Goal: Task Accomplishment & Management: Complete application form

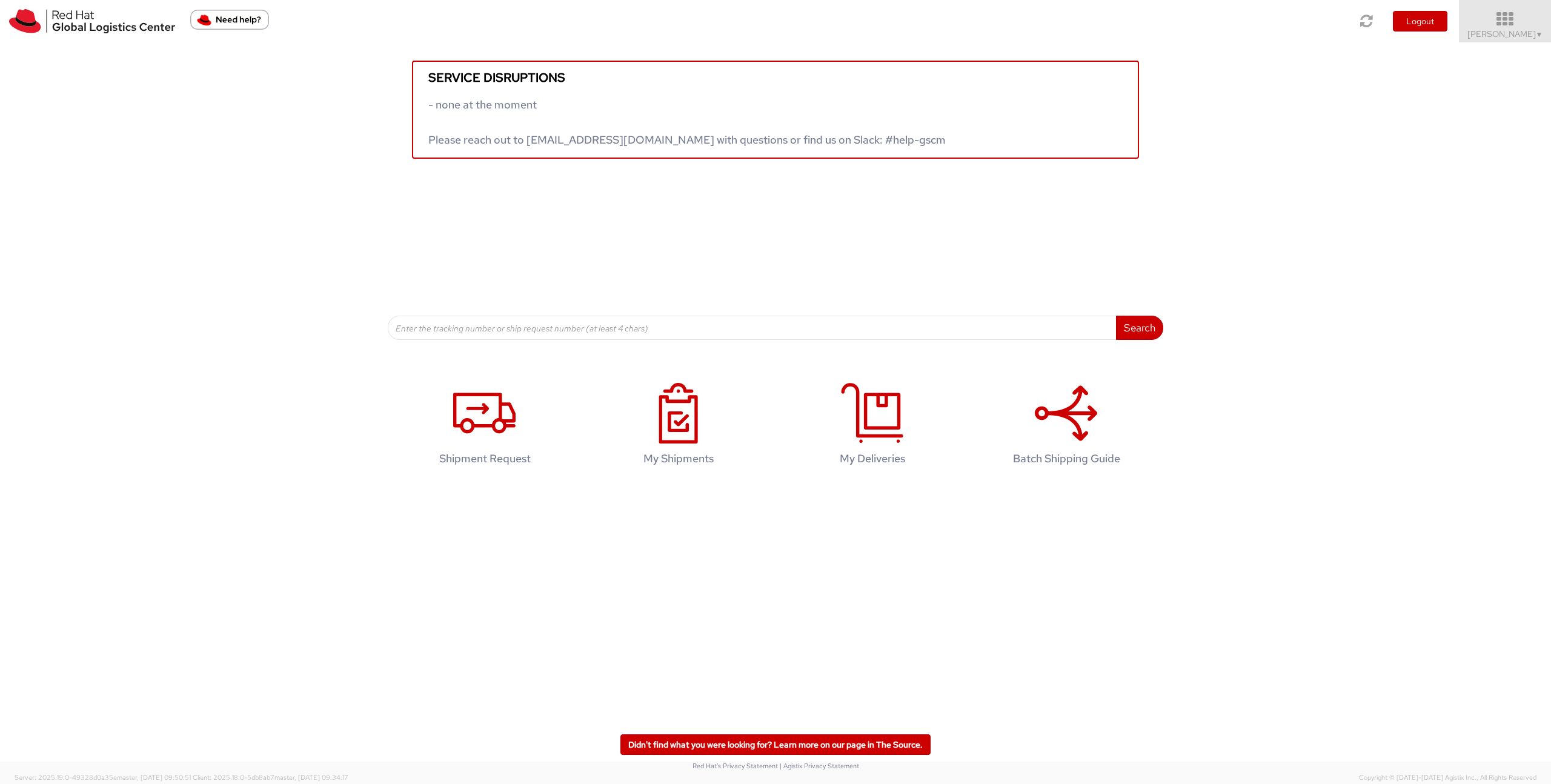
click at [1537, 22] on icon at bounding box center [1506, 19] width 106 height 17
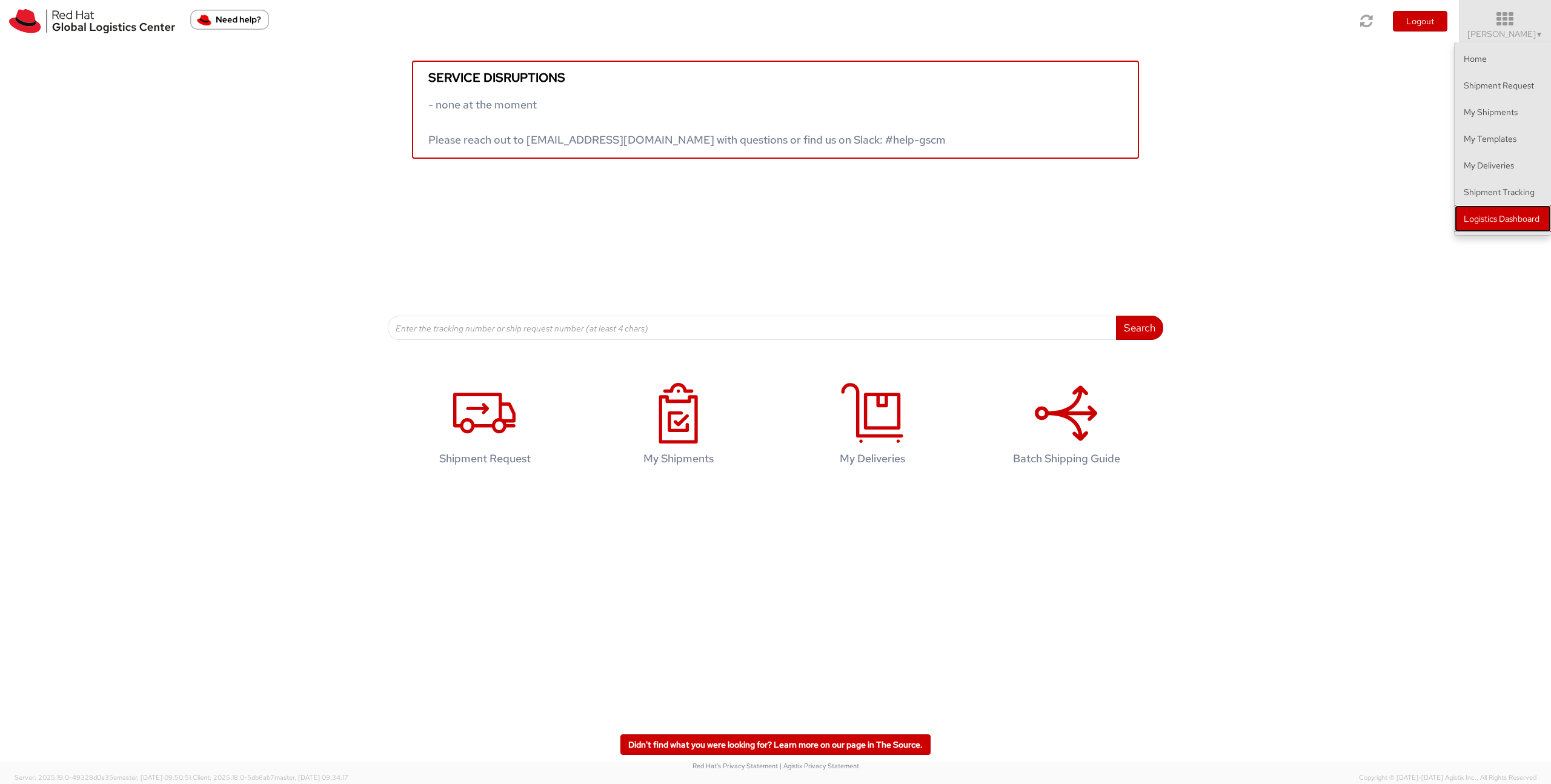
click at [1477, 214] on link "Logistics Dashboard" at bounding box center [1503, 219] width 96 height 27
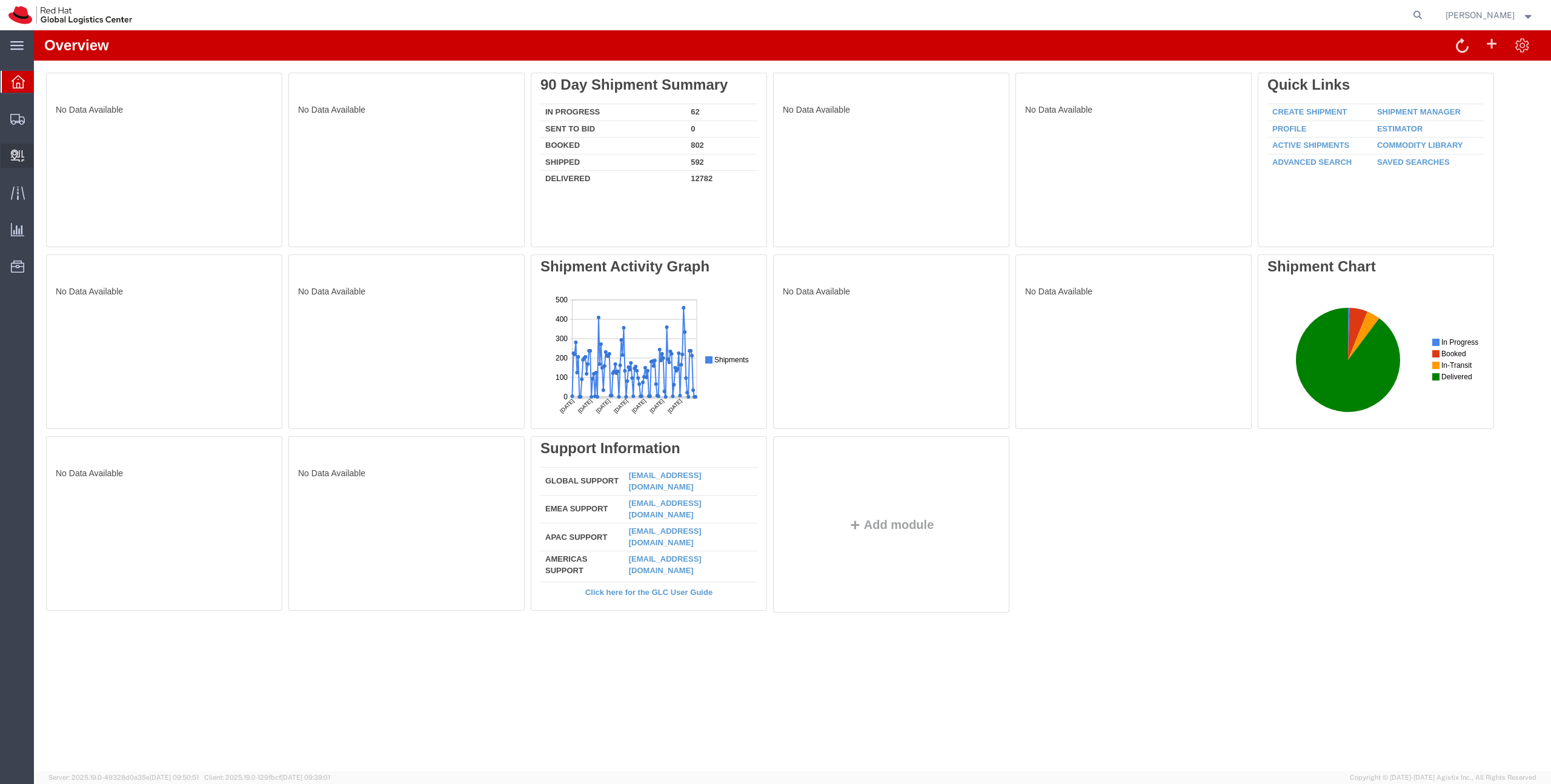
click at [0, 0] on span "Create Delivery" at bounding box center [0, 0] width 0 height 0
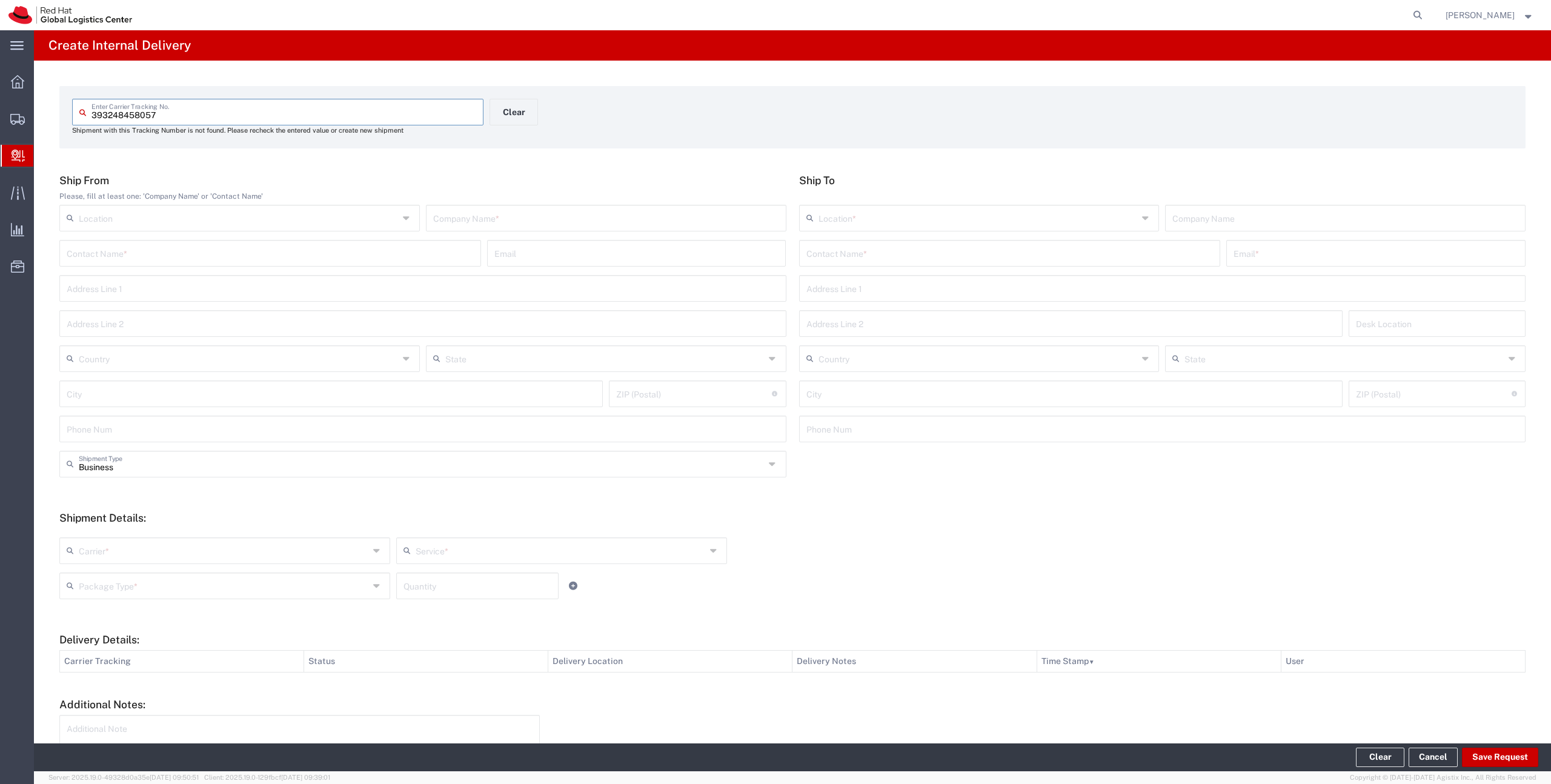
click at [91, 115] on input "393248458057" at bounding box center [284, 111] width 385 height 21
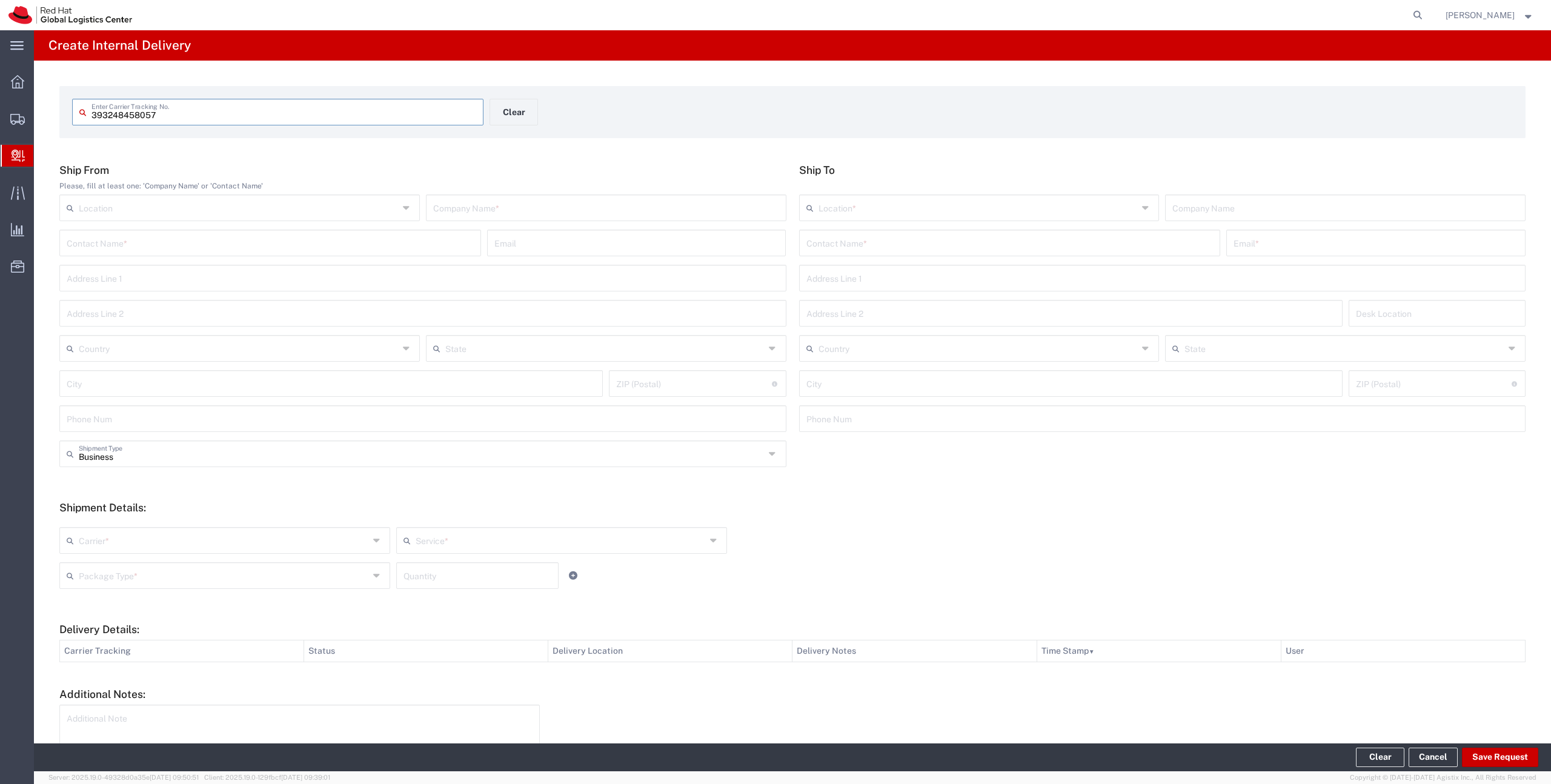
drag, startPoint x: 113, startPoint y: 115, endPoint x: 256, endPoint y: 120, distance: 143.1
click at [257, 120] on input "393248458057" at bounding box center [284, 111] width 385 height 21
type input "393220649147"
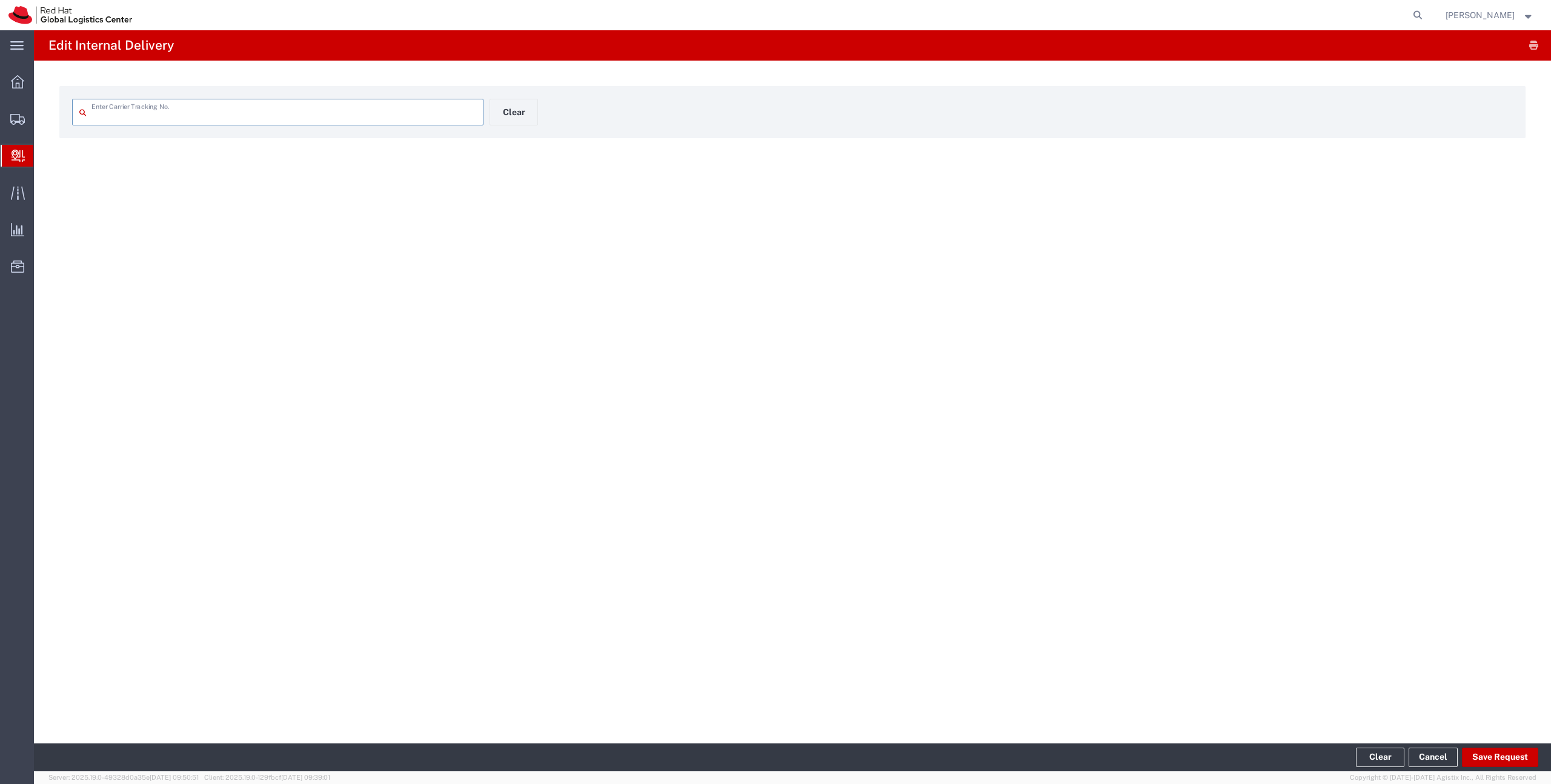
type input "393220649147"
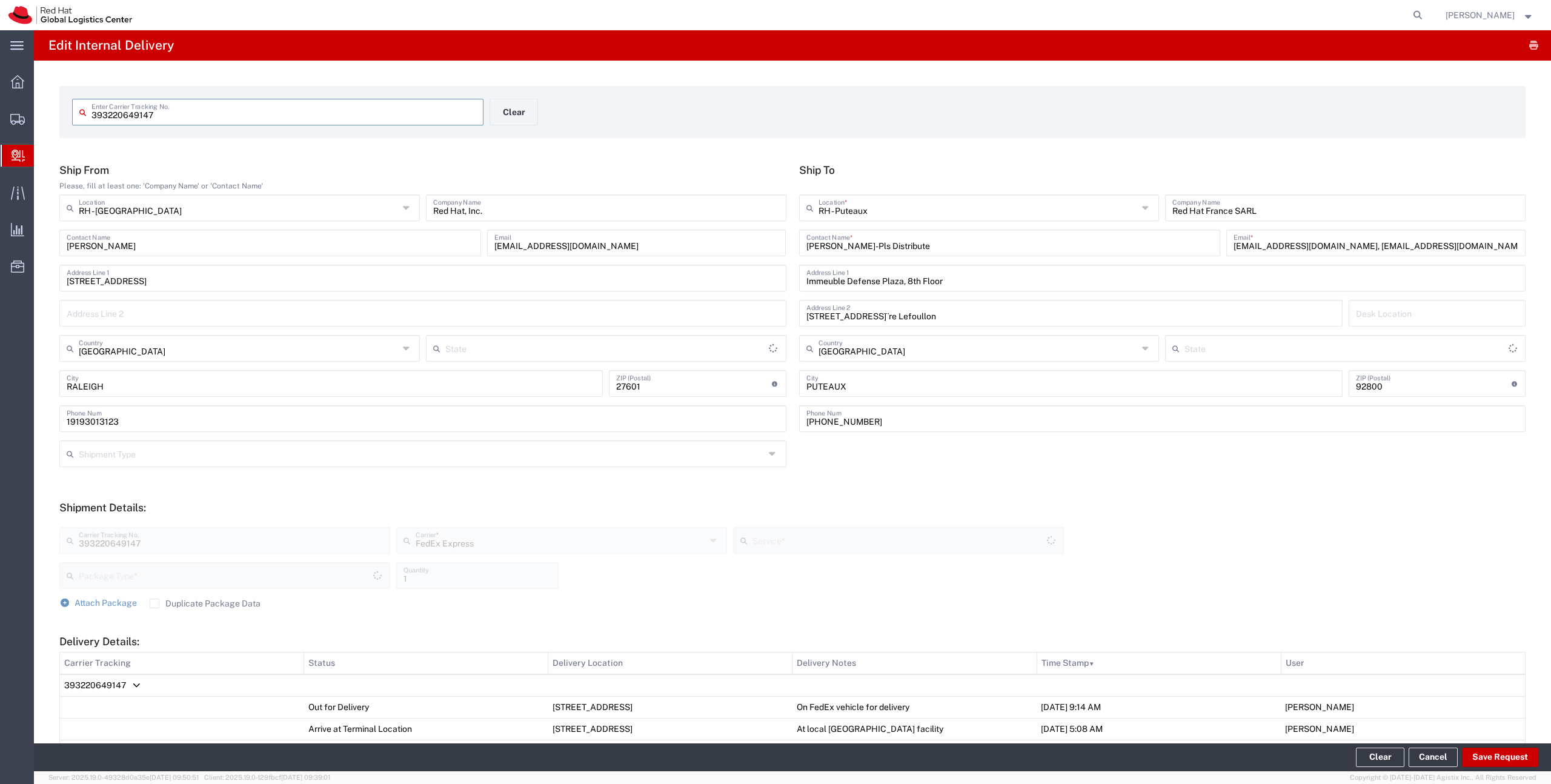
type input "Your Packaging"
type input "[US_STATE]"
type input "International Economy"
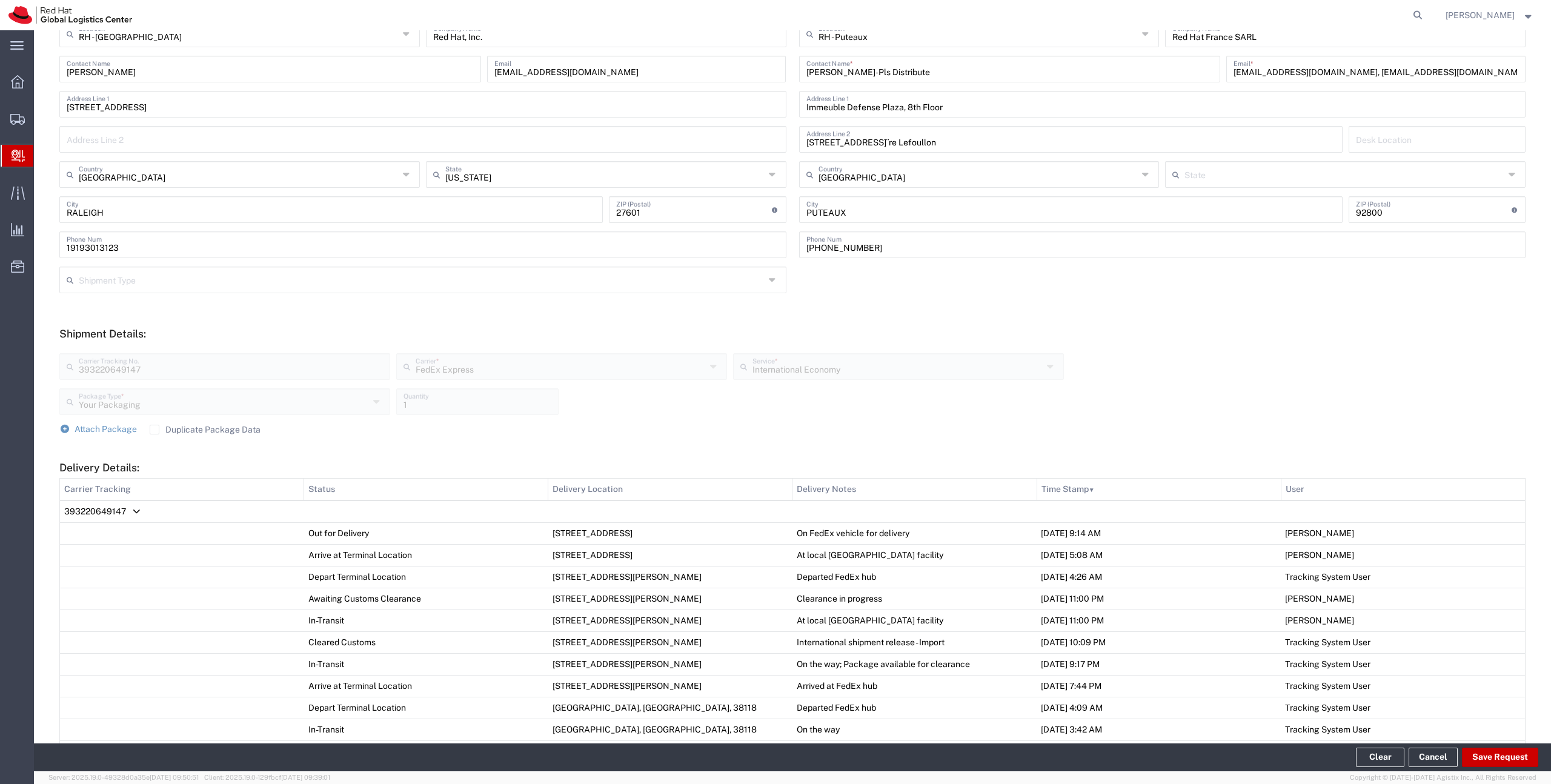
scroll to position [448, 0]
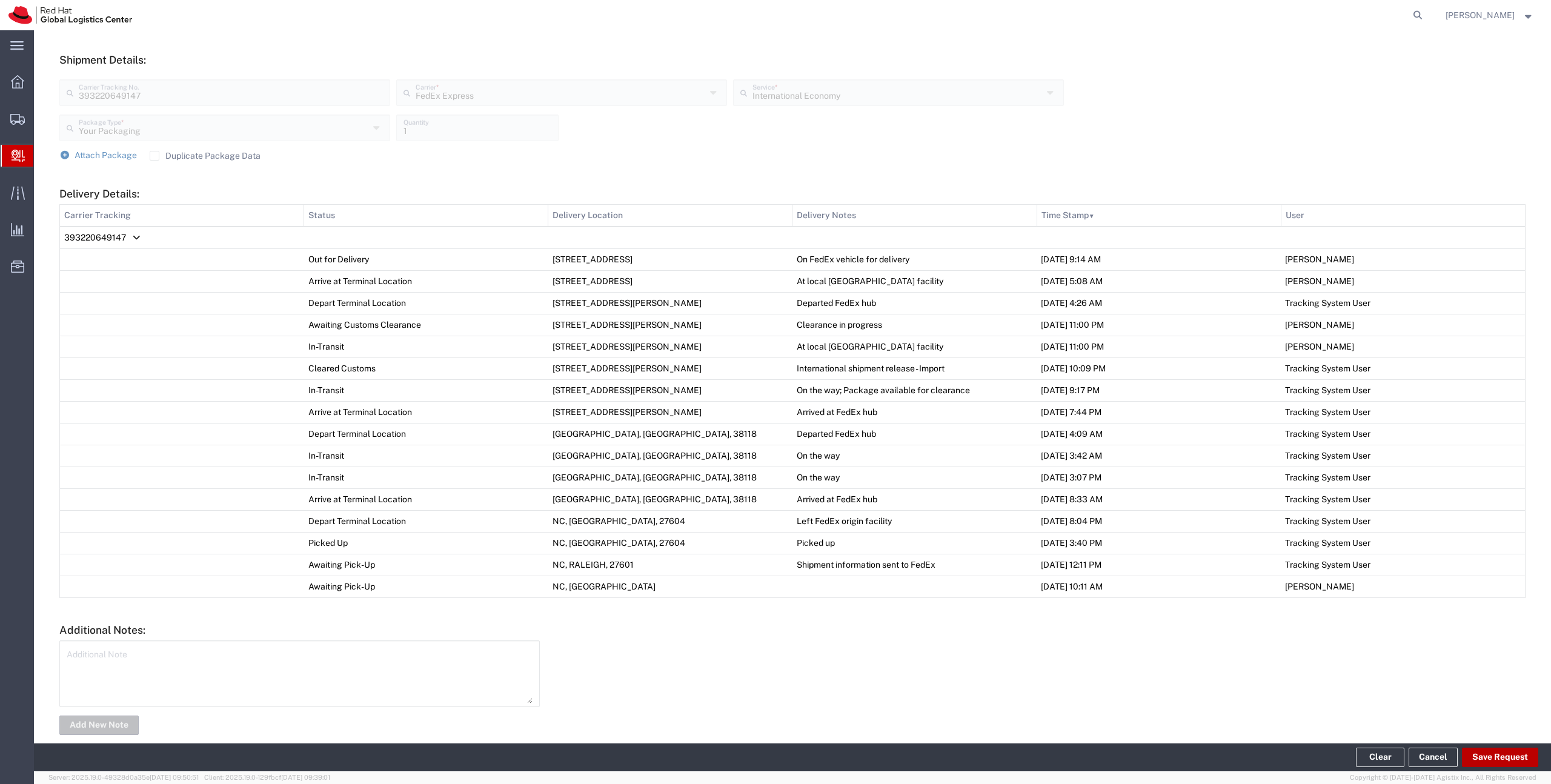
click at [1505, 759] on button "Save Request" at bounding box center [1500, 756] width 76 height 19
click at [1475, 754] on button "Save Request" at bounding box center [1500, 756] width 76 height 19
click at [1515, 749] on button "Save Request" at bounding box center [1500, 756] width 76 height 19
click at [1508, 756] on button "Save Request" at bounding box center [1500, 756] width 76 height 19
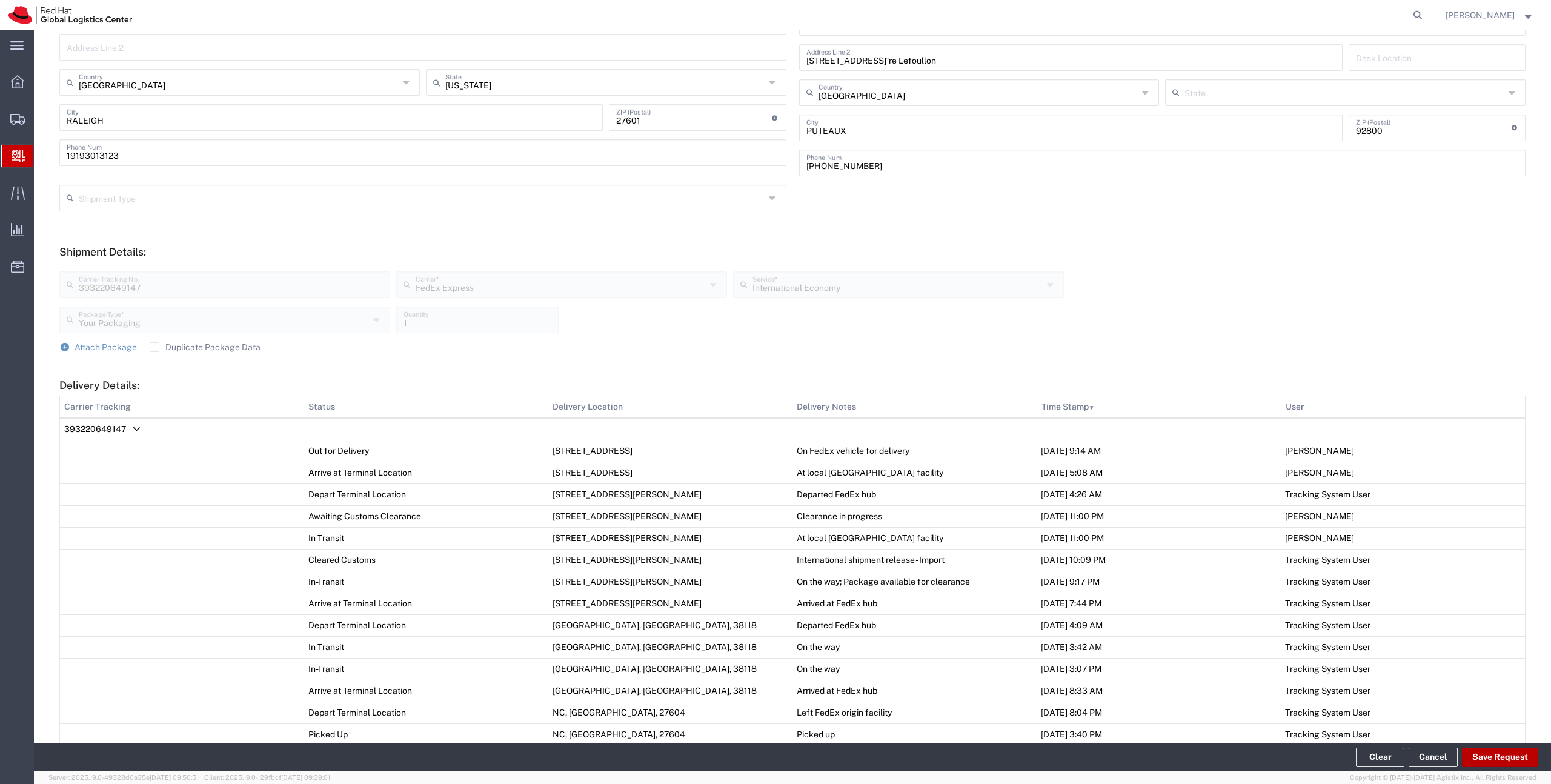
scroll to position [0, 0]
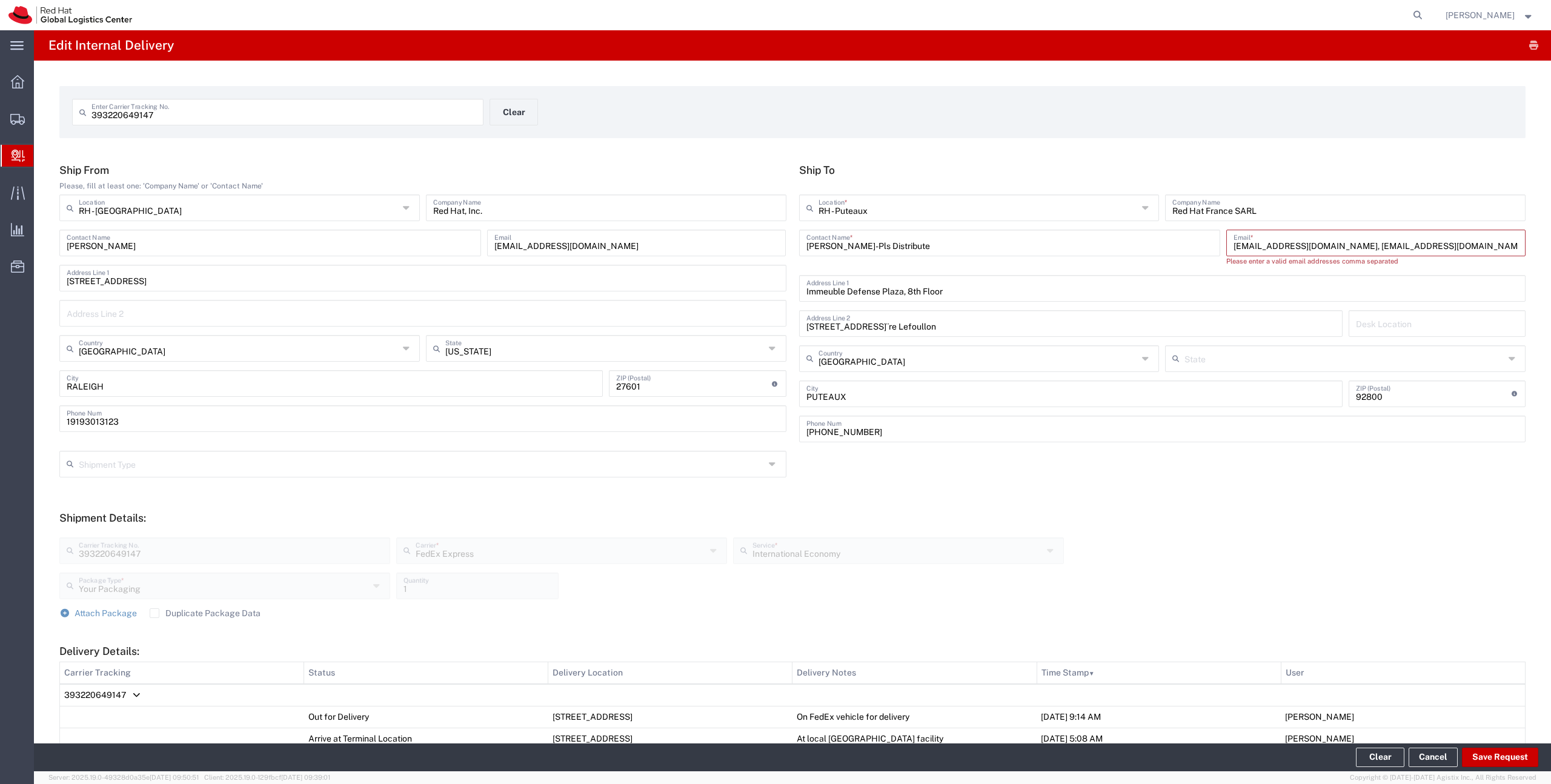
click at [1318, 246] on input "[EMAIL_ADDRESS][DOMAIN_NAME], [EMAIL_ADDRESS][DOMAIN_NAME]" at bounding box center [1376, 242] width 285 height 21
drag, startPoint x: 1318, startPoint y: 246, endPoint x: 1420, endPoint y: 245, distance: 102.0
click at [1420, 245] on input "[EMAIL_ADDRESS][DOMAIN_NAME], [EMAIL_ADDRESS][DOMAIN_NAME]" at bounding box center [1376, 242] width 285 height 21
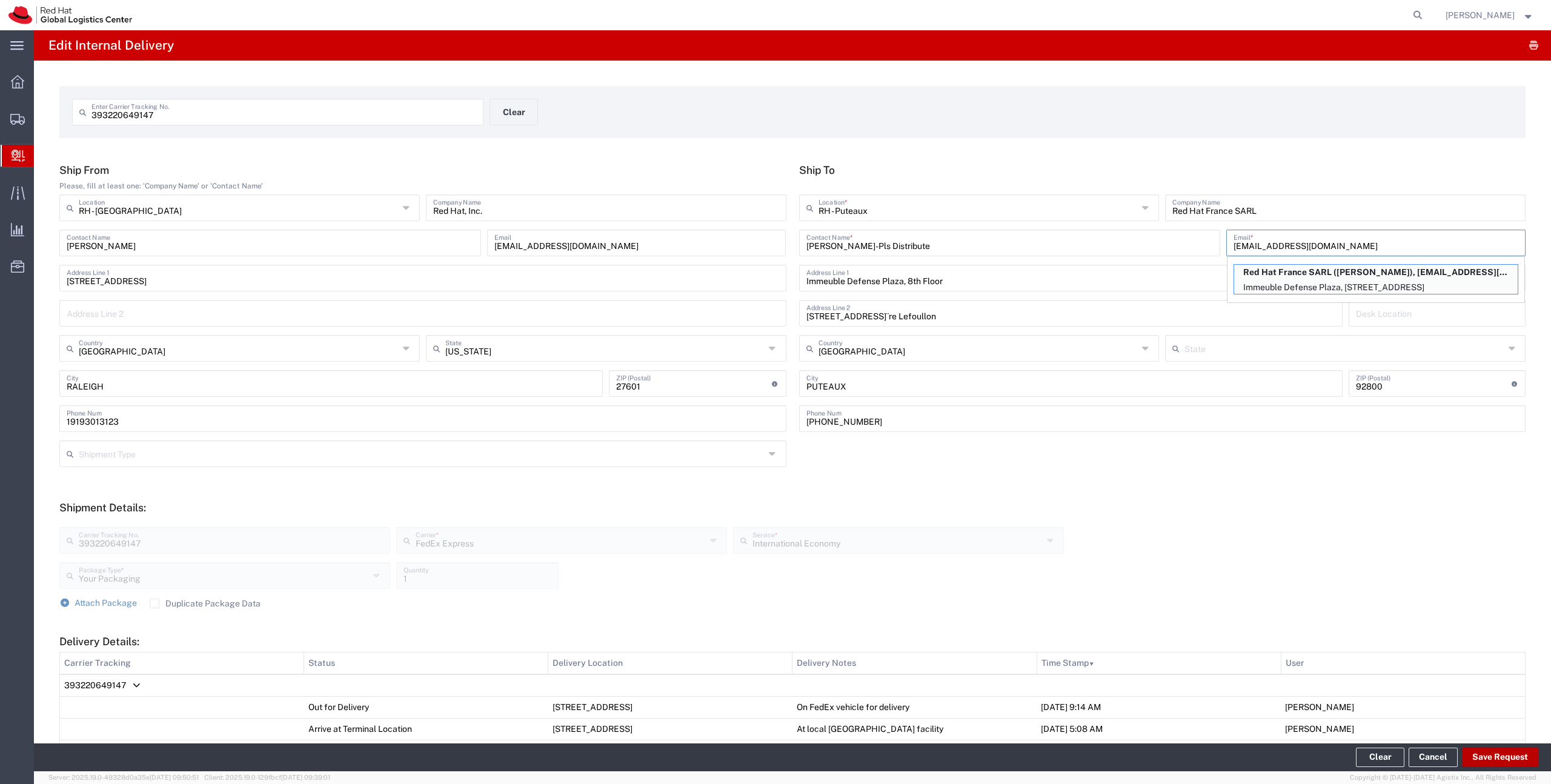
type input "[EMAIL_ADDRESS][DOMAIN_NAME]"
click at [1500, 755] on button "Save Request" at bounding box center [1500, 756] width 76 height 19
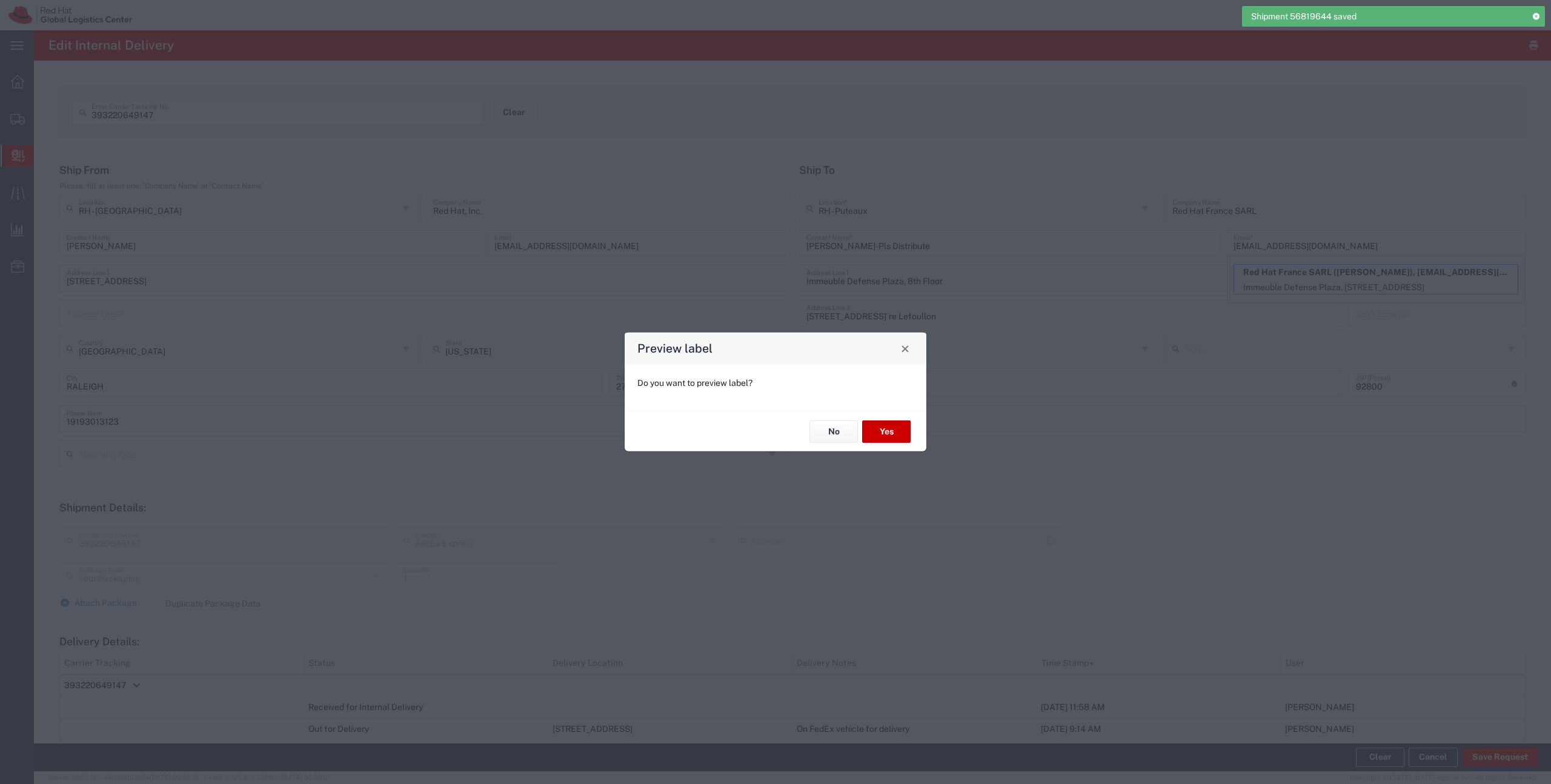
type input "International Economy"
click at [840, 427] on button "No" at bounding box center [834, 432] width 48 height 23
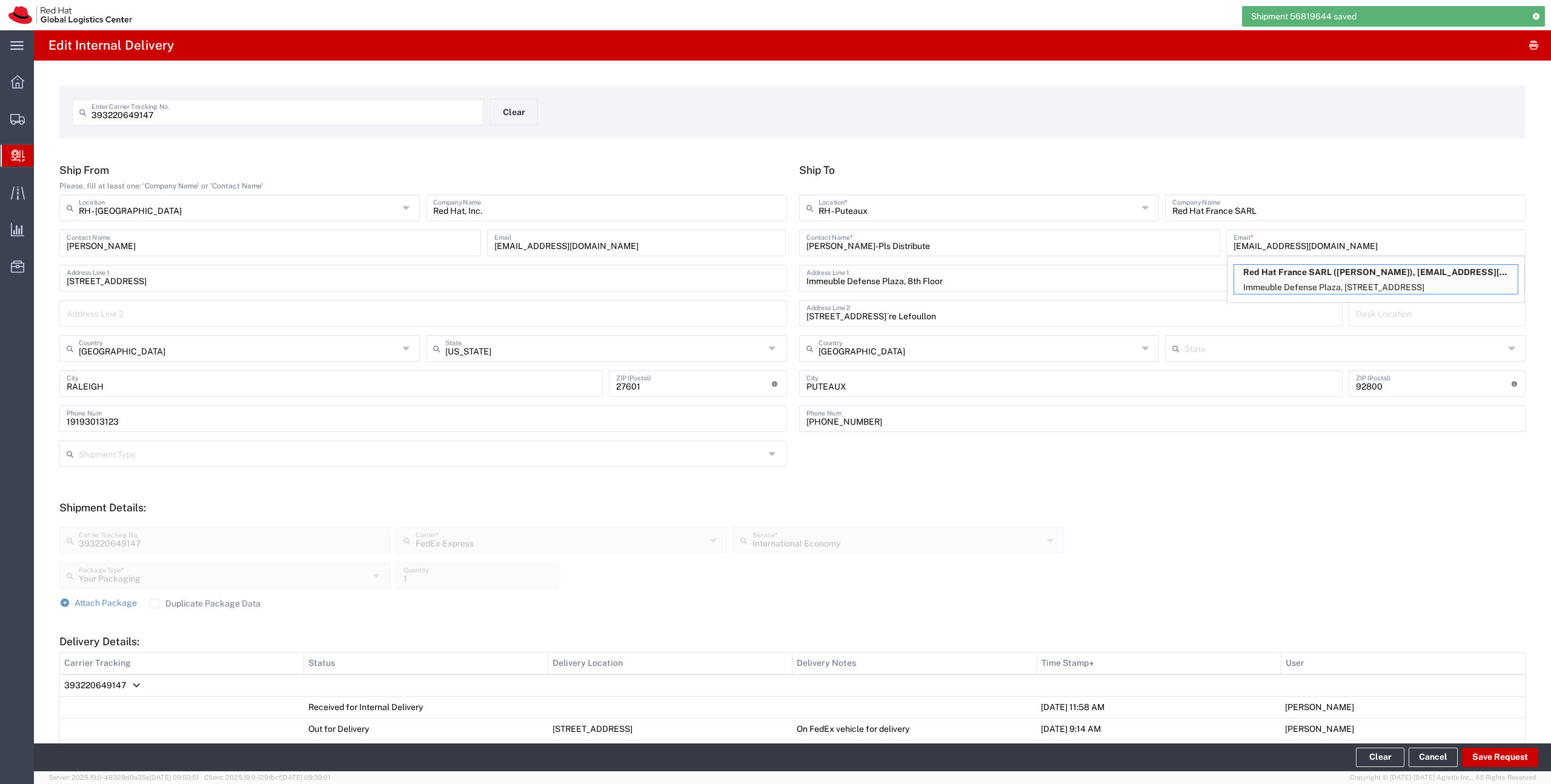
scroll to position [509, 0]
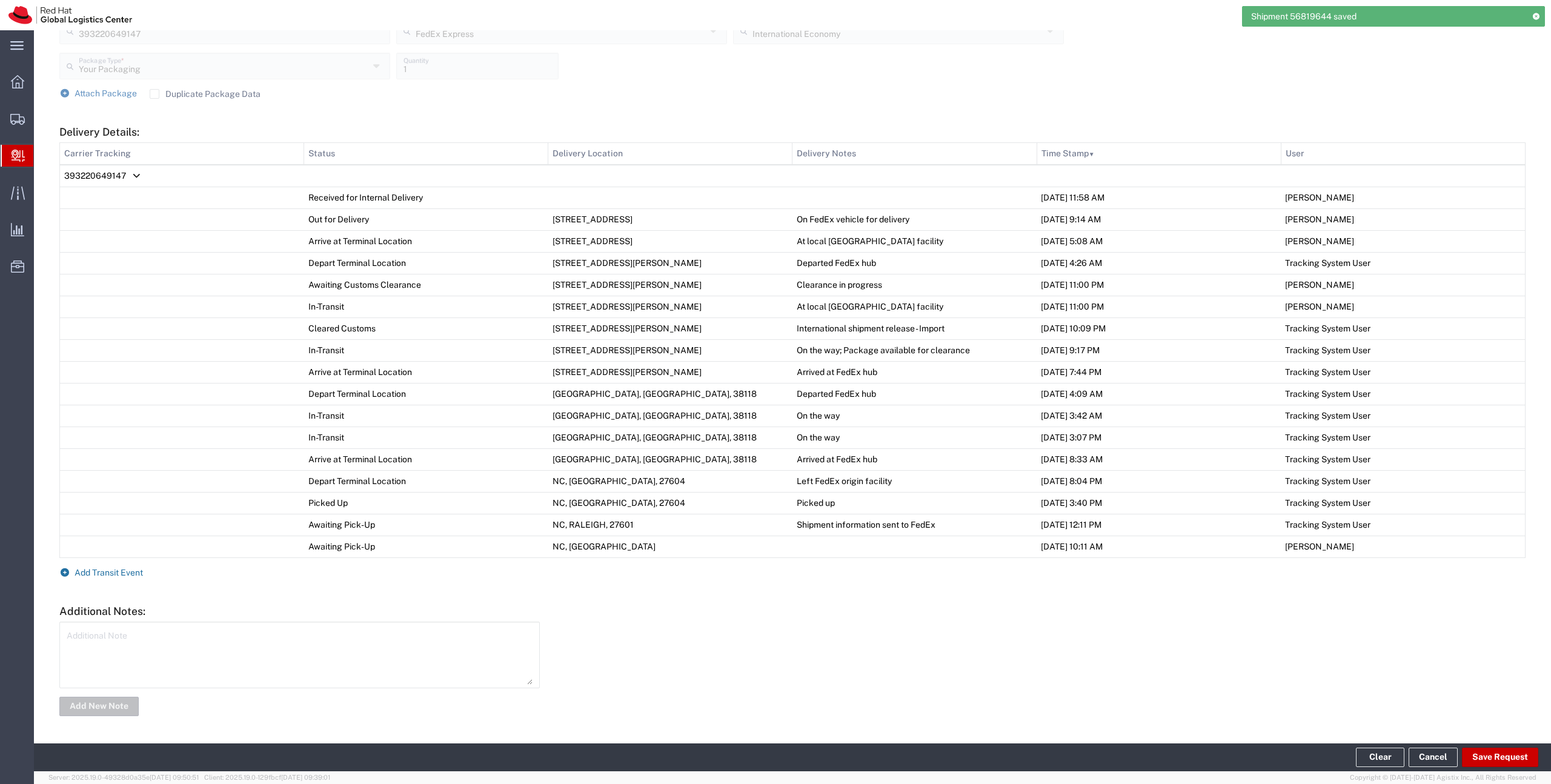
click at [132, 573] on span "Add Transit Event" at bounding box center [108, 572] width 69 height 10
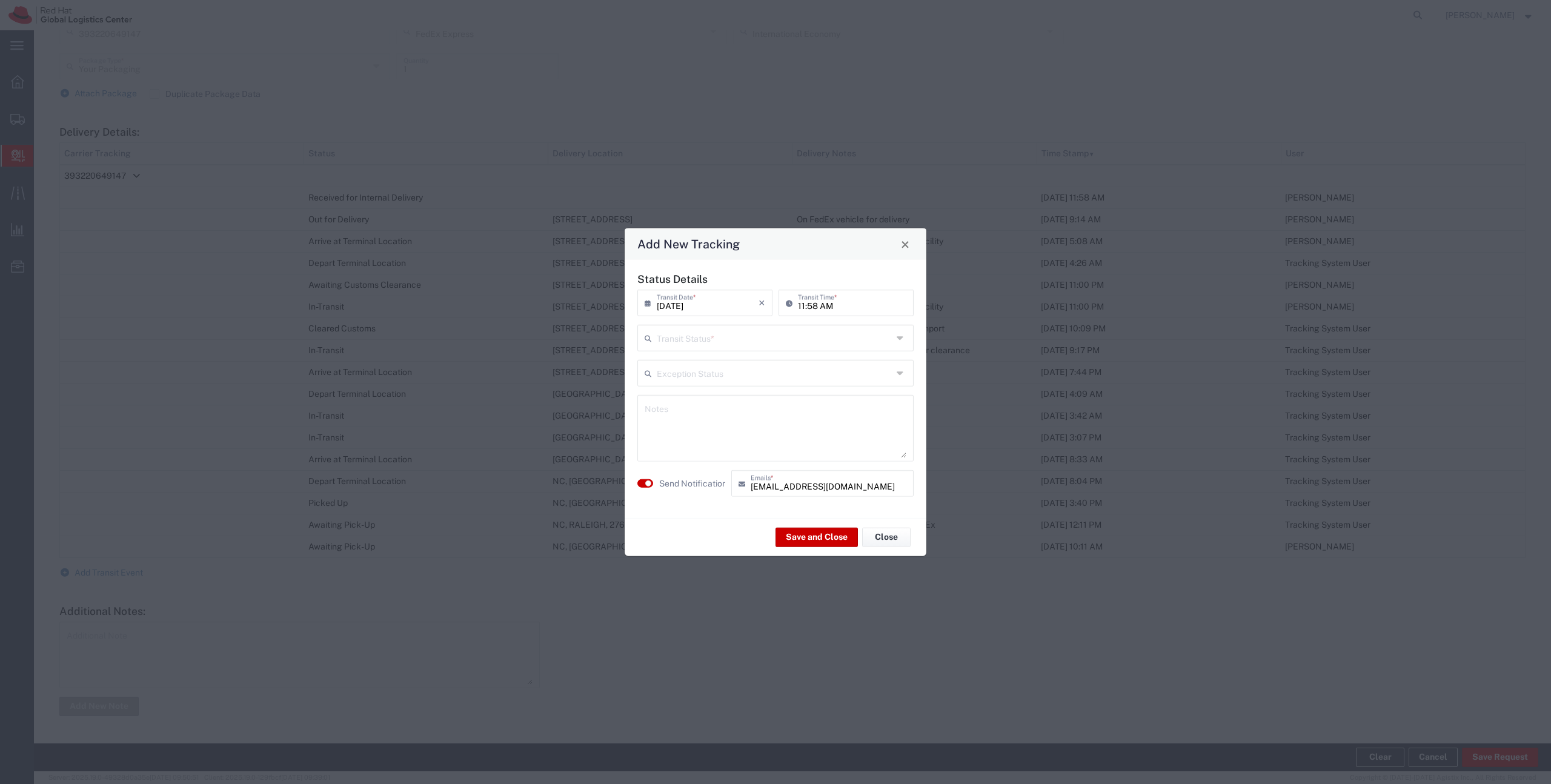
click at [717, 330] on input "text" at bounding box center [774, 337] width 236 height 21
click at [715, 365] on span "Delivery Confirmation" at bounding box center [775, 364] width 274 height 19
type input "Delivery Confirmation"
click at [811, 542] on button "Save and Close" at bounding box center [817, 536] width 82 height 19
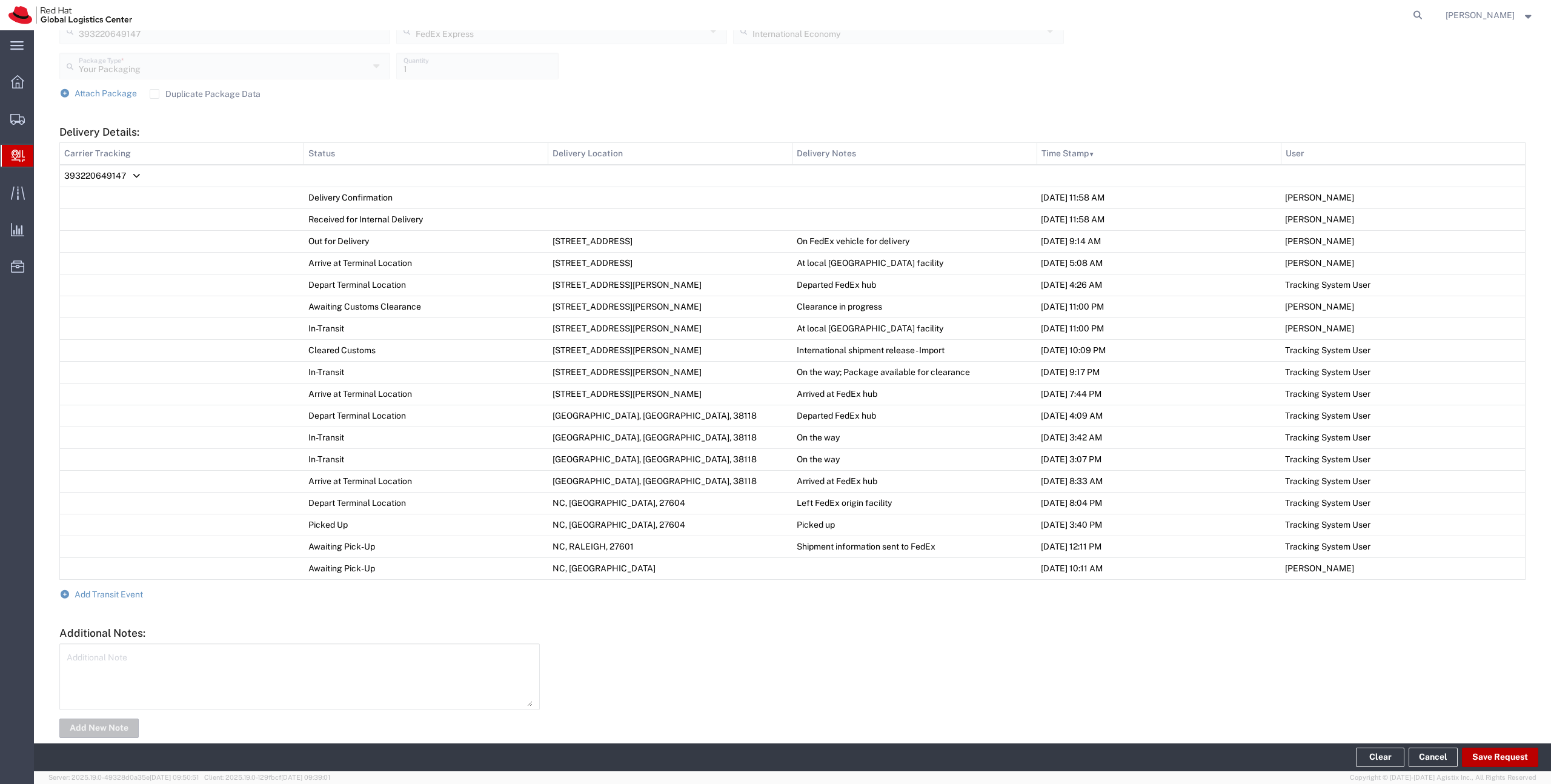
click at [1489, 758] on button "Save Request" at bounding box center [1500, 756] width 76 height 19
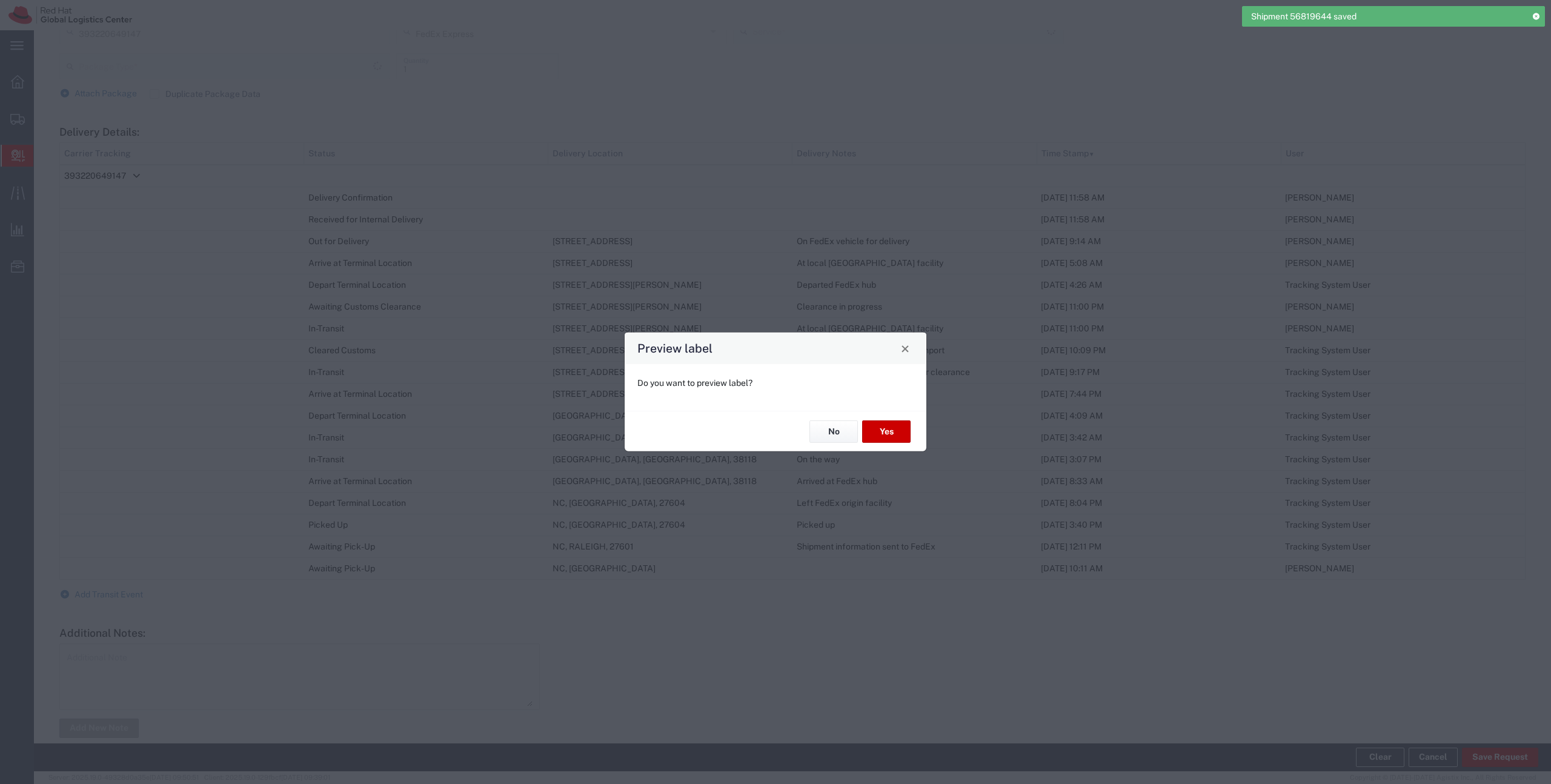
type input "Your Packaging"
type input "International Economy"
click at [840, 434] on button "No" at bounding box center [834, 432] width 48 height 23
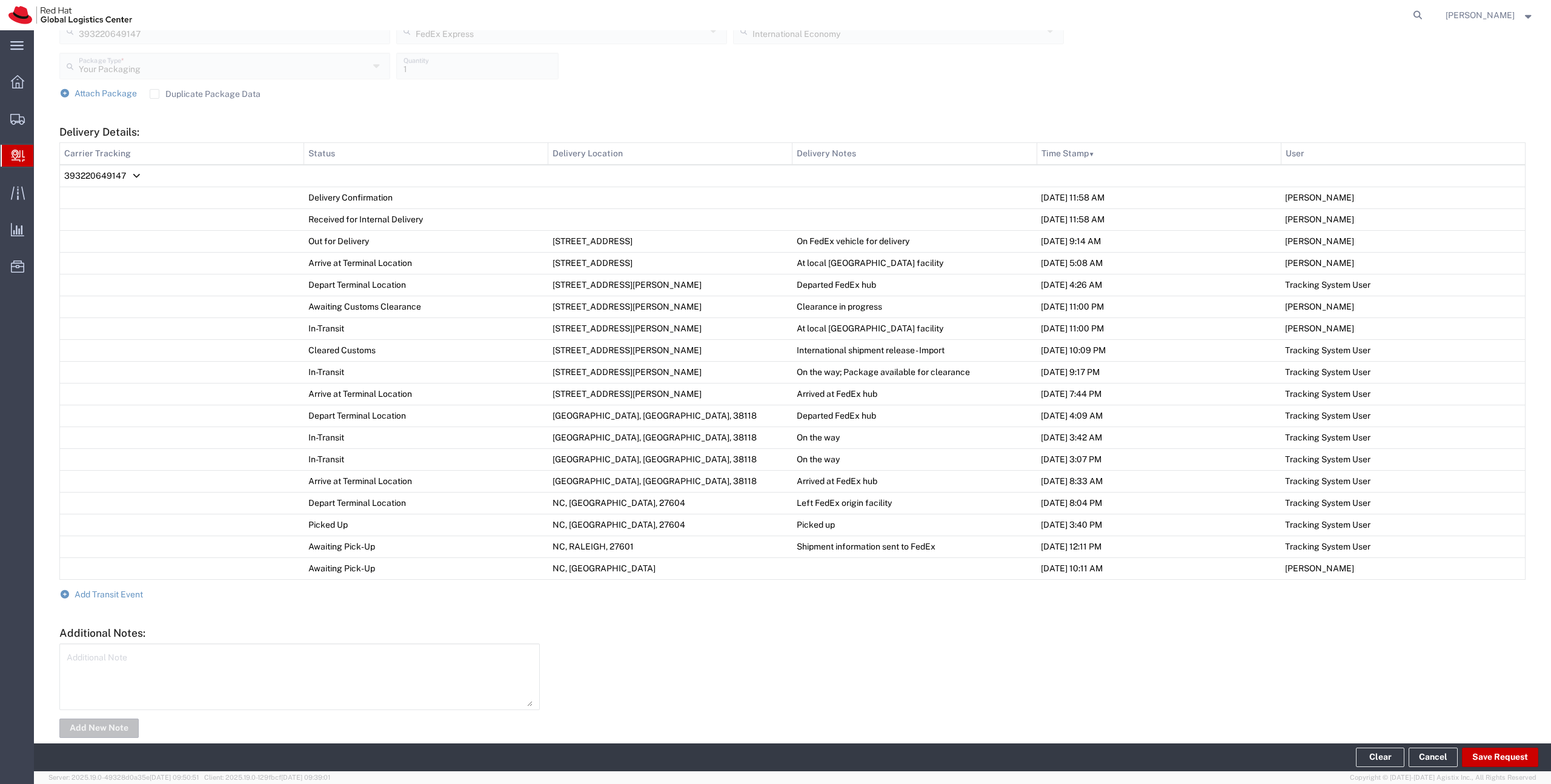
click at [0, 0] on span "Create Delivery" at bounding box center [0, 0] width 0 height 0
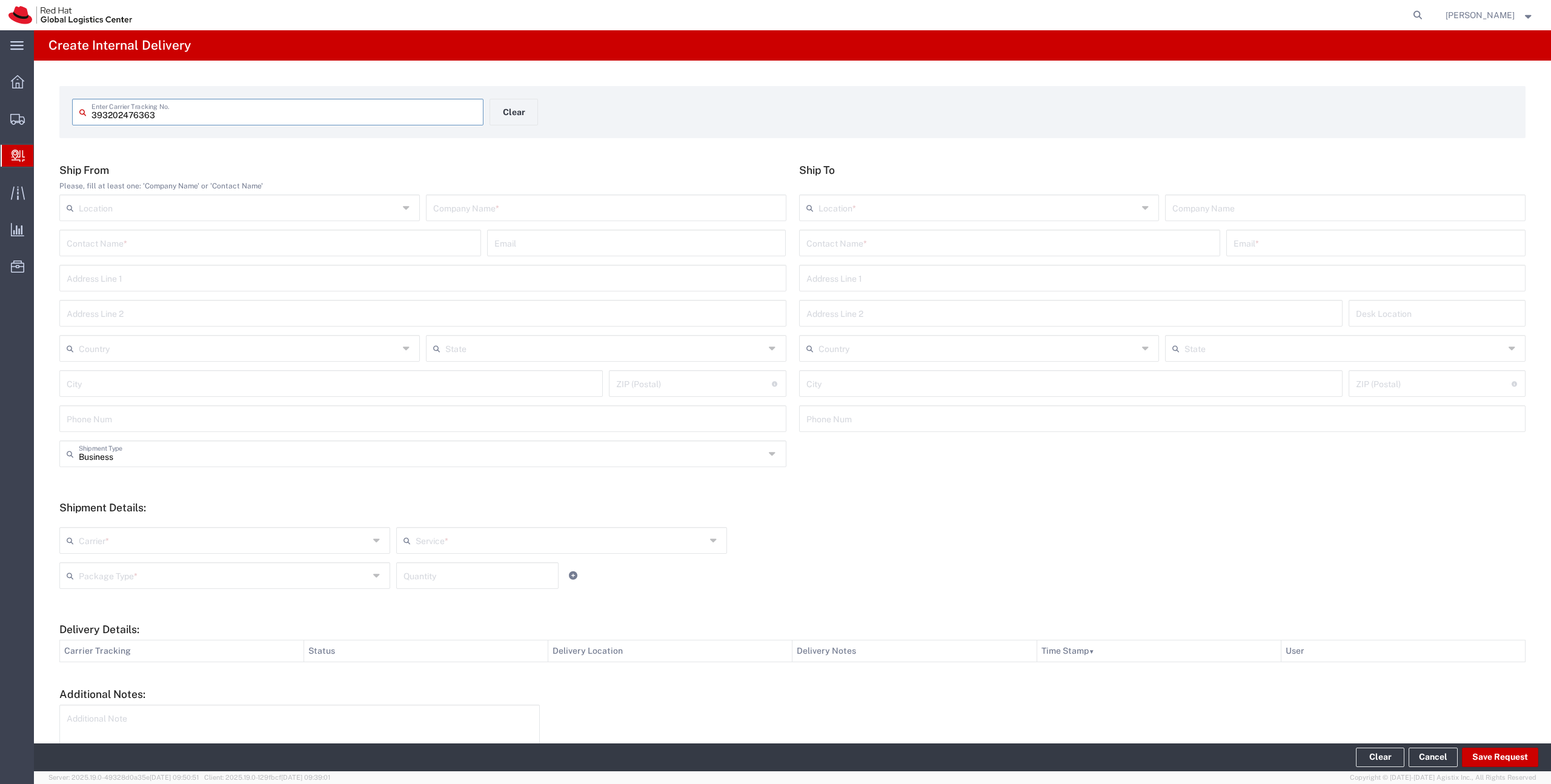
type input "393202476363"
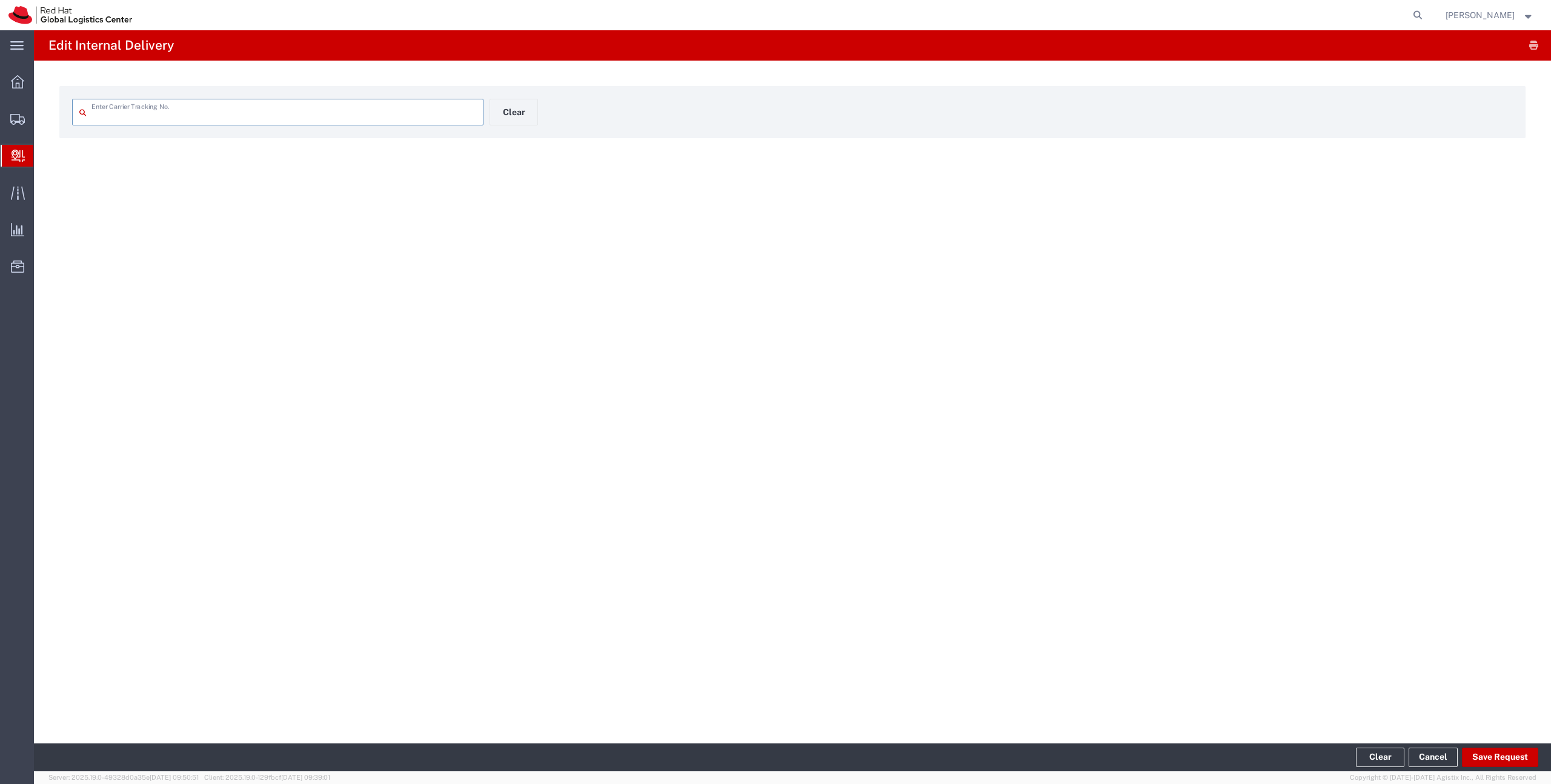
type input "393202476363"
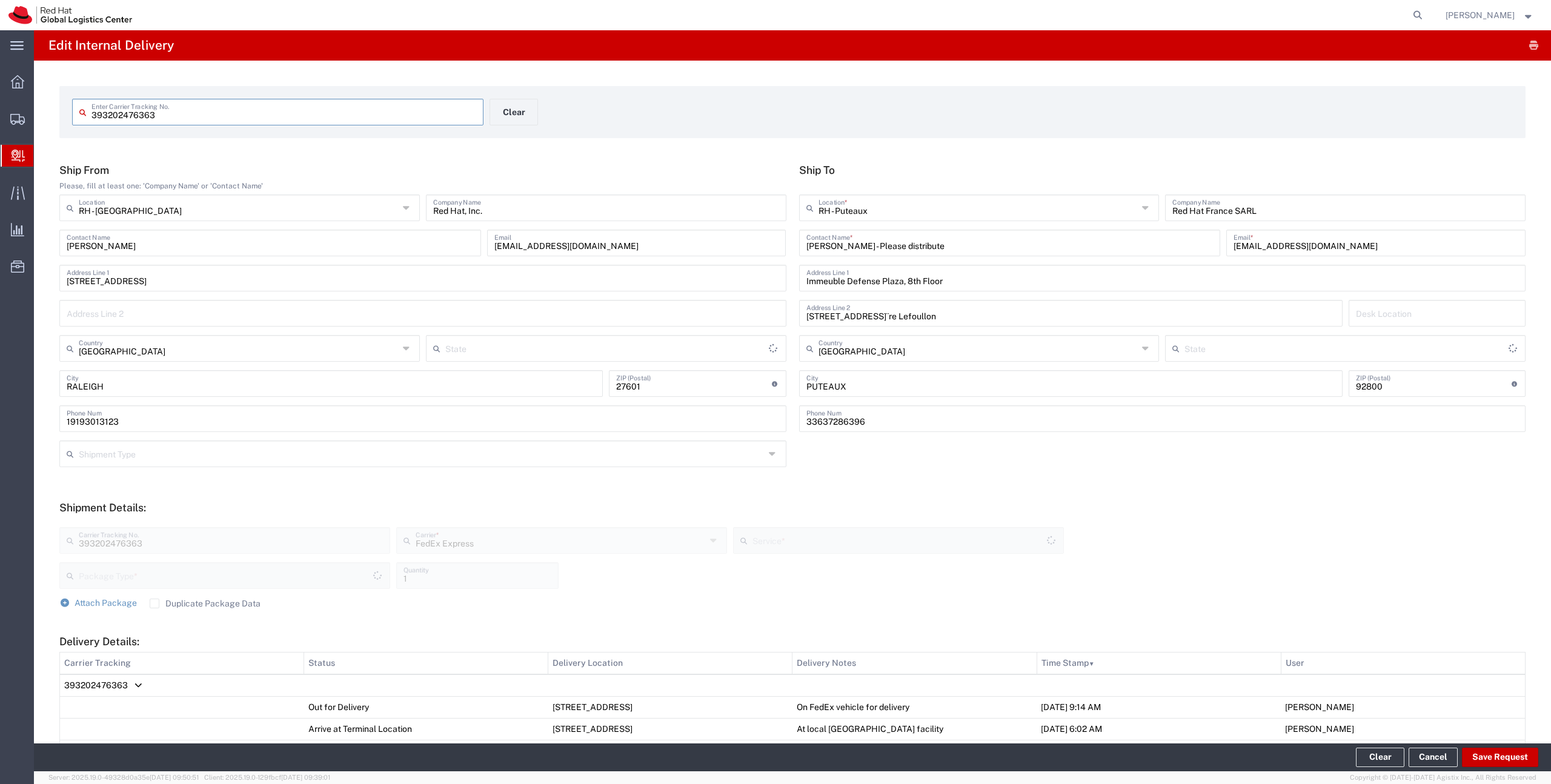
type input "Your Packaging"
type input "[US_STATE]"
type input "International Priority Direct Distribution"
click at [1475, 761] on button "Save Request" at bounding box center [1500, 756] width 76 height 19
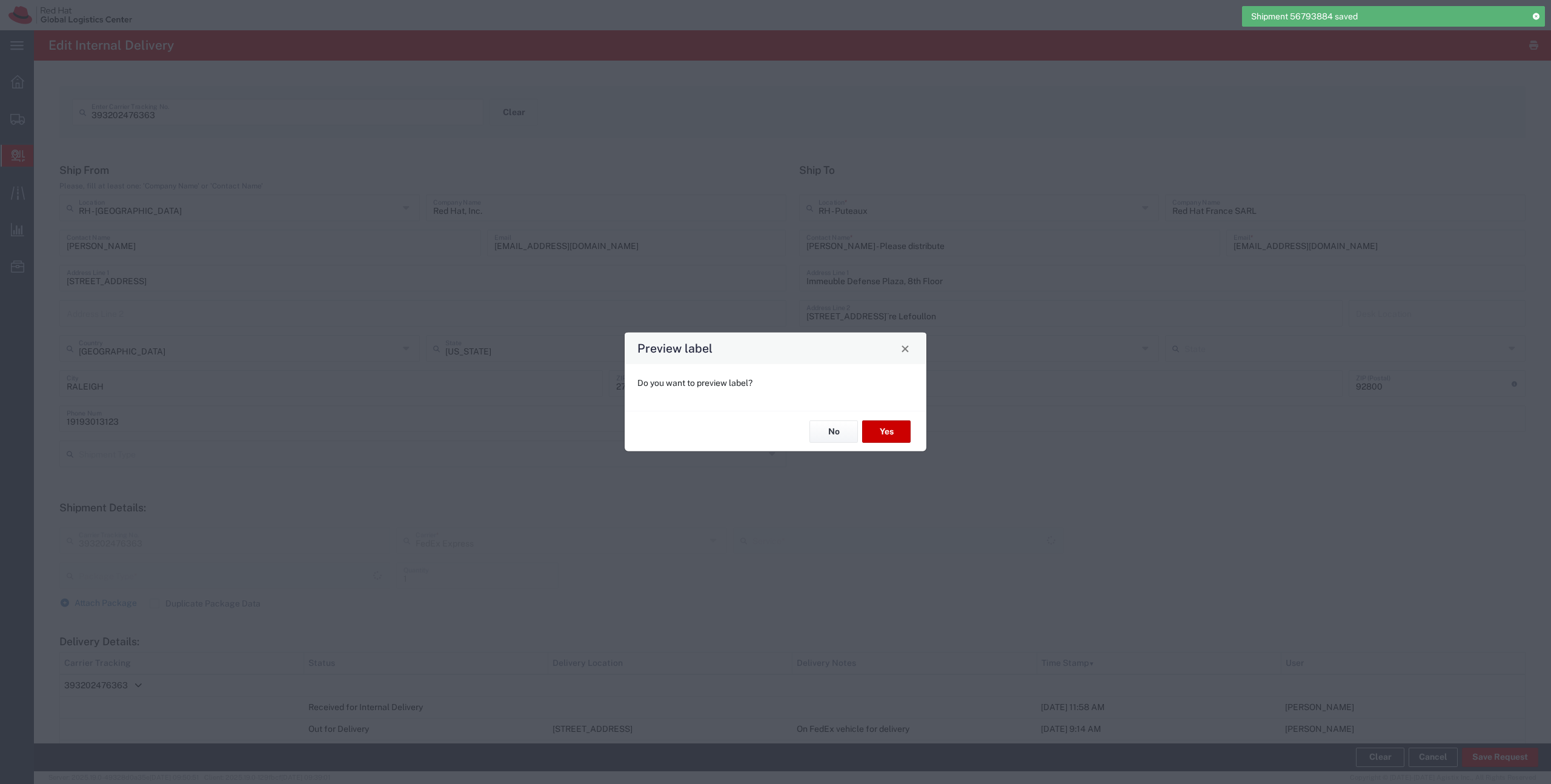
type input "Your Packaging"
type input "International Priority Direct Distribution"
click at [837, 430] on button "No" at bounding box center [834, 432] width 48 height 23
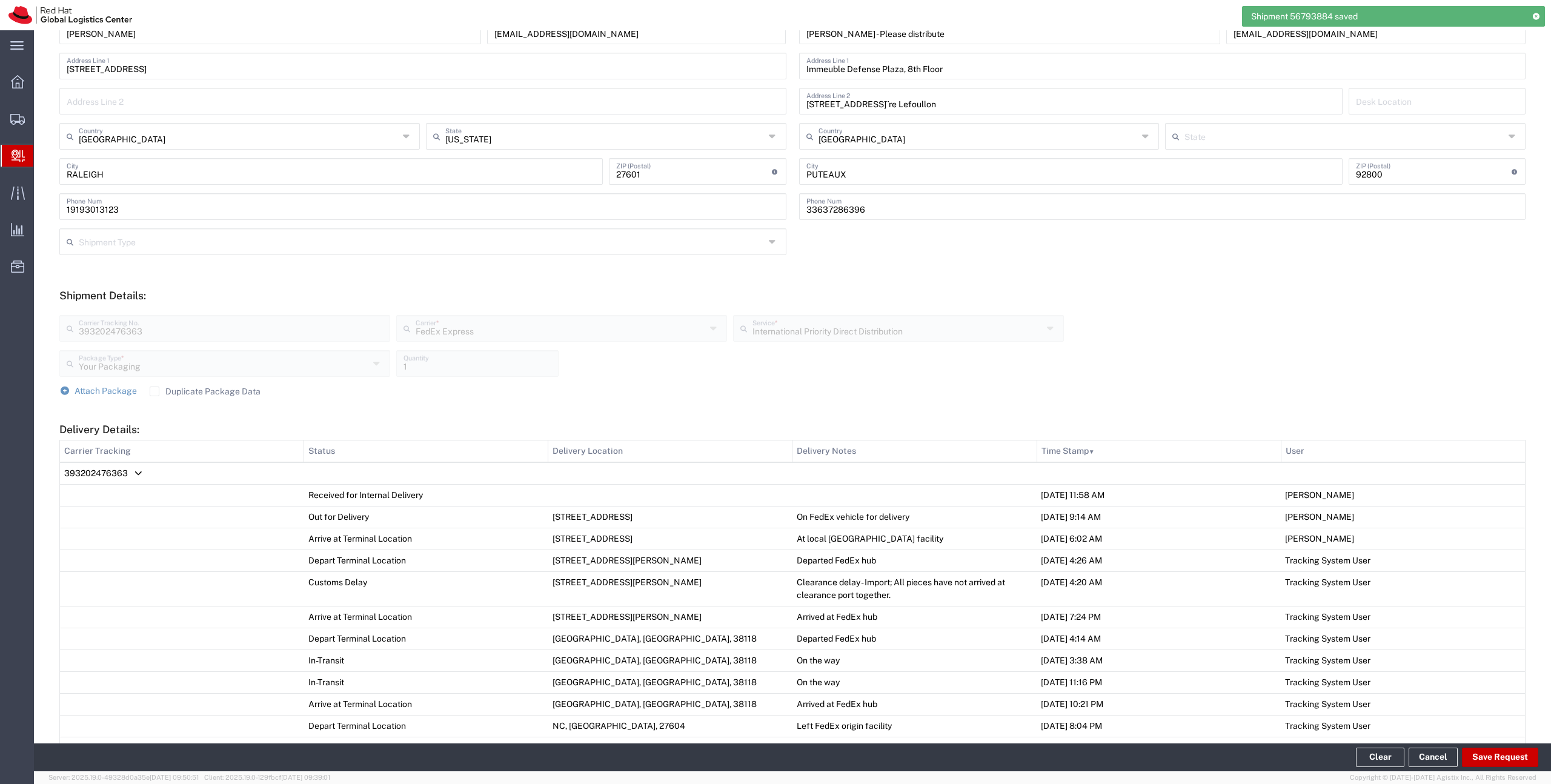
scroll to position [478, 0]
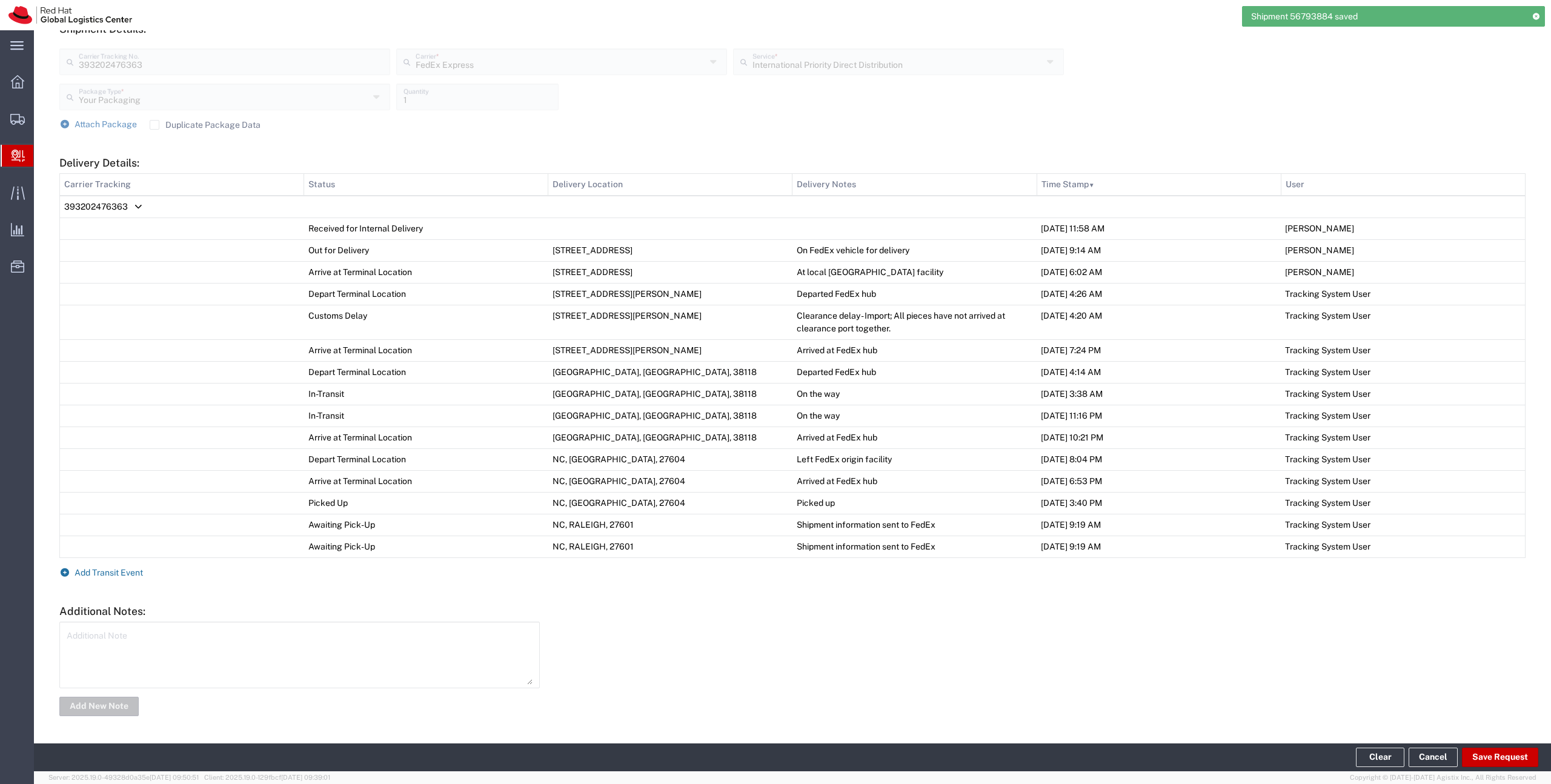
click at [127, 575] on span "Add Transit Event" at bounding box center [108, 572] width 69 height 10
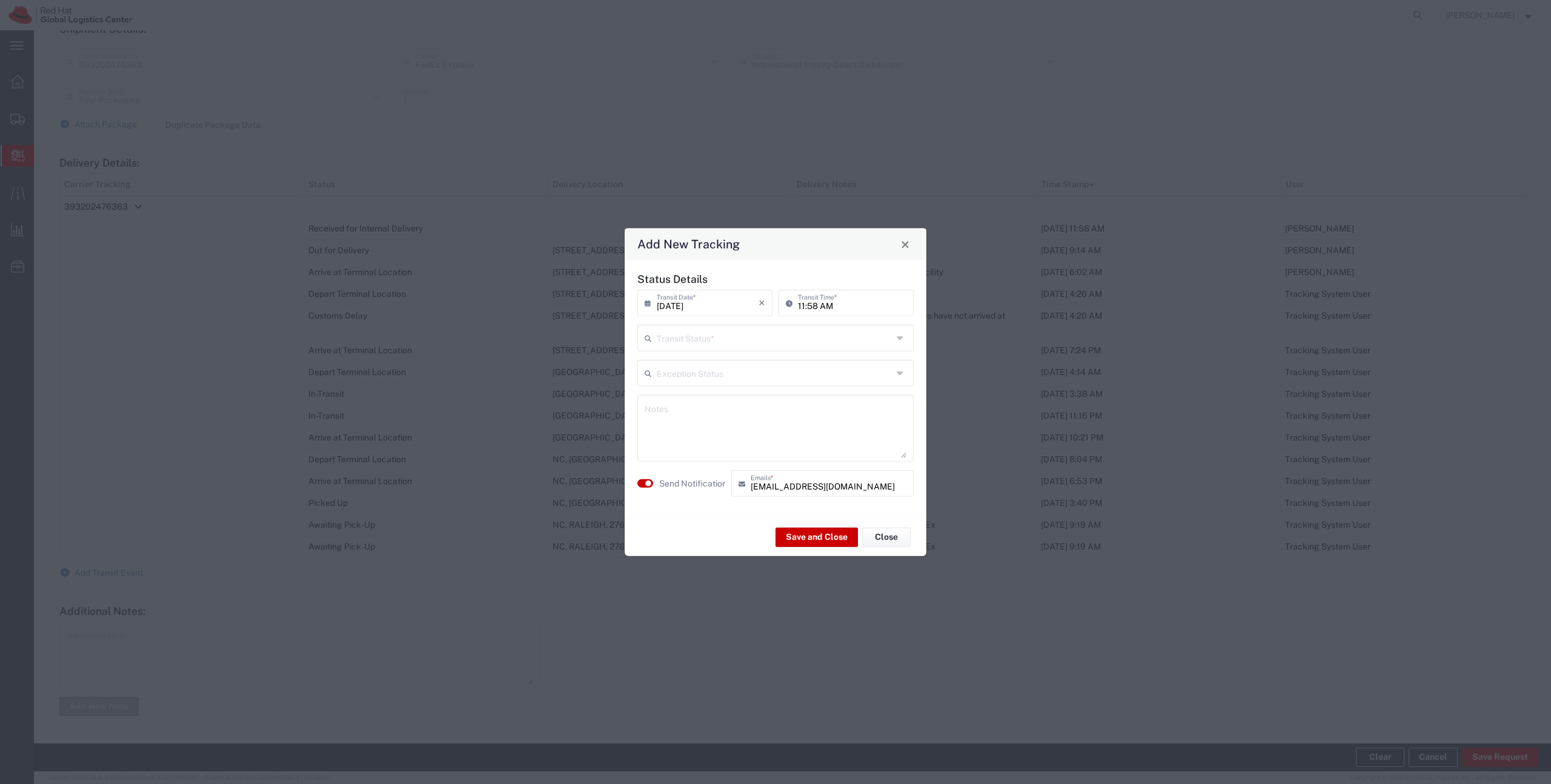
click at [675, 343] on input "text" at bounding box center [774, 337] width 236 height 21
click at [682, 359] on span "Delivery Confirmation" at bounding box center [775, 364] width 274 height 19
type input "Delivery Confirmation"
click at [801, 532] on button "Save and Close" at bounding box center [817, 536] width 82 height 19
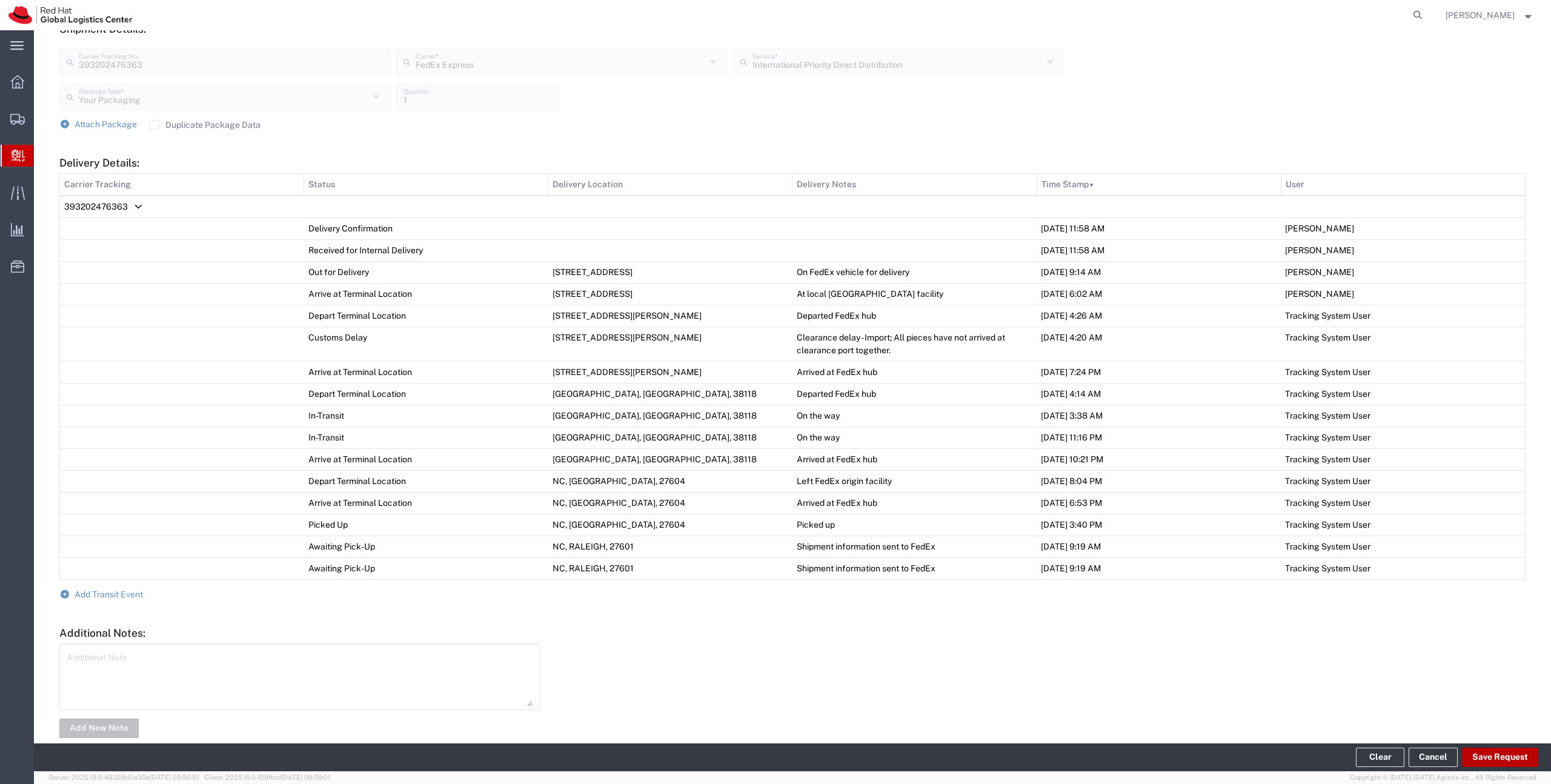
click at [1487, 763] on button "Save Request" at bounding box center [1500, 756] width 76 height 19
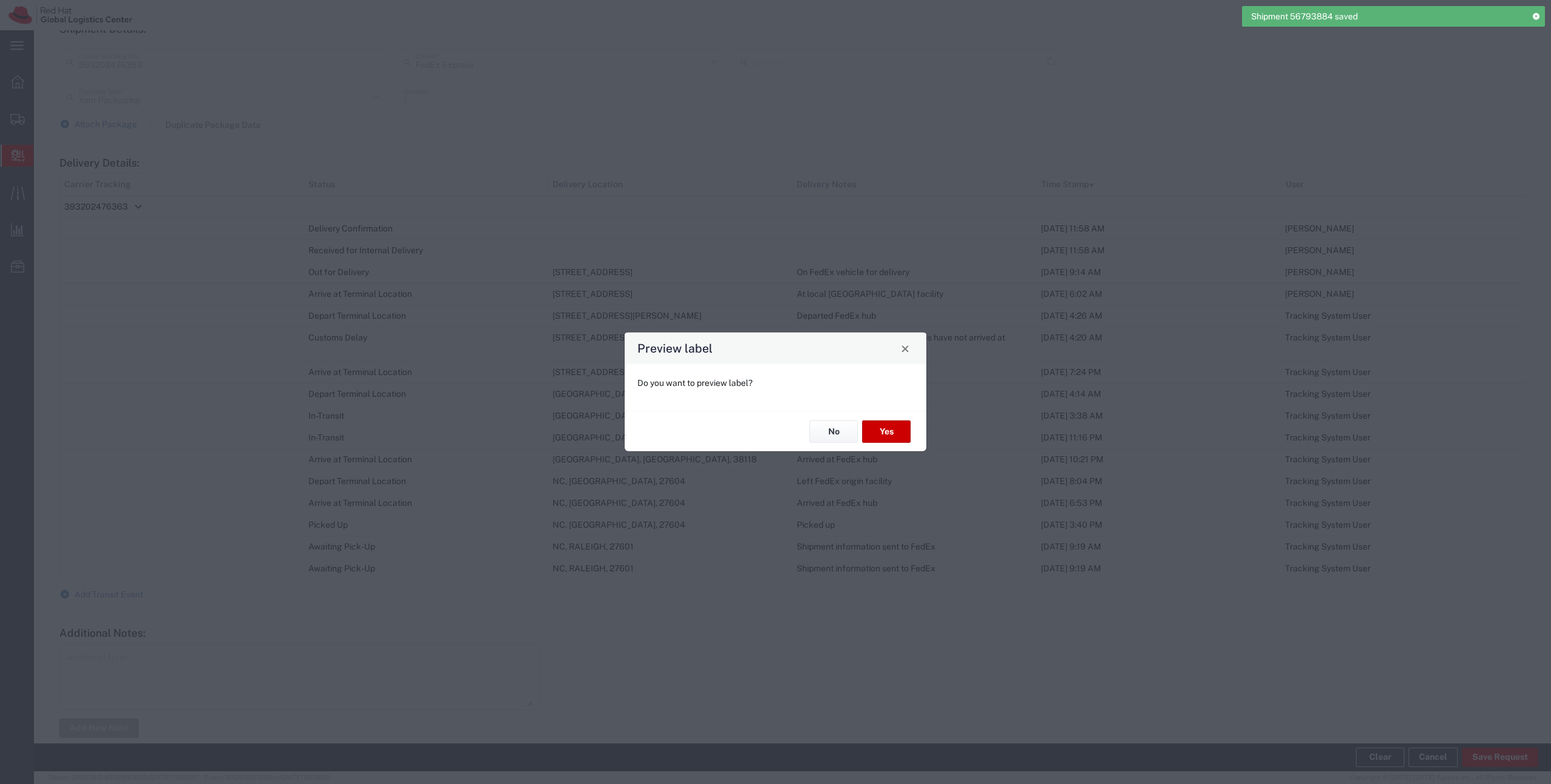
type input "International Priority Direct Distribution"
click at [814, 439] on button "No" at bounding box center [834, 432] width 48 height 23
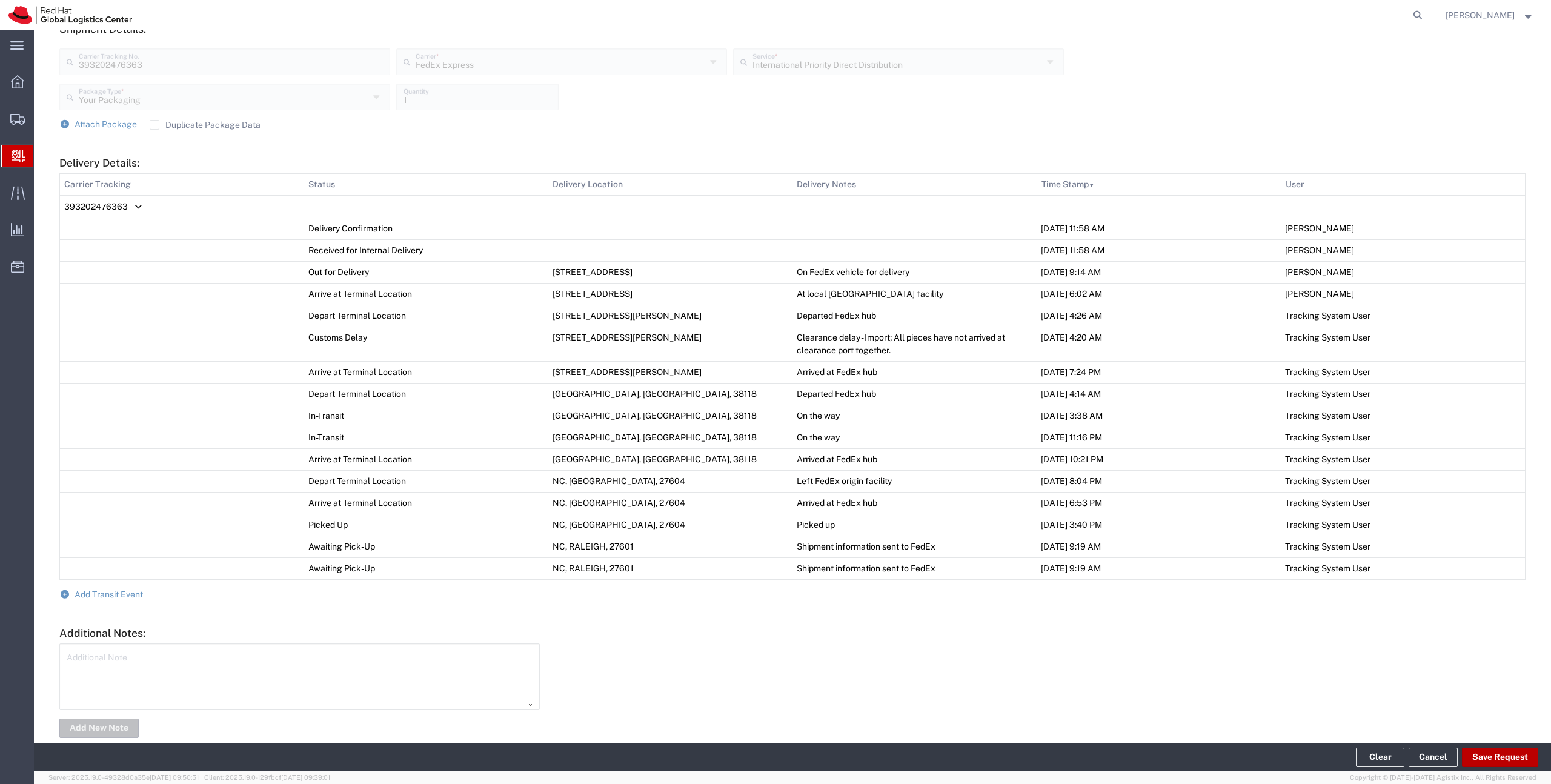
click at [1502, 754] on button "Save Request" at bounding box center [1500, 756] width 76 height 19
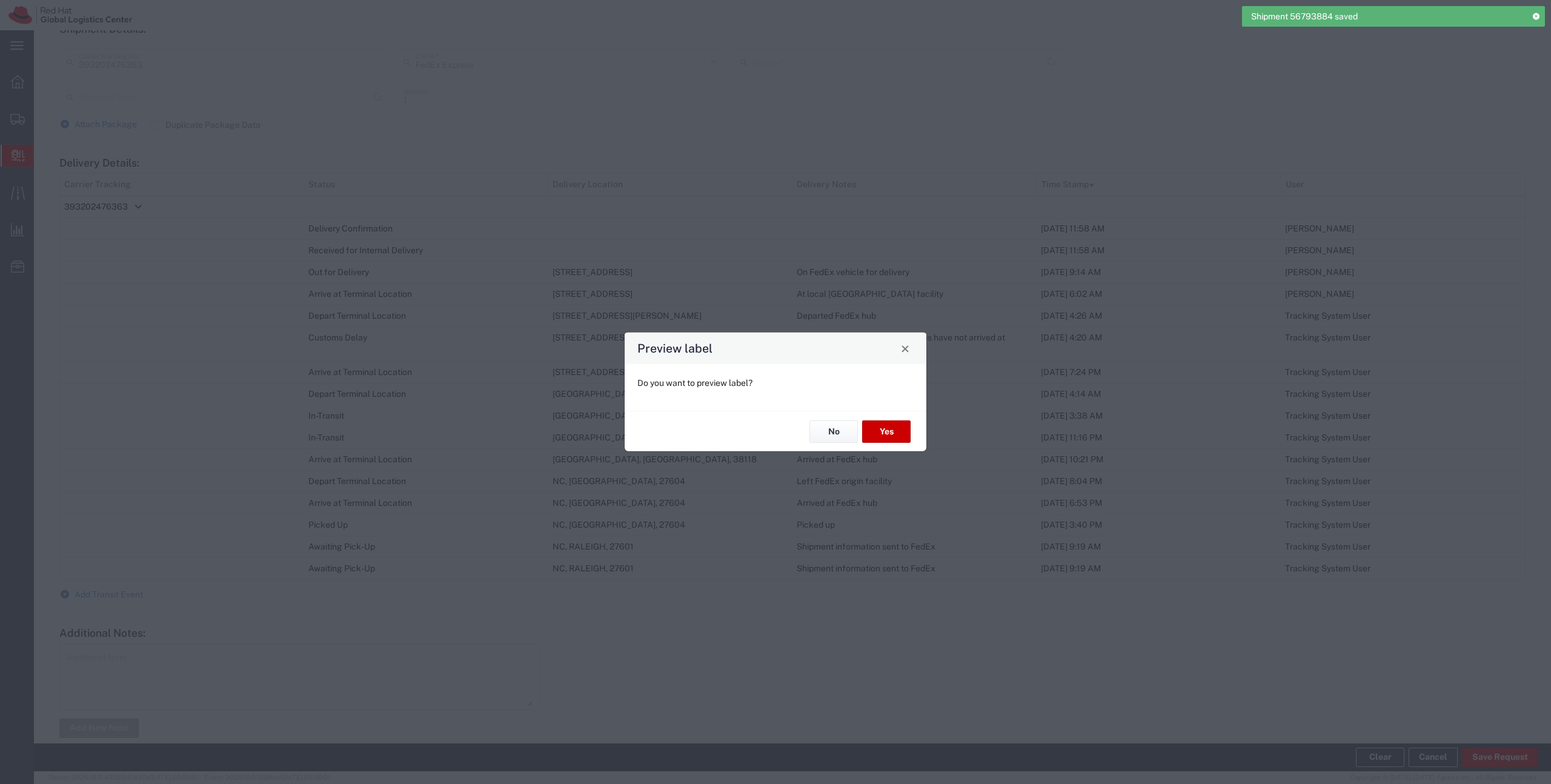
type input "Your Packaging"
type input "International Priority Direct Distribution"
click at [835, 431] on button "No" at bounding box center [834, 432] width 48 height 23
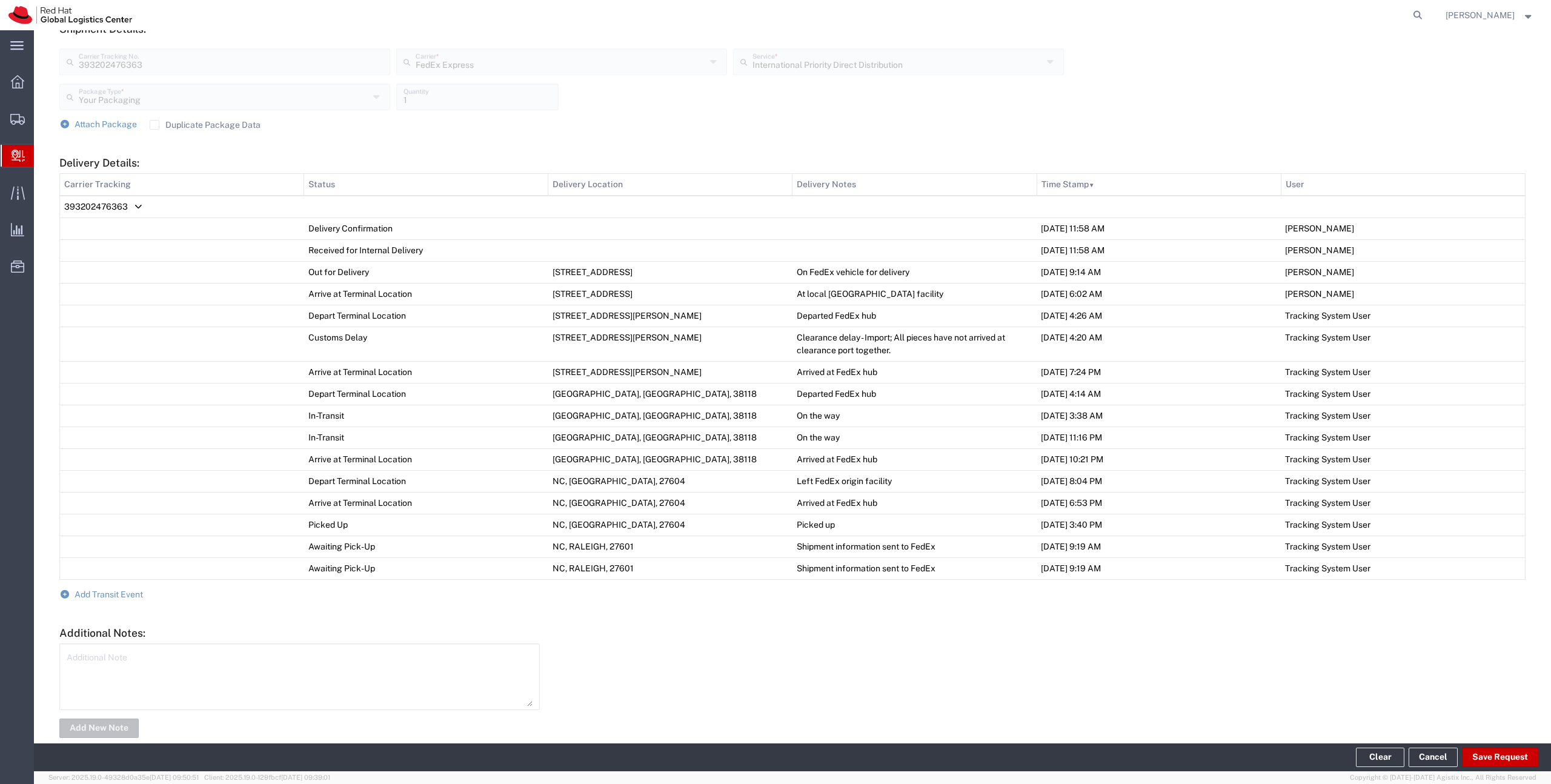
click at [0, 0] on span "Create Delivery" at bounding box center [0, 0] width 0 height 0
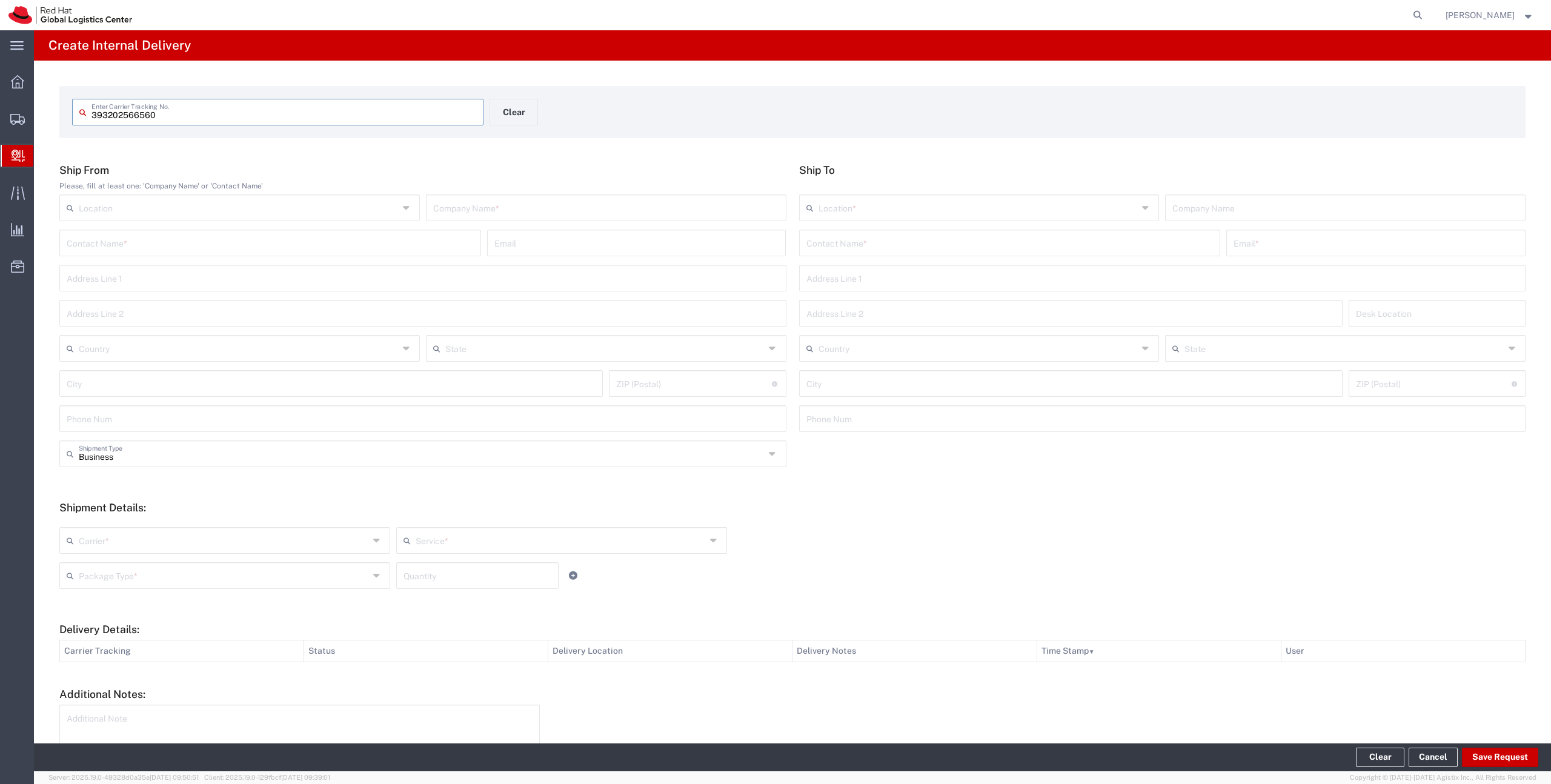
type input "393202566560"
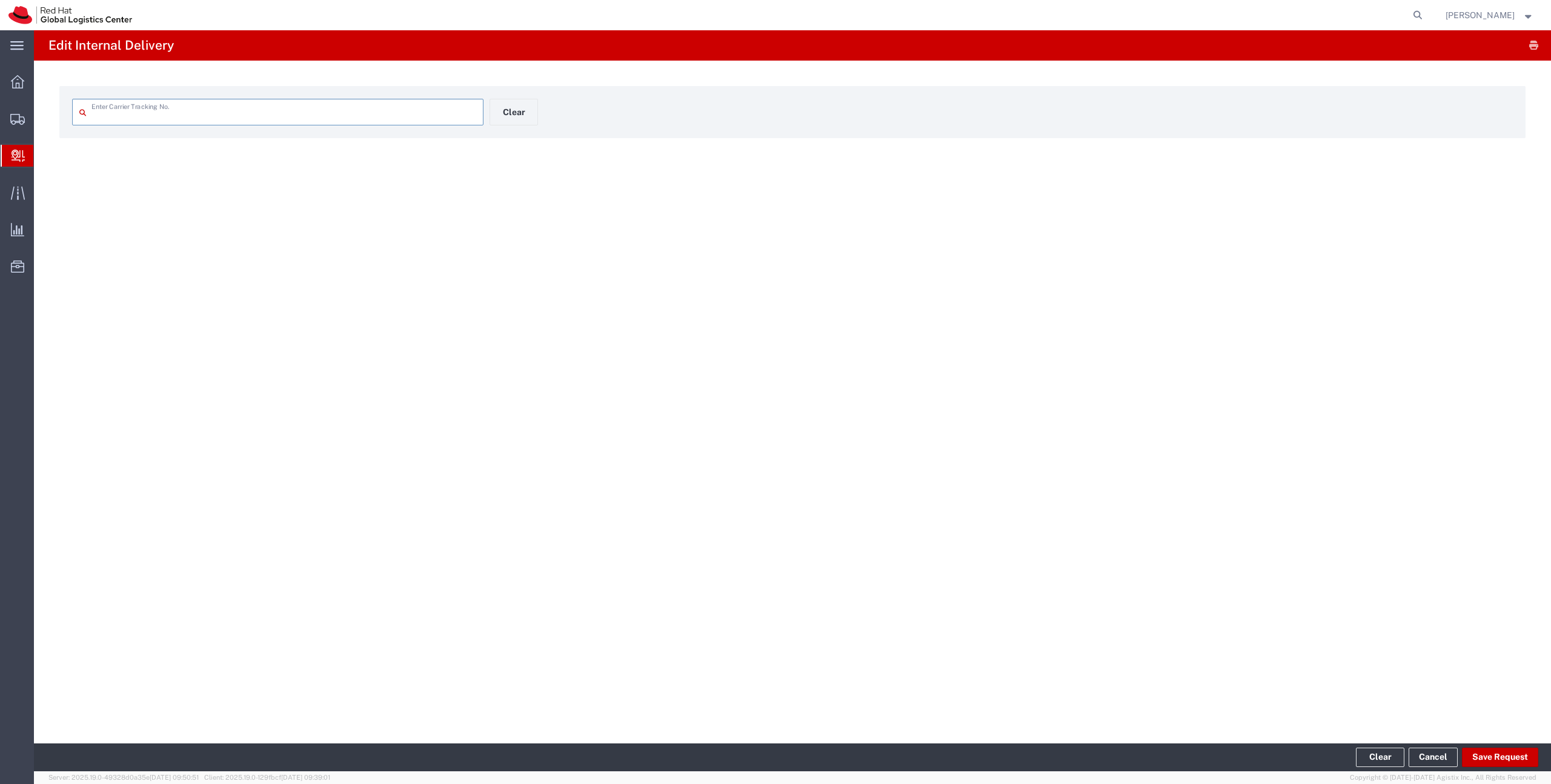
type input "393202566560"
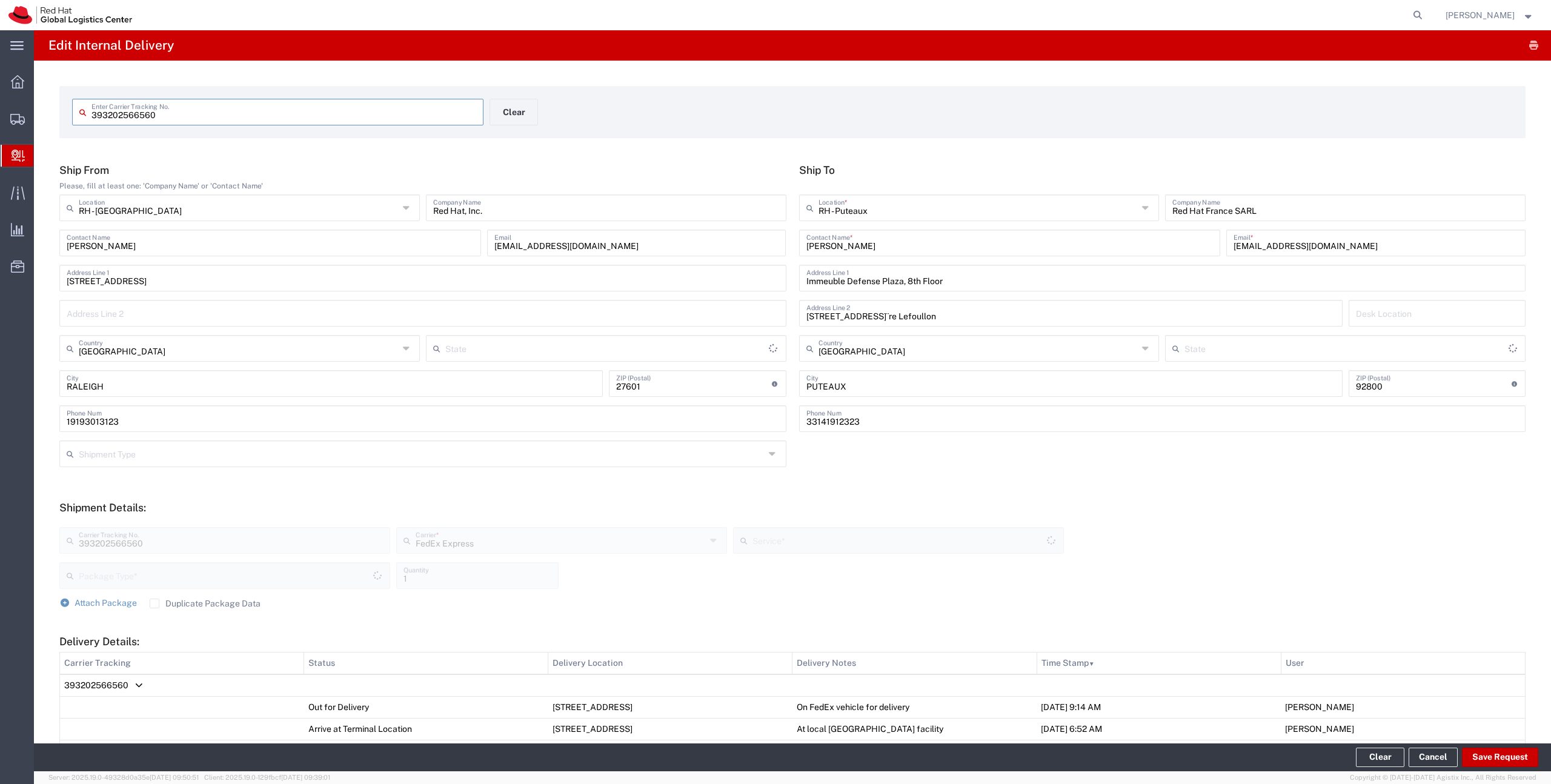
type input "PAK"
type input "[US_STATE]"
type input "International Priority Direct Distribution"
click at [1475, 759] on button "Save Request" at bounding box center [1500, 756] width 76 height 19
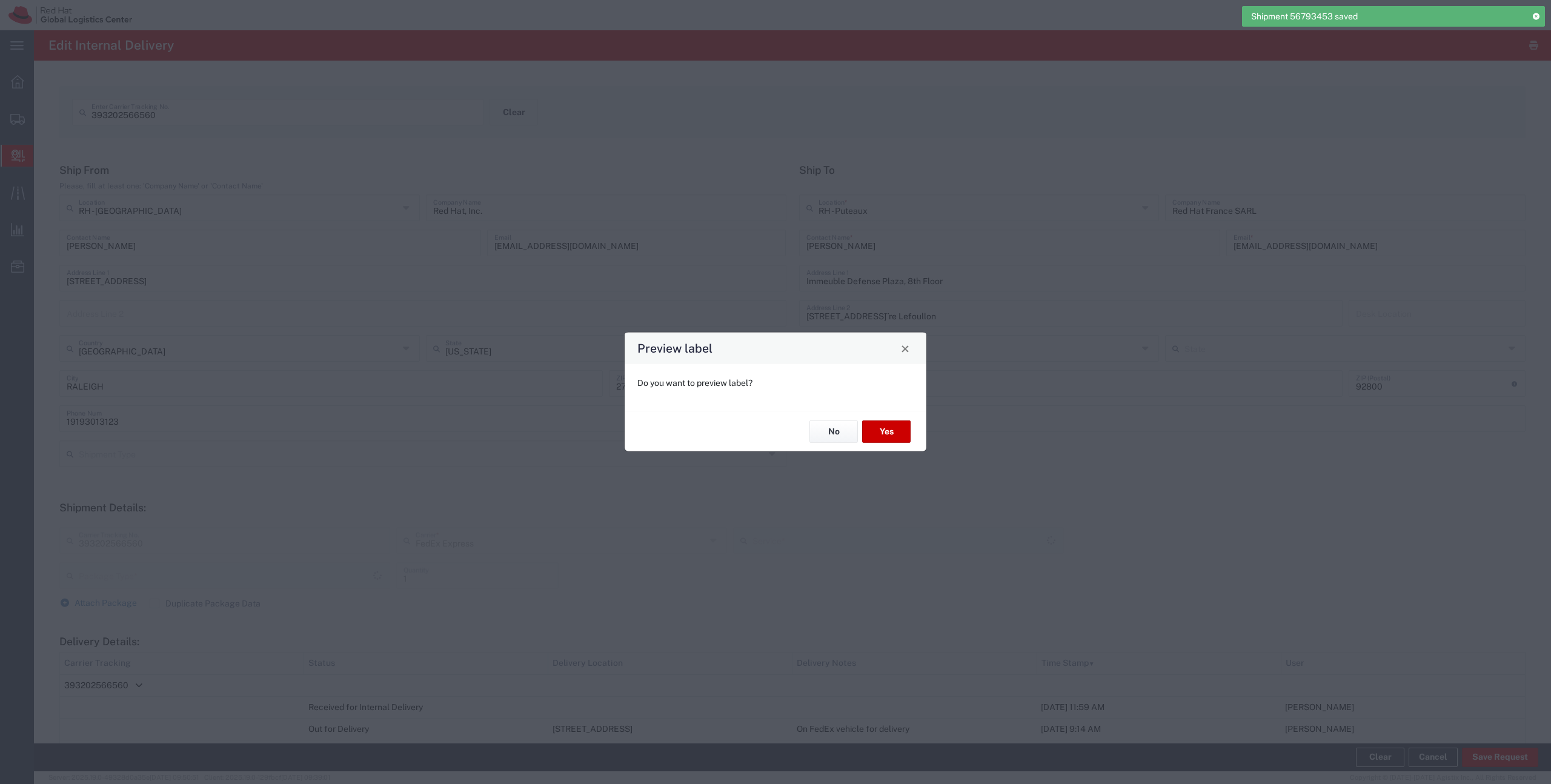
type input "PAK"
type input "International Priority Direct Distribution"
click at [828, 432] on button "No" at bounding box center [834, 432] width 48 height 23
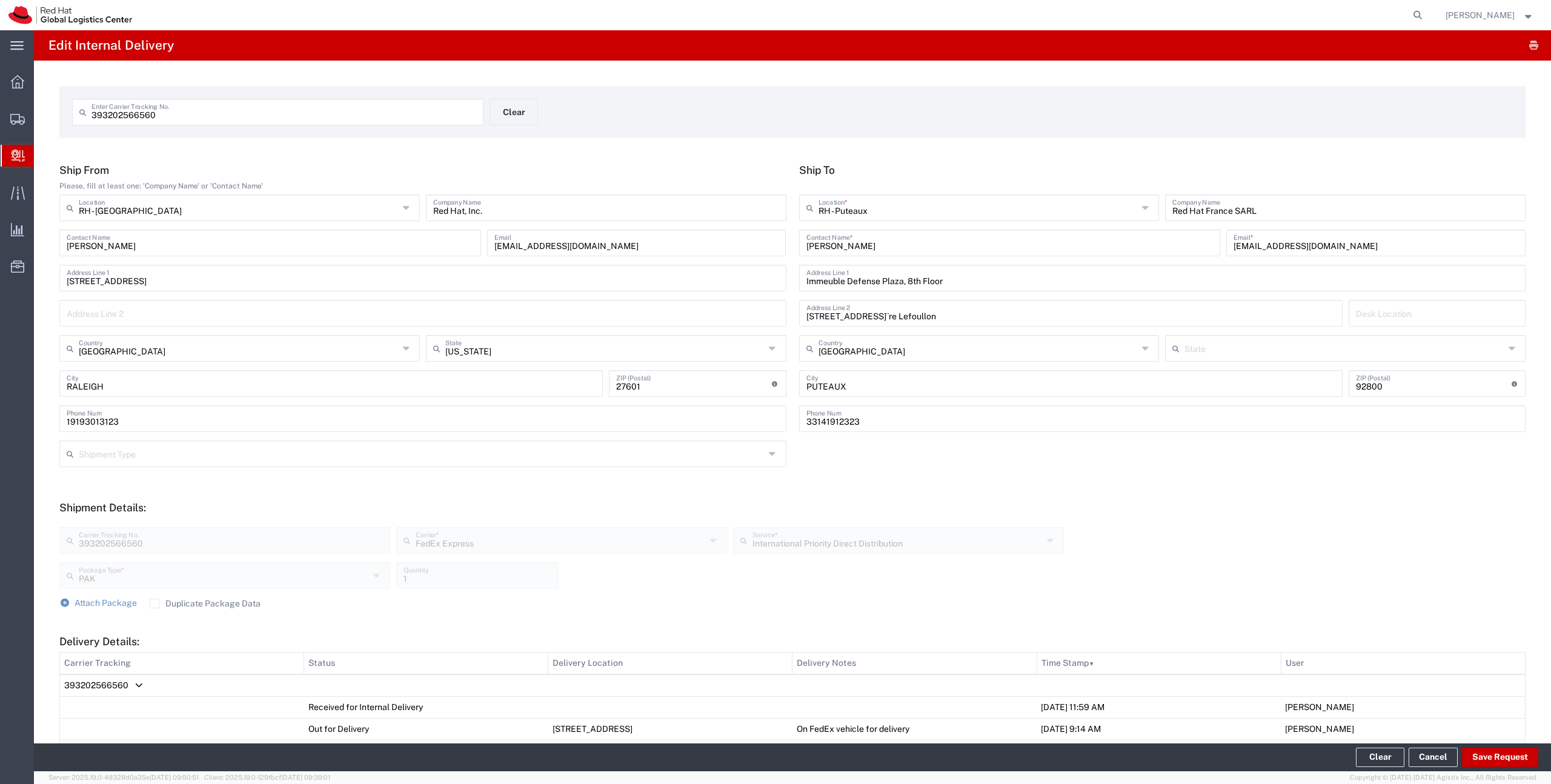
scroll to position [435, 0]
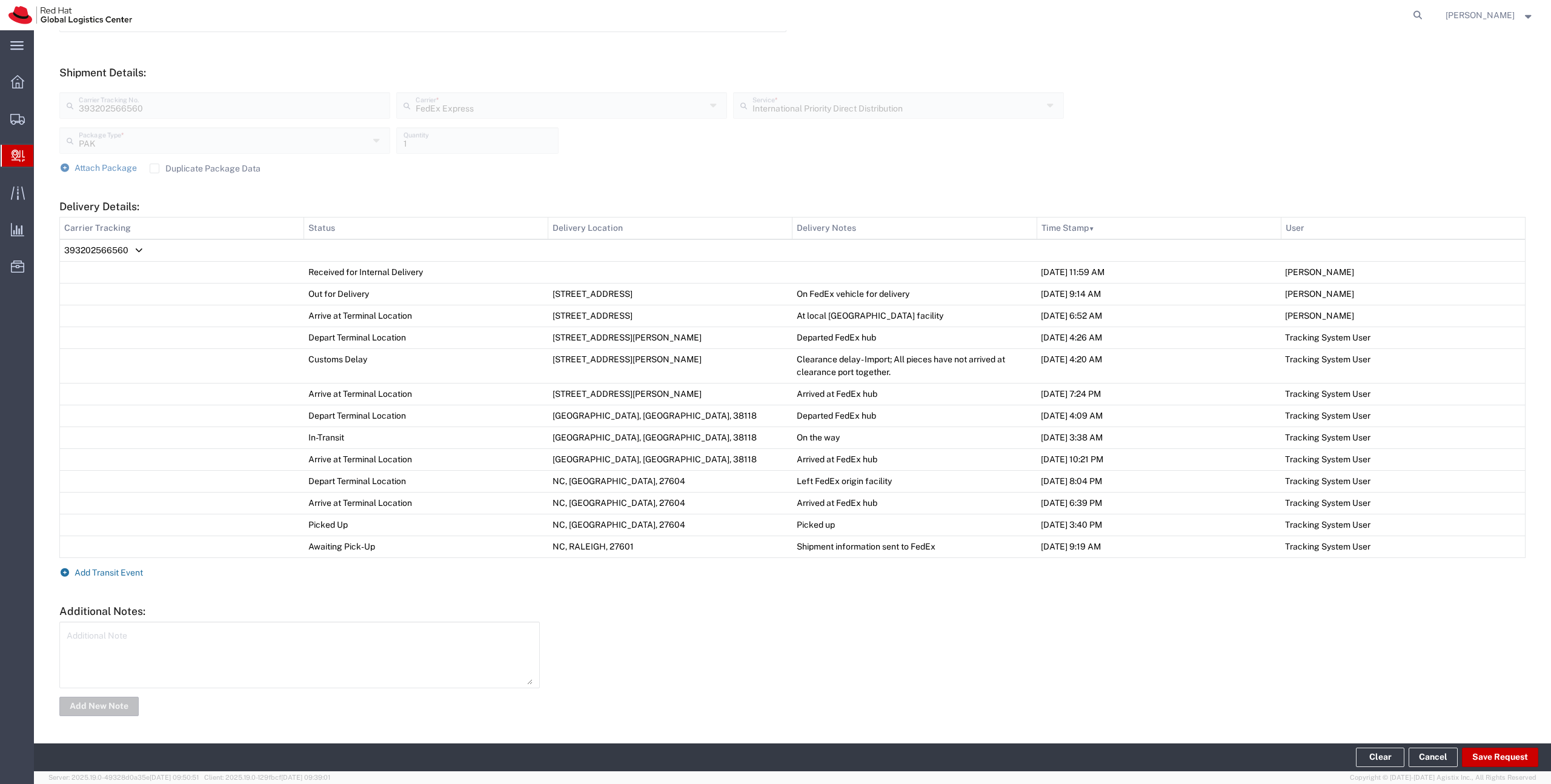
click at [125, 574] on span "Add Transit Event" at bounding box center [108, 572] width 69 height 10
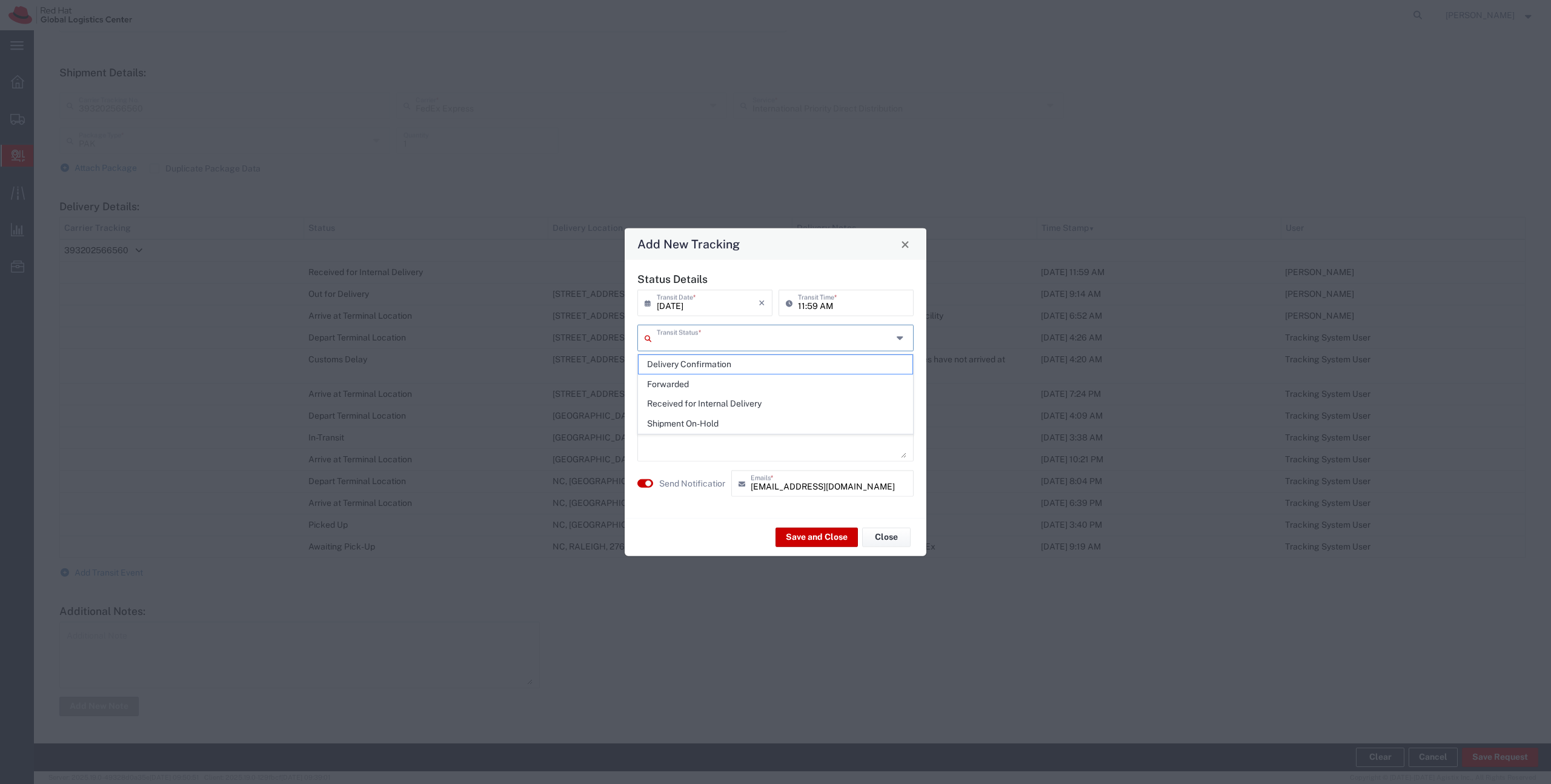
click at [680, 334] on input "text" at bounding box center [774, 337] width 236 height 21
click at [680, 364] on span "Delivery Confirmation" at bounding box center [775, 364] width 274 height 19
type input "Delivery Confirmation"
click at [657, 418] on textarea at bounding box center [776, 428] width 262 height 59
type textarea "parcel available at the reception - see [PERSON_NAME]"
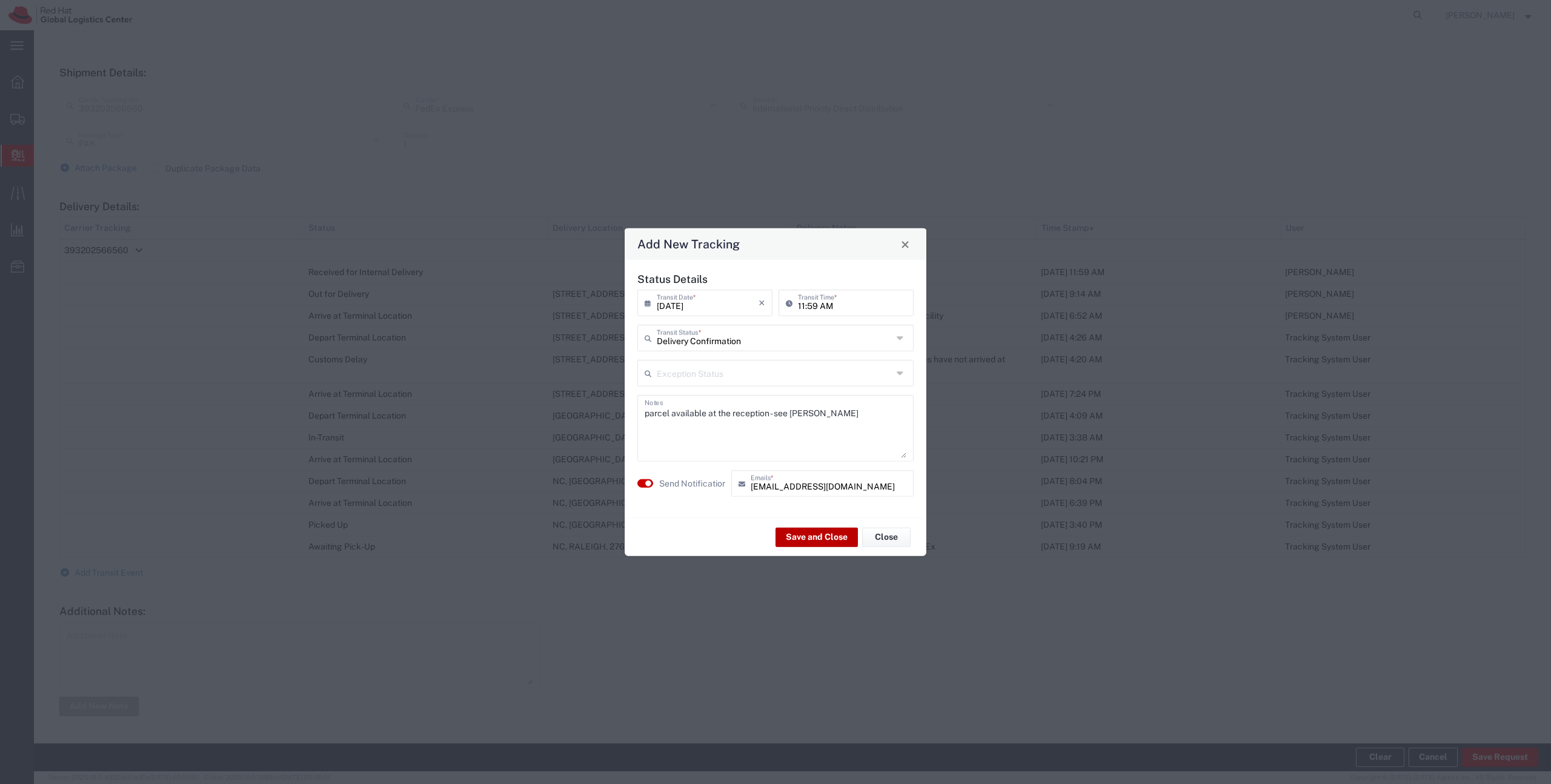
click at [806, 543] on button "Save and Close" at bounding box center [817, 536] width 82 height 19
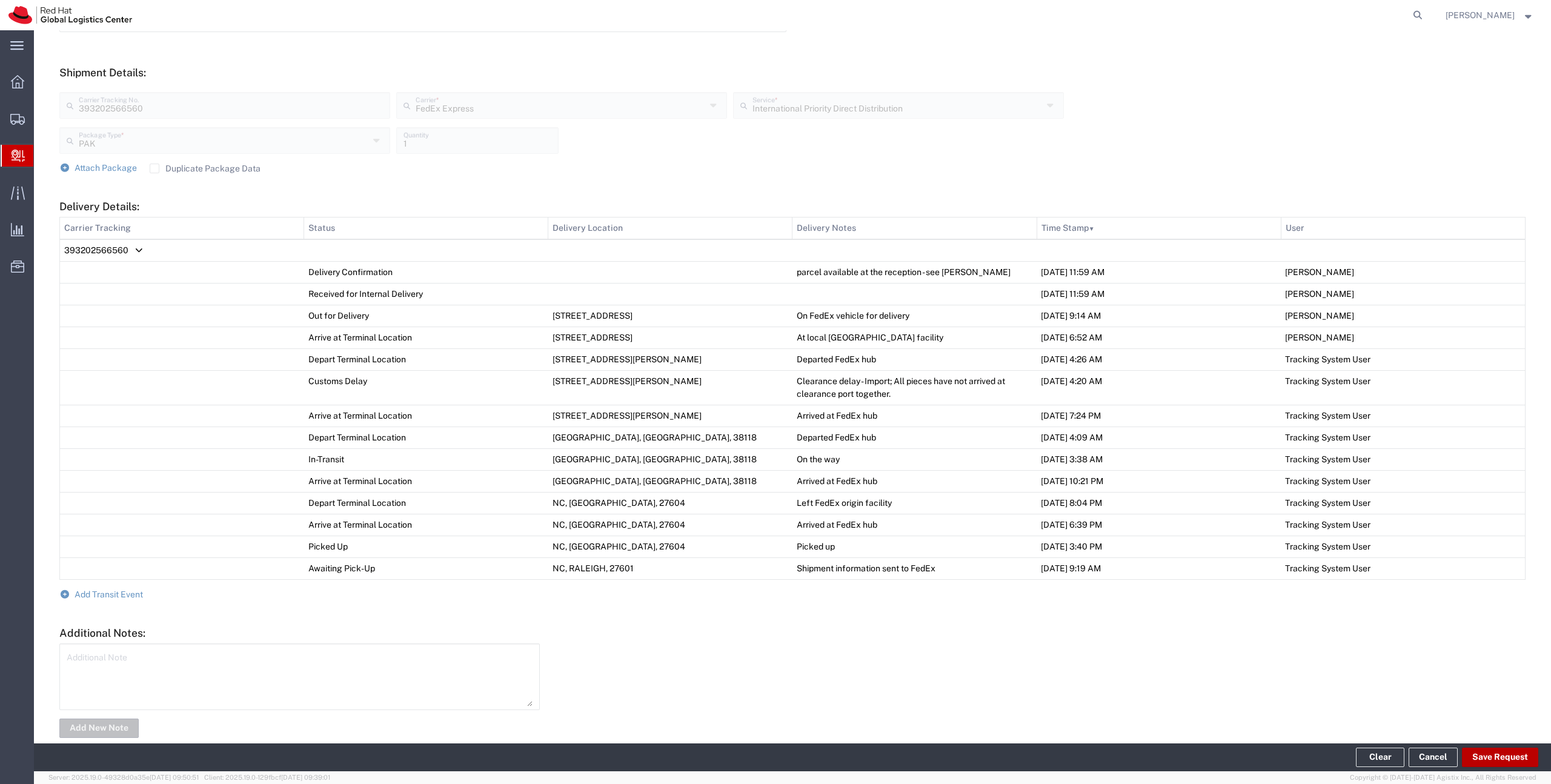
click at [1492, 754] on button "Save Request" at bounding box center [1500, 756] width 76 height 19
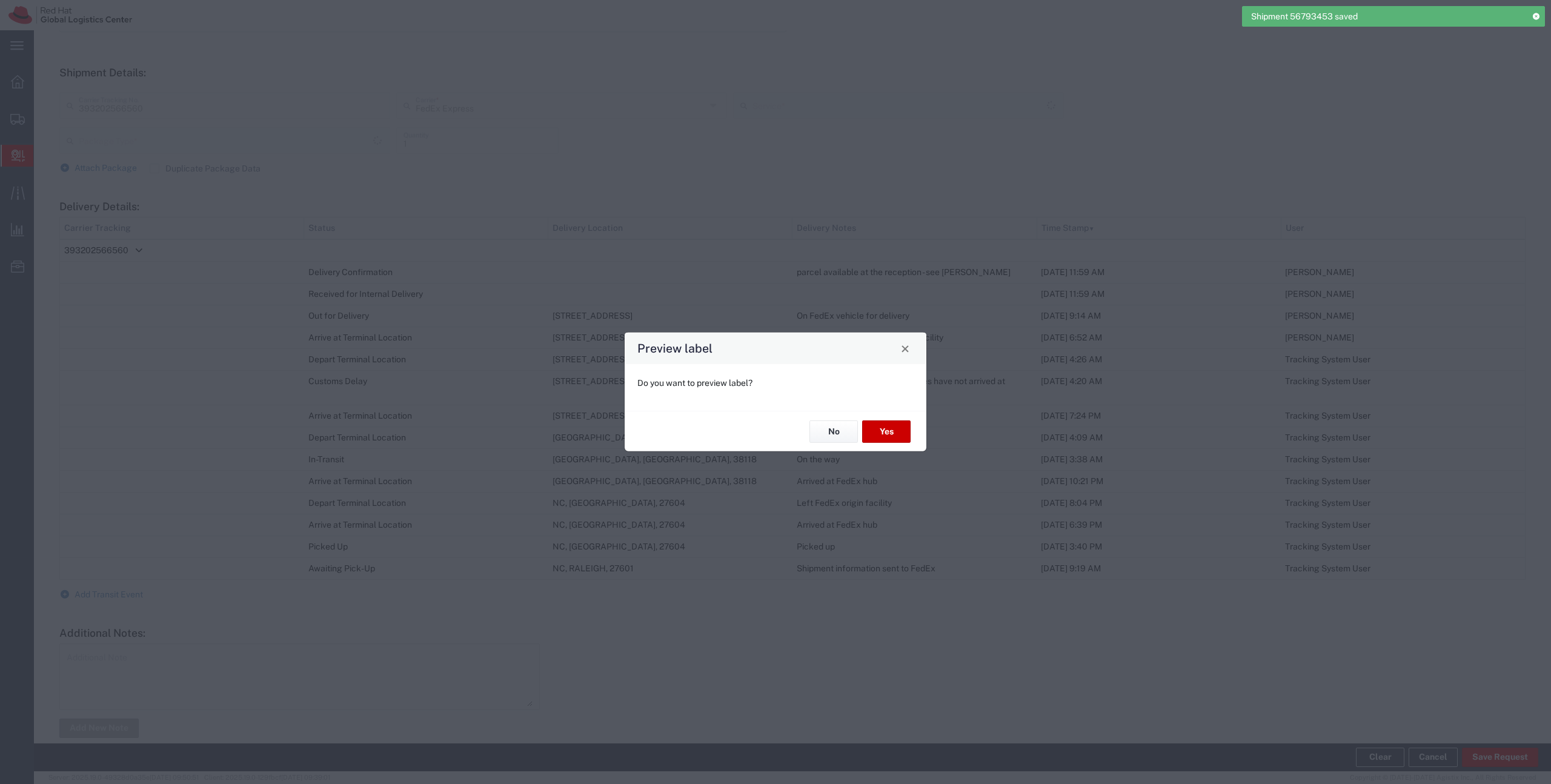
type input "PAK"
type input "International Priority Direct Distribution"
click at [835, 434] on button "No" at bounding box center [834, 432] width 48 height 23
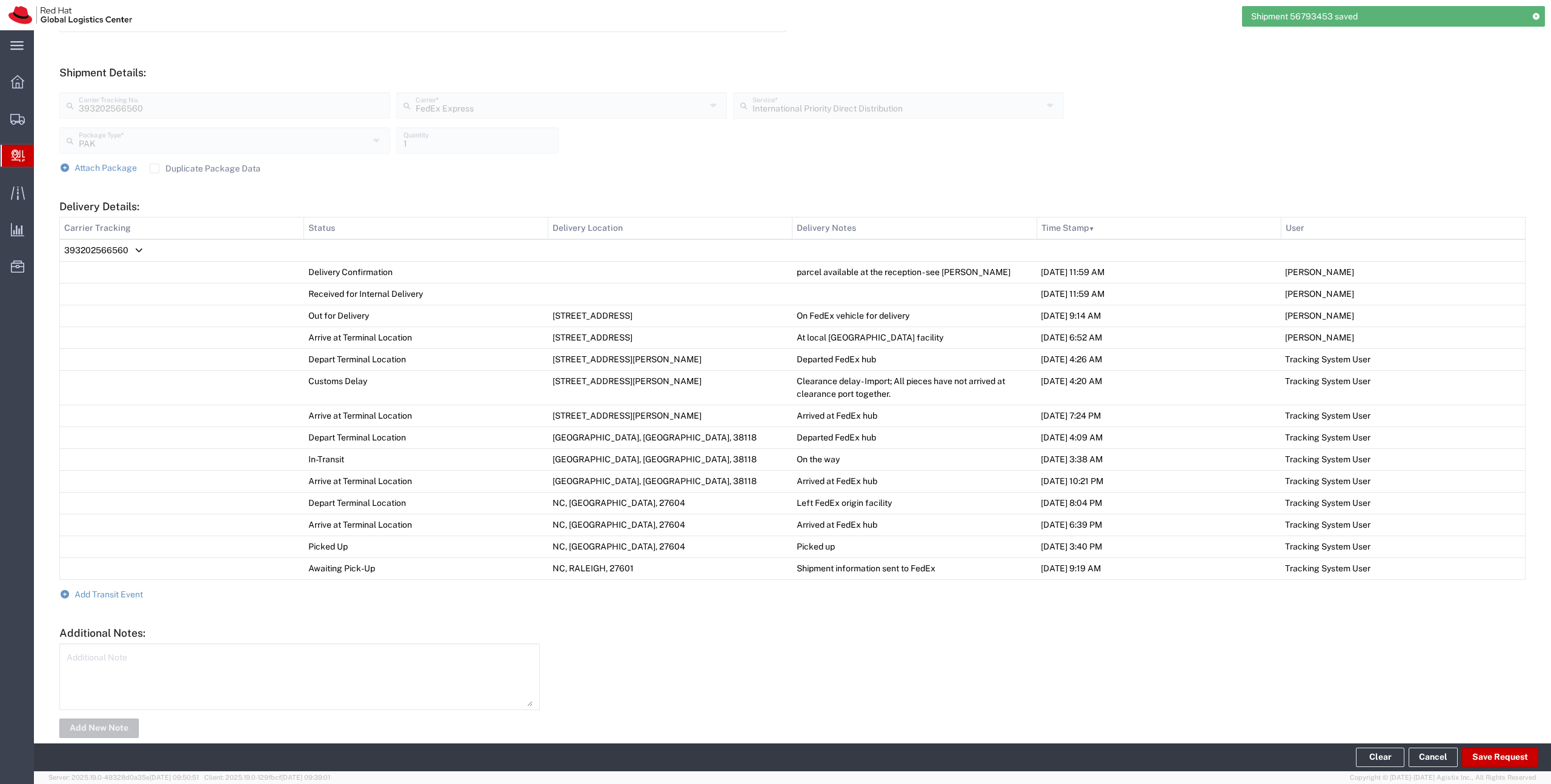
click at [0, 0] on span "Create Delivery" at bounding box center [0, 0] width 0 height 0
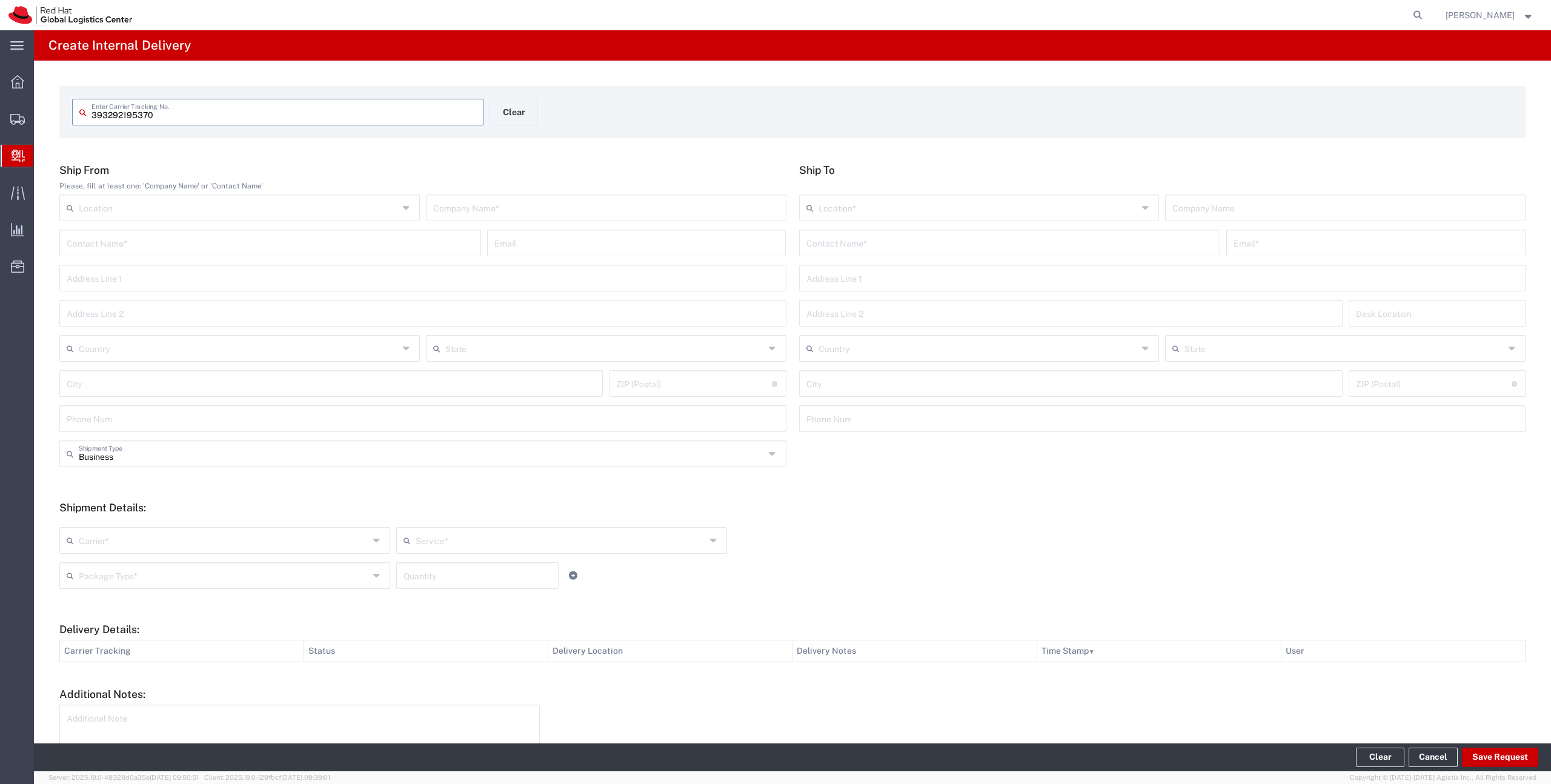
type input "393292195370"
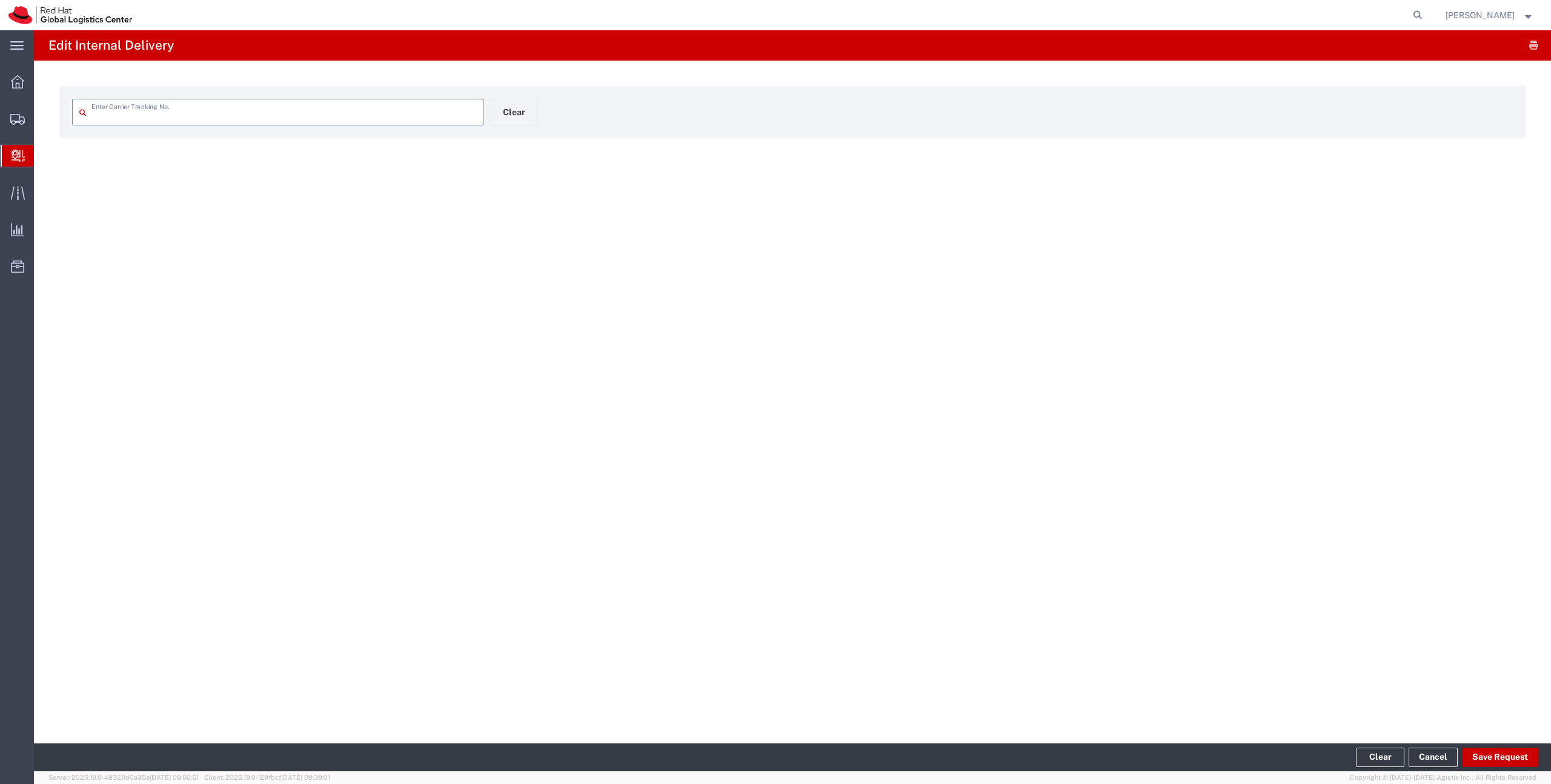
type input "393292195370"
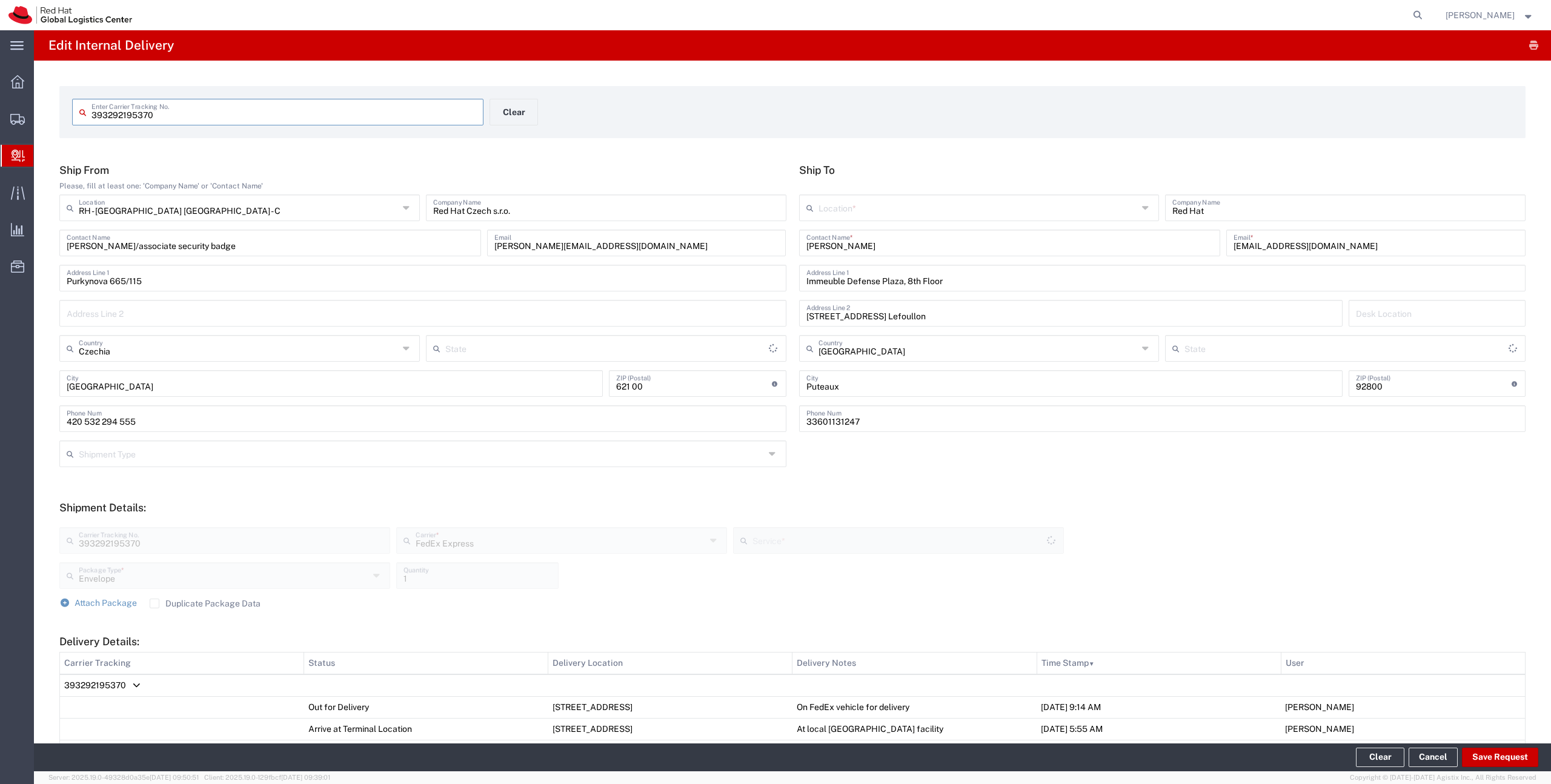
type input "International Priority Express"
click at [858, 217] on div "Location *" at bounding box center [979, 208] width 360 height 27
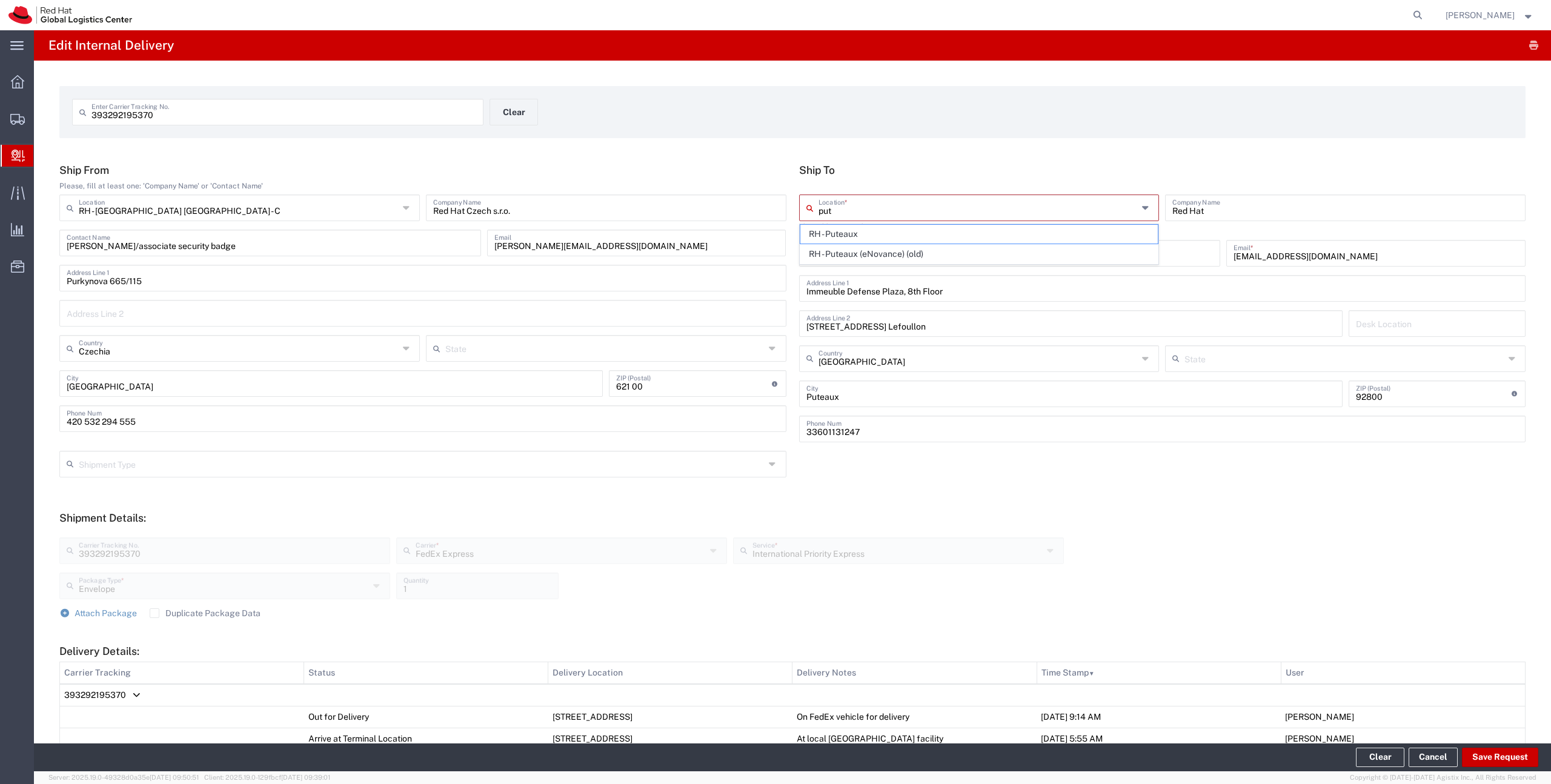
type input "RH - Puteaux"
type input "Red Hat France SARL"
type input "PUTEAUX"
type input "[PHONE_NUMBER]"
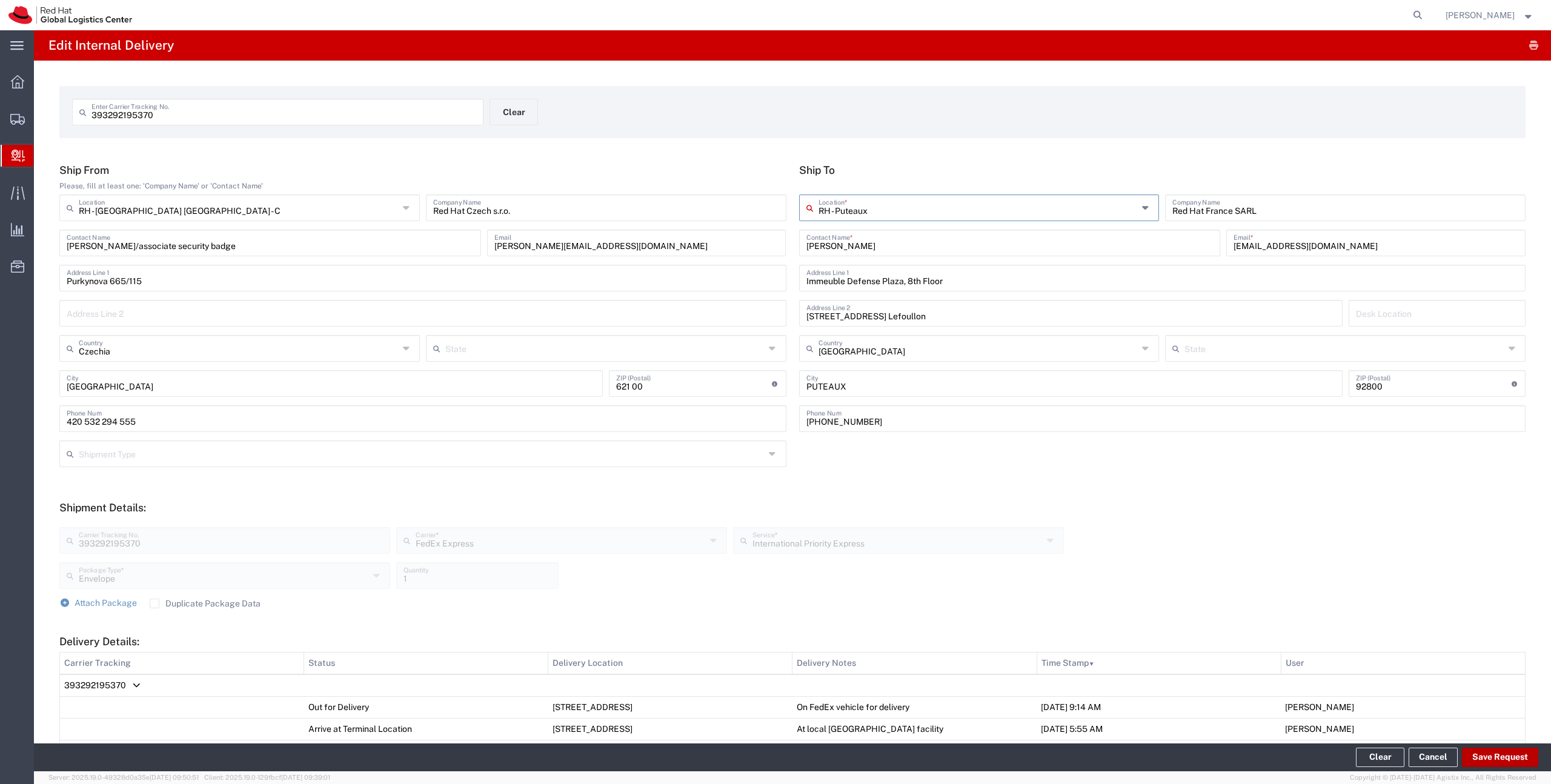
type input "RH - Puteaux"
click at [1502, 759] on button "Save Request" at bounding box center [1500, 756] width 76 height 19
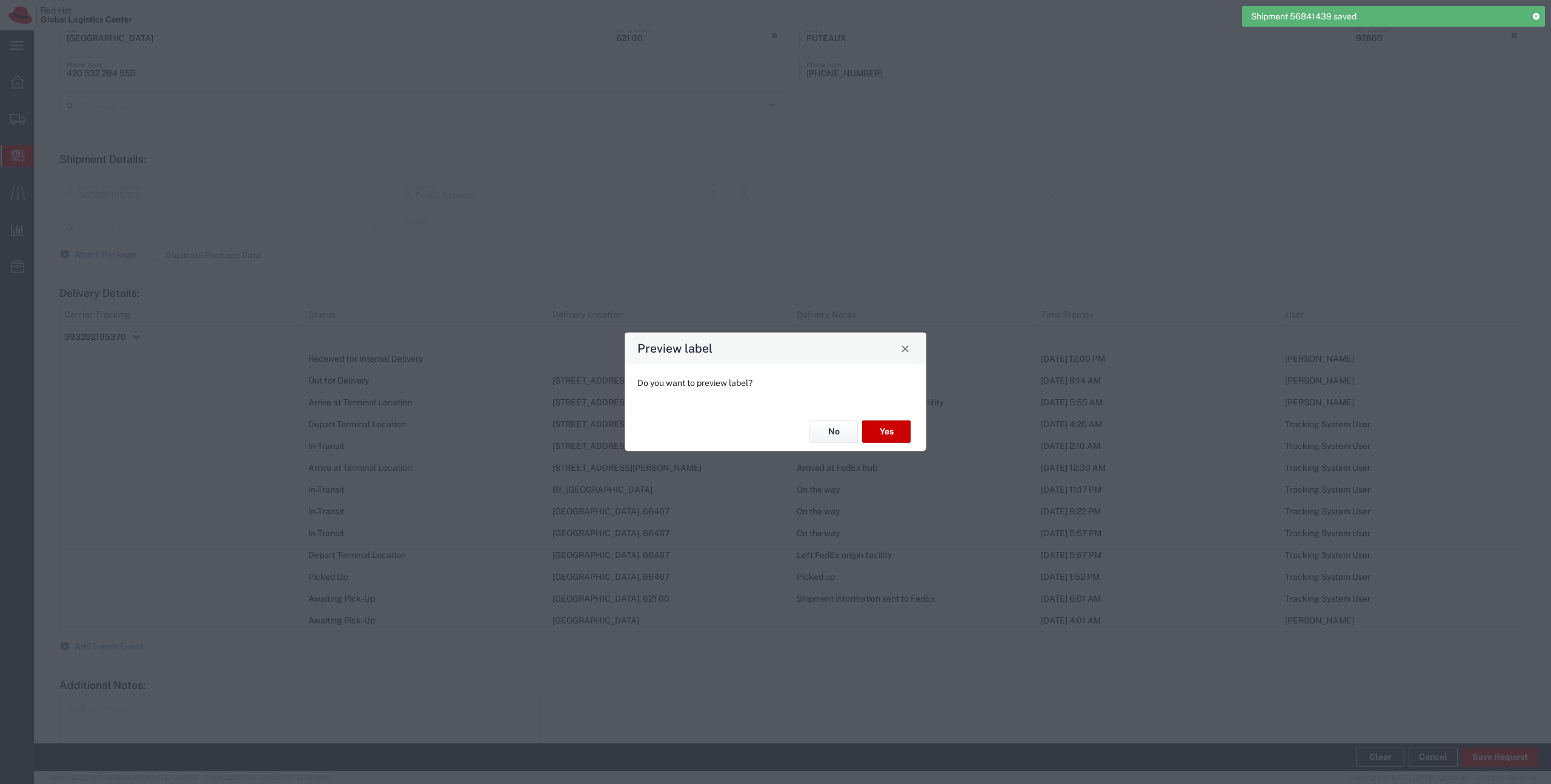
scroll to position [422, 0]
type input "Envelope"
type input "International Priority Express"
click at [836, 427] on button "No" at bounding box center [834, 432] width 48 height 23
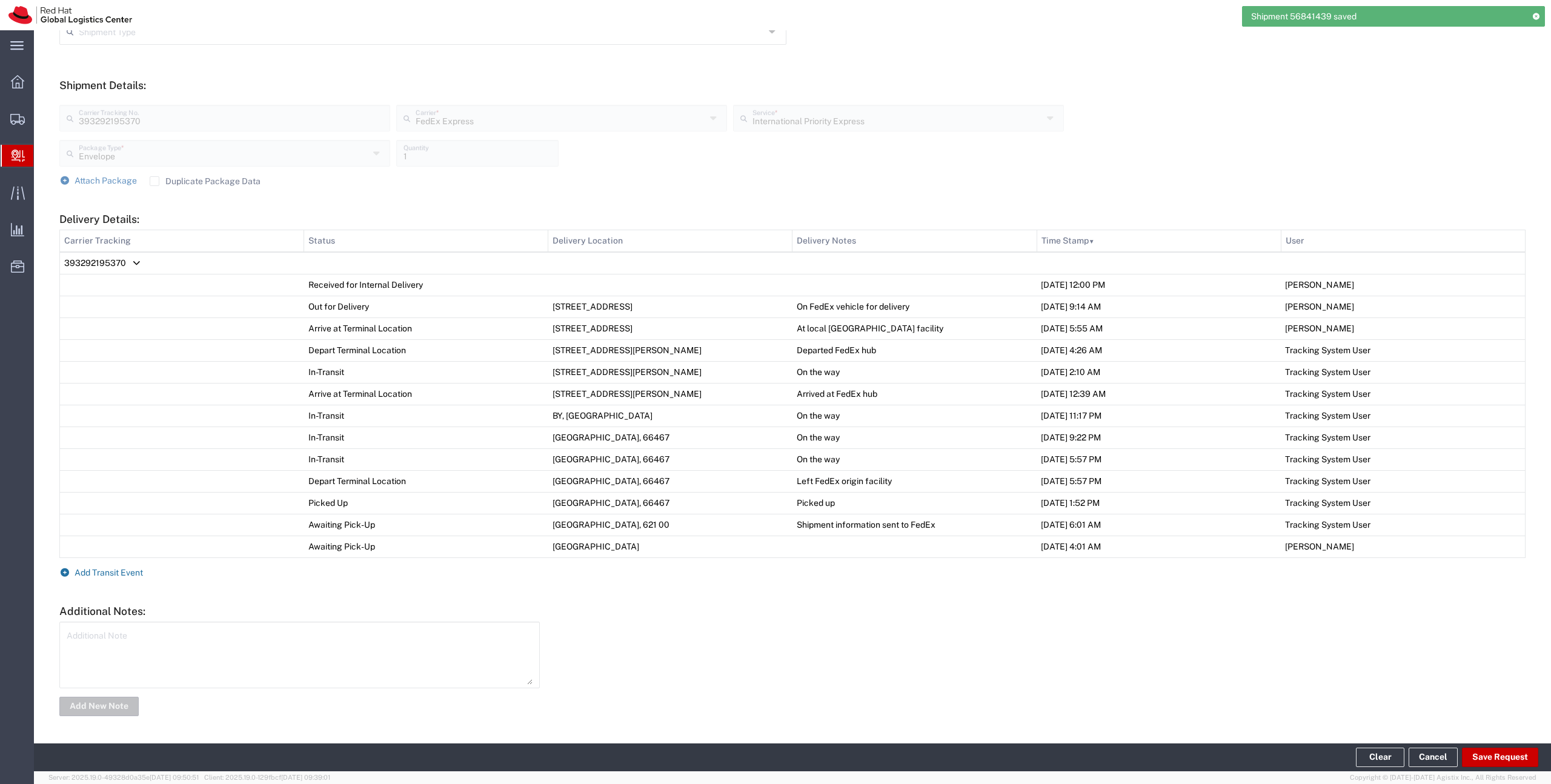
click at [120, 575] on span "Add Transit Event" at bounding box center [108, 572] width 69 height 10
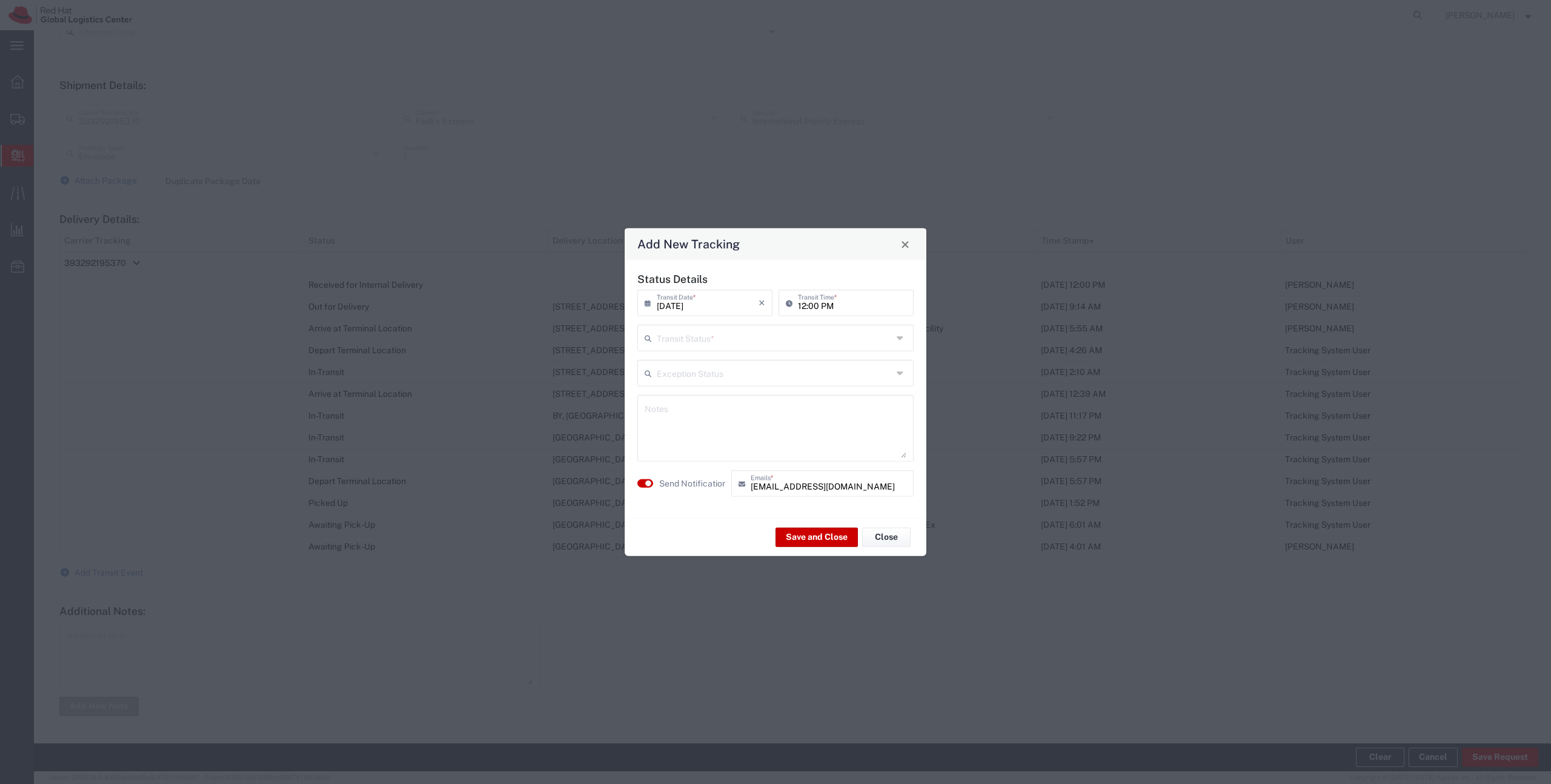
click at [653, 334] on icon at bounding box center [651, 338] width 12 height 19
click at [663, 358] on span "Delivery Confirmation" at bounding box center [775, 364] width 274 height 19
type input "Delivery Confirmation"
click at [663, 416] on textarea at bounding box center [776, 428] width 262 height 59
paste textarea "parcel available at the reception - see [PERSON_NAME]"
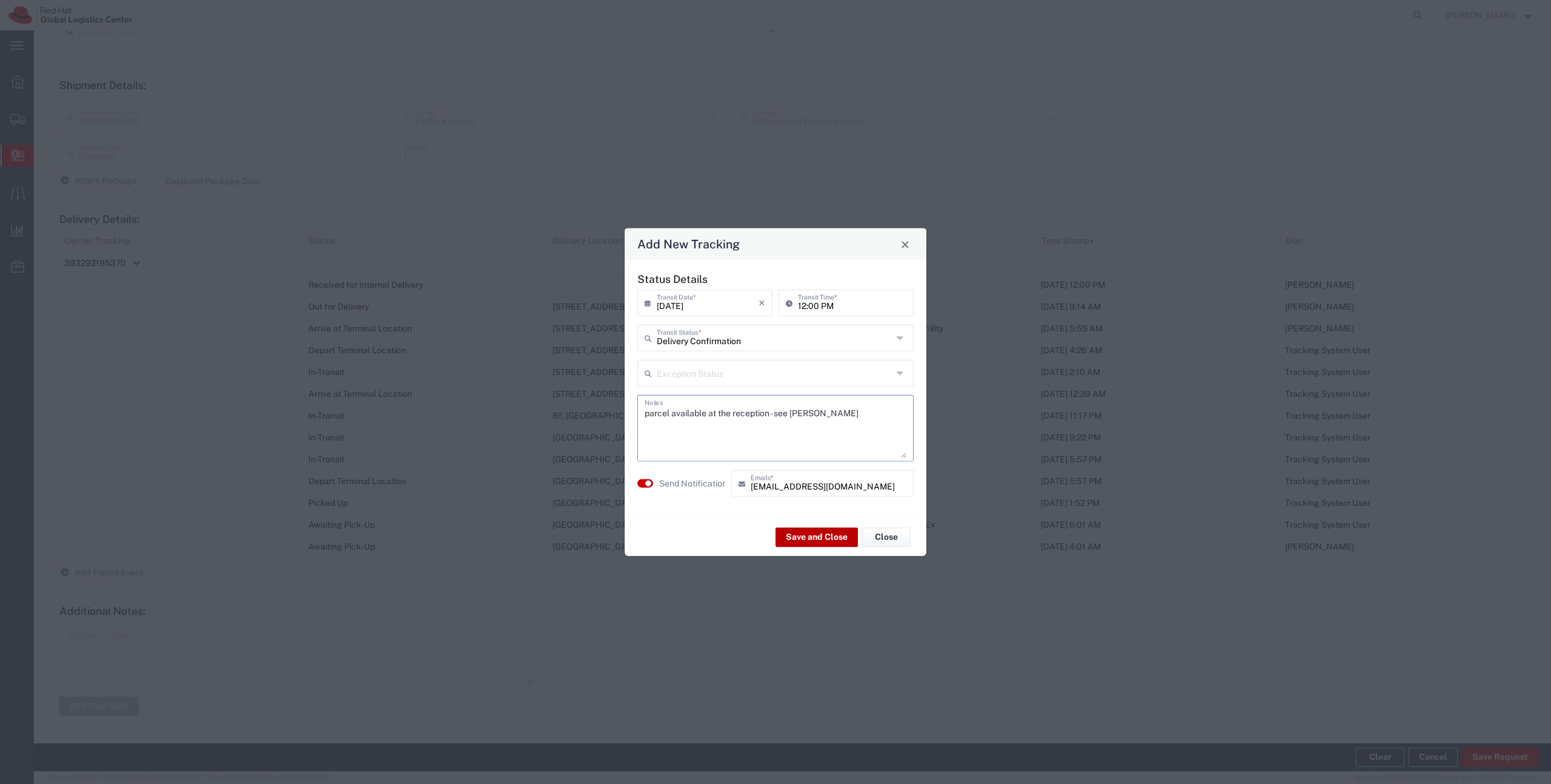
type textarea "parcel available at the reception - see [PERSON_NAME]"
click at [791, 535] on button "Save and Close" at bounding box center [817, 536] width 82 height 19
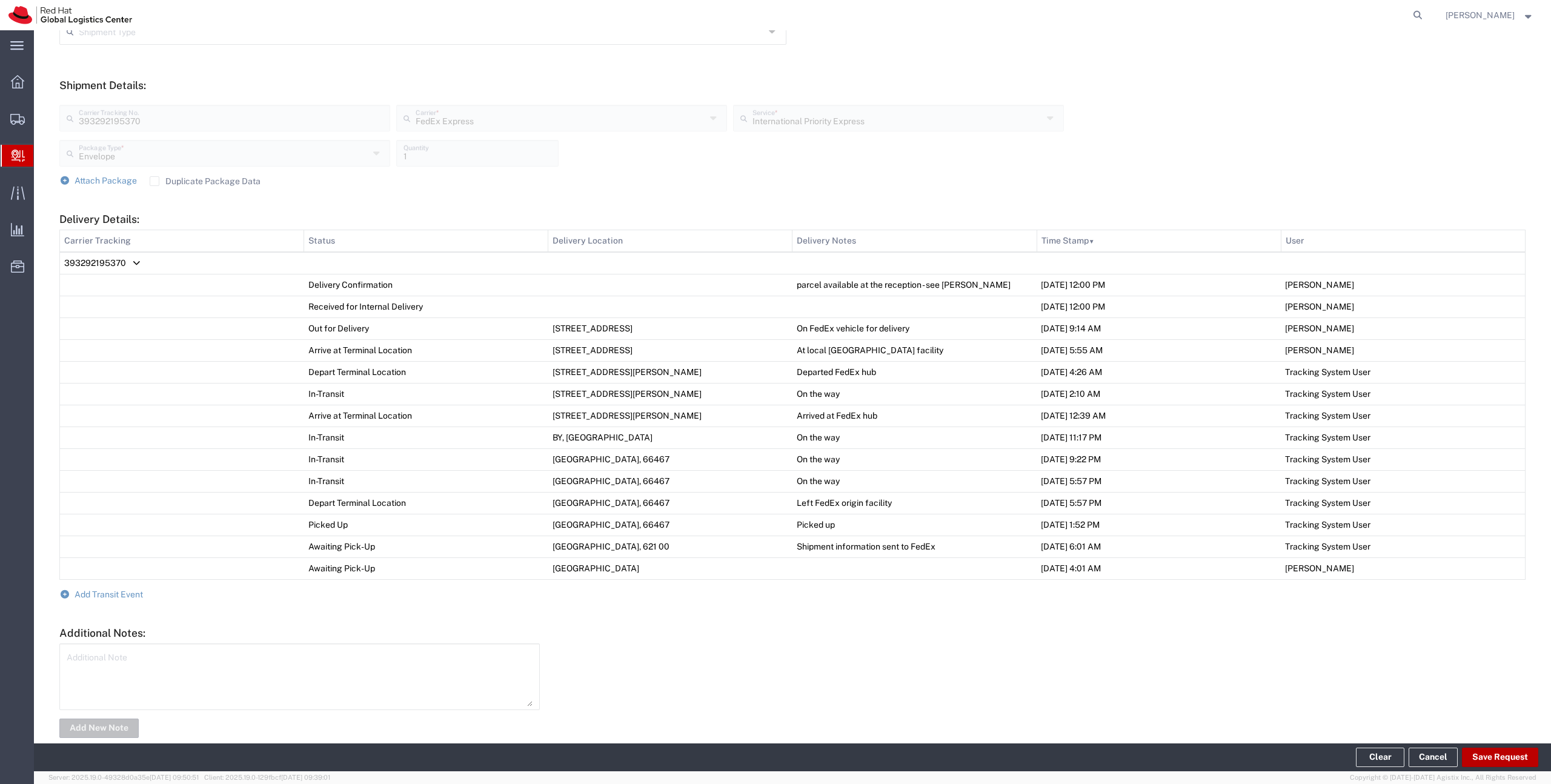
click at [1529, 756] on button "Save Request" at bounding box center [1500, 756] width 76 height 19
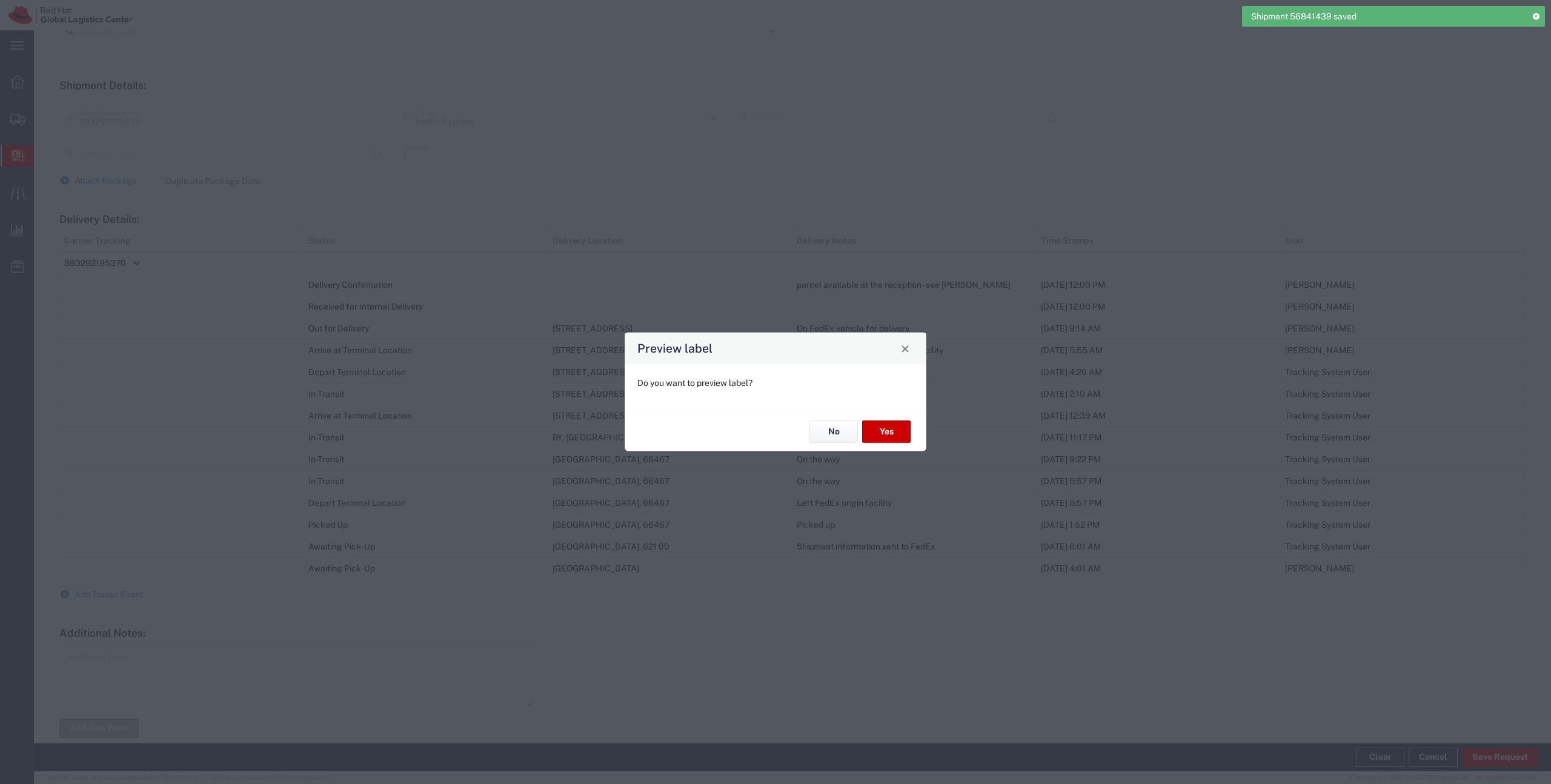
type input "Envelope"
type input "International Priority Express"
click at [823, 431] on button "No" at bounding box center [834, 432] width 48 height 23
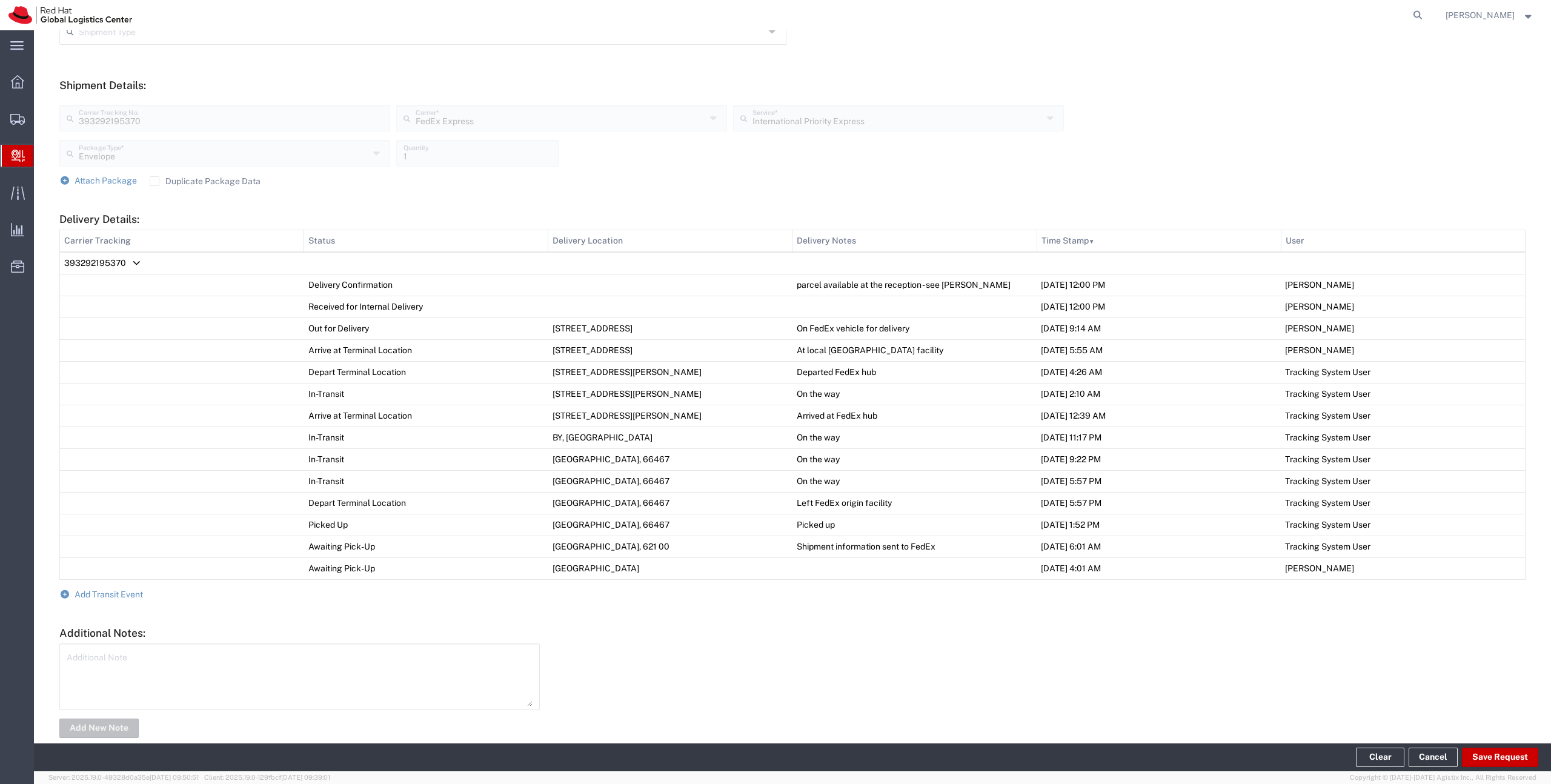
click at [0, 0] on span "Create Delivery" at bounding box center [0, 0] width 0 height 0
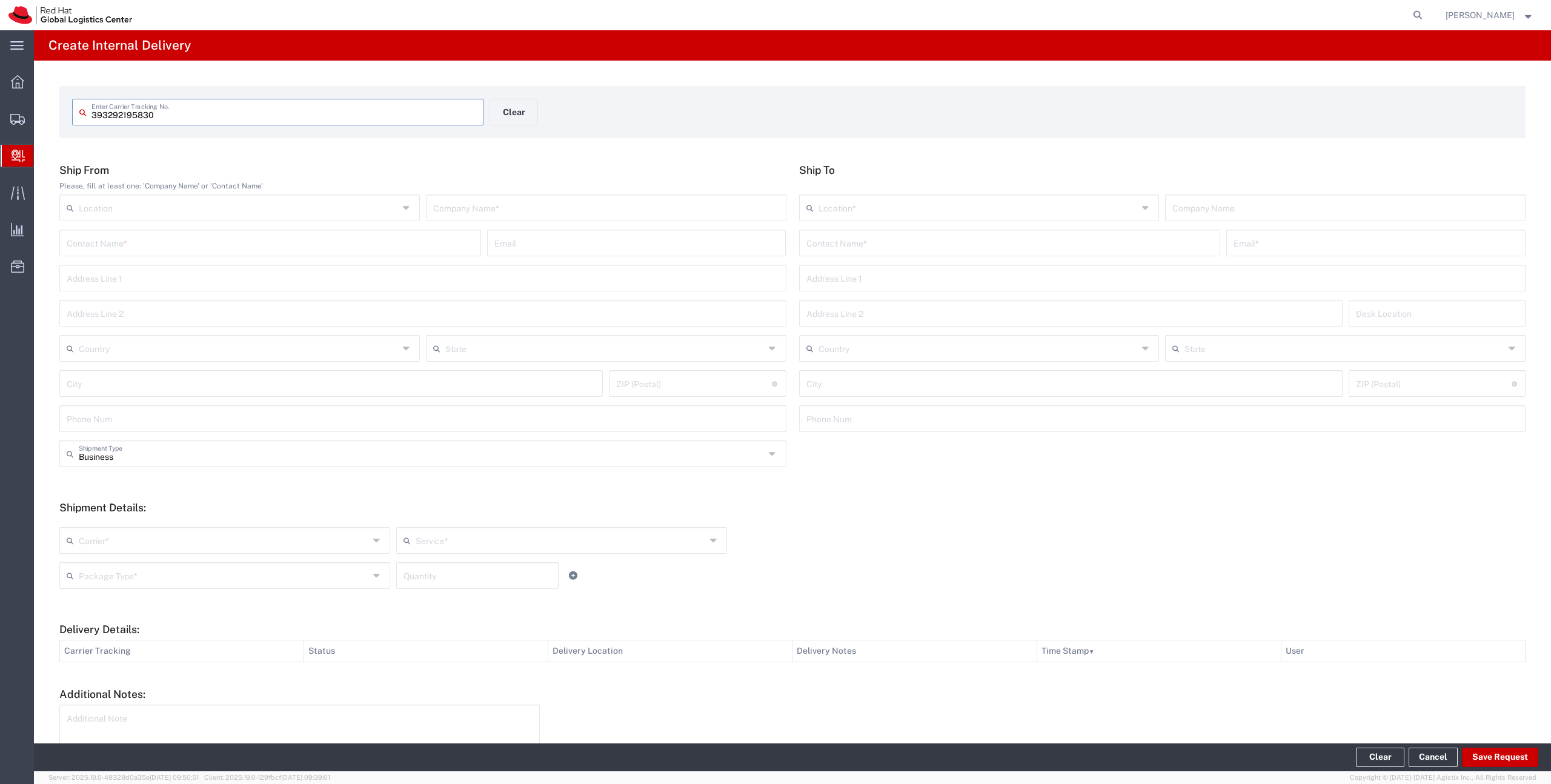
type input "393292195830"
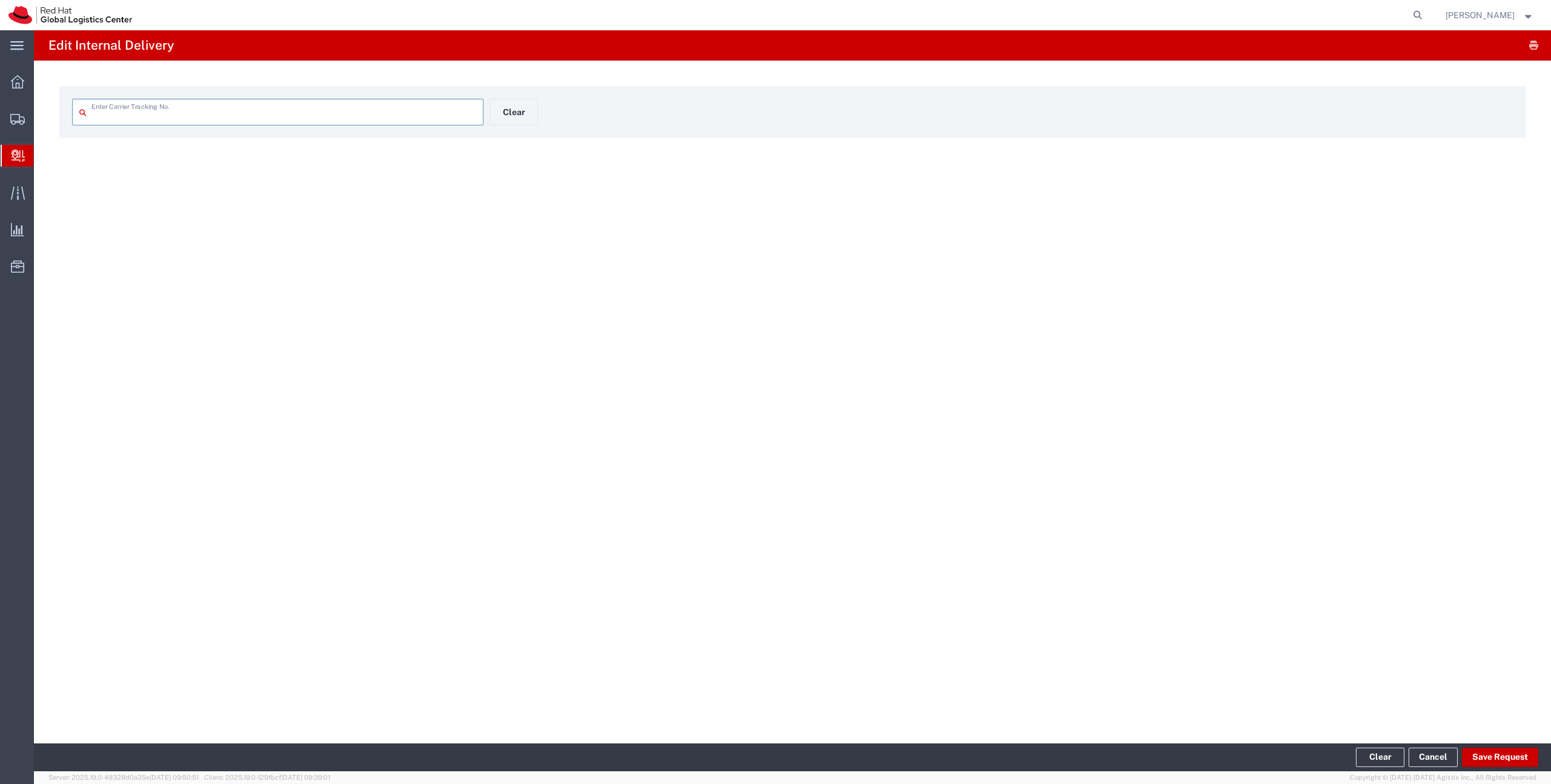
type input "393292195830"
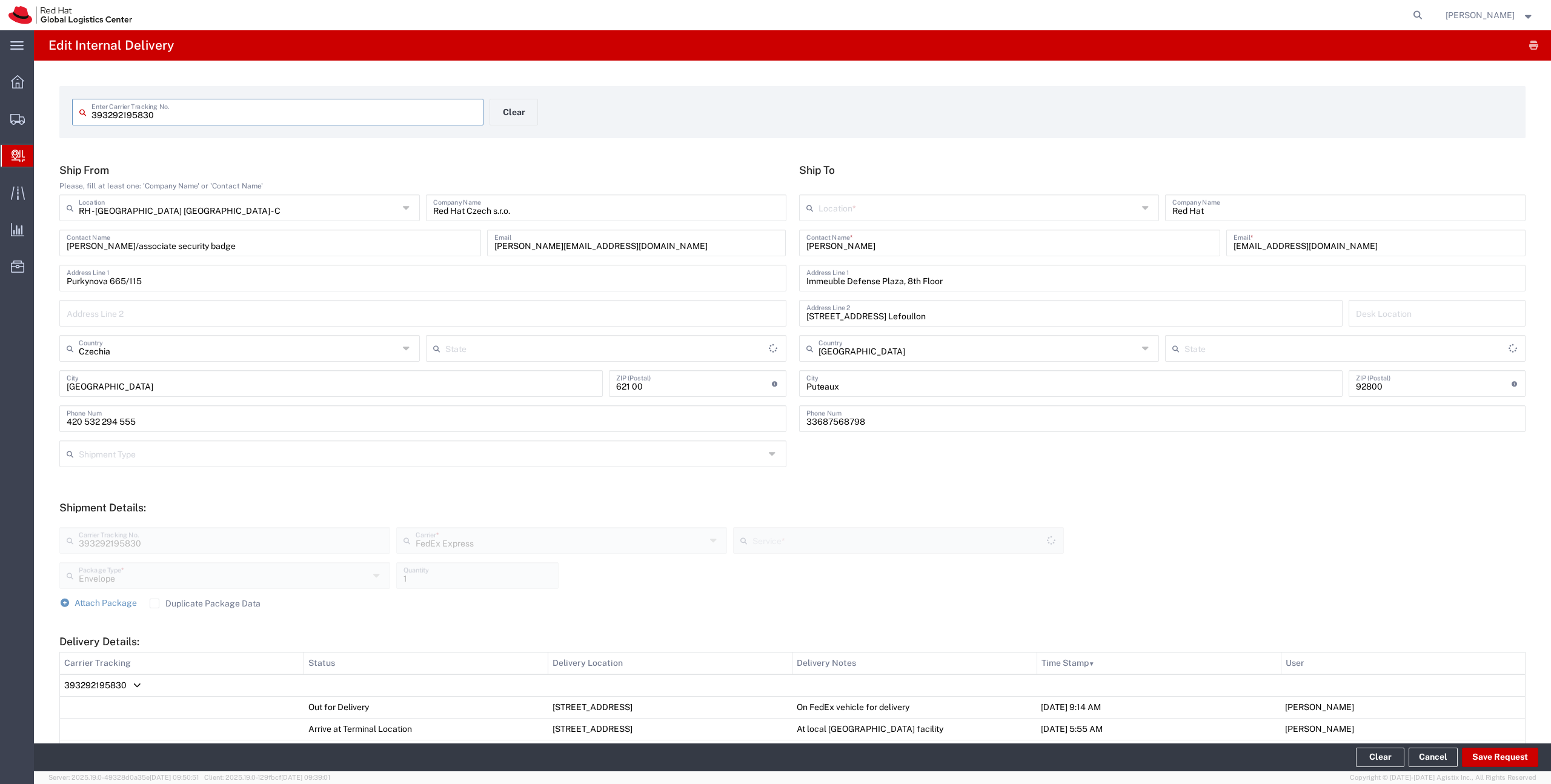
type input "International Priority Express"
click at [839, 211] on input "text" at bounding box center [978, 207] width 320 height 21
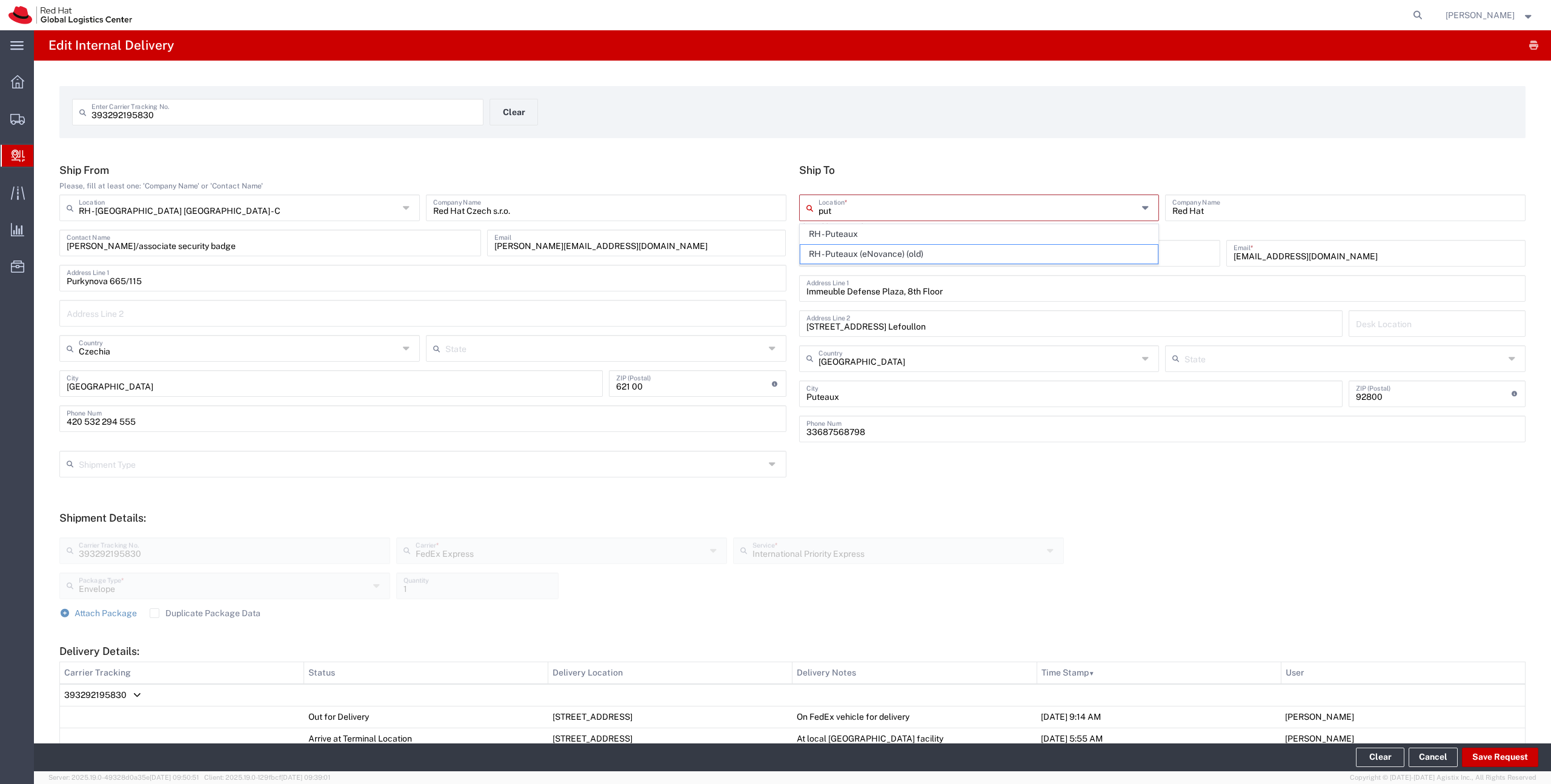
type input "RH - Puteaux (eNovance) (old)"
type input "000"
type input "PUTEAUX"
type input "000"
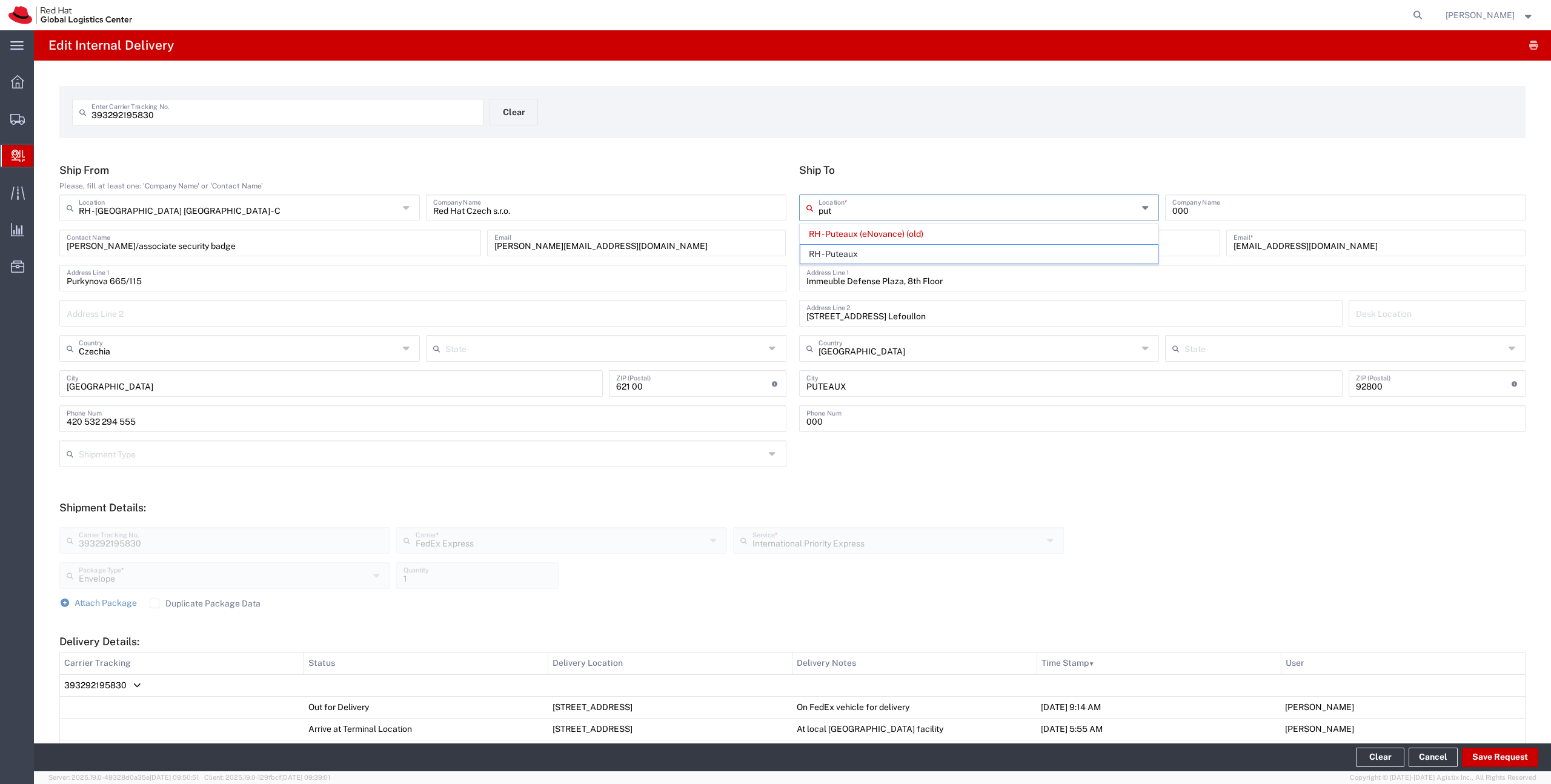
type input "RH - Puteaux"
type input "Red Hat France SARL"
type input "[PHONE_NUMBER]"
type input "RH - Puteaux"
click at [1477, 759] on button "Save Request" at bounding box center [1500, 756] width 76 height 19
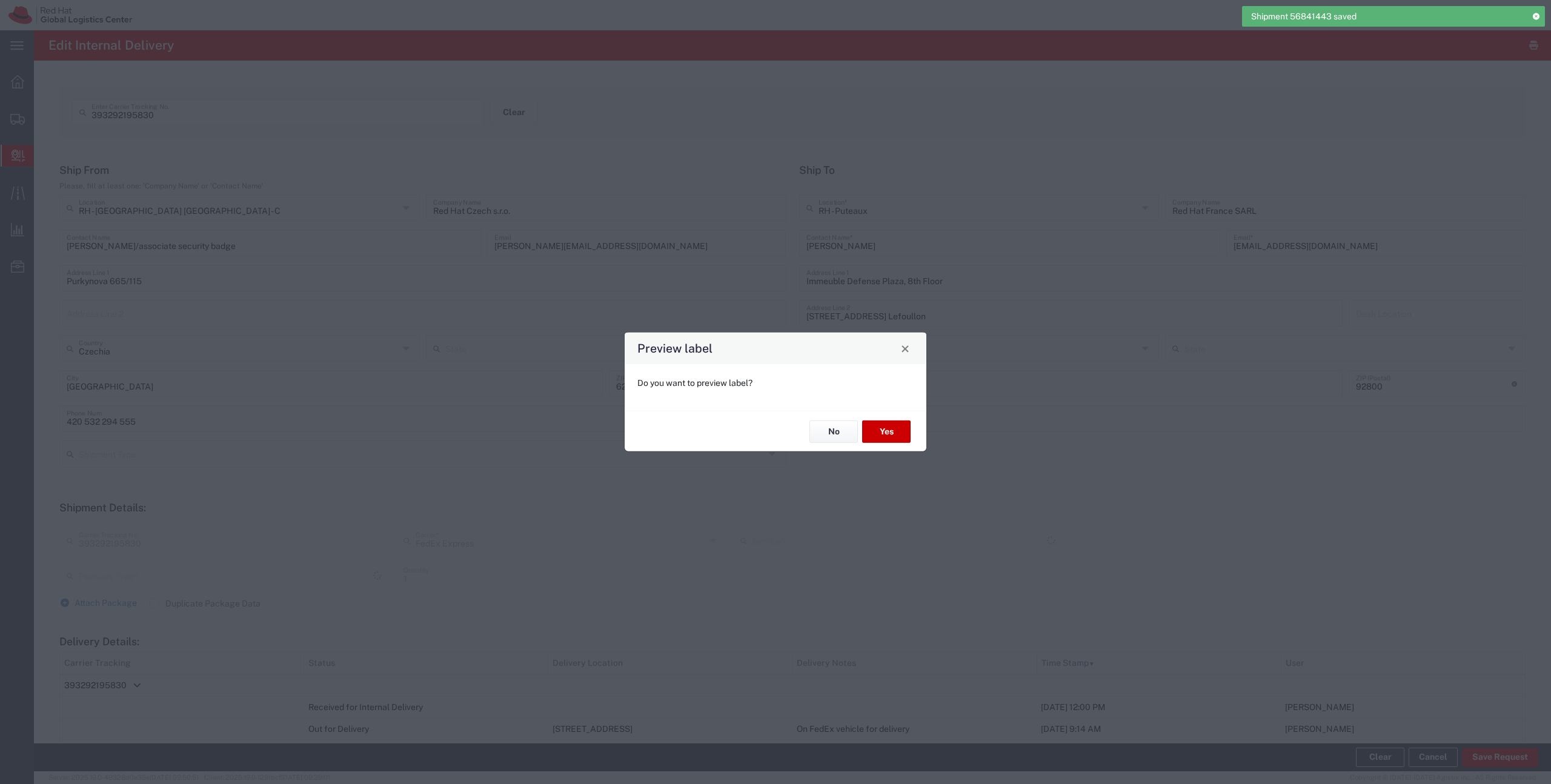
type input "Envelope"
type input "International Priority Express"
click at [842, 425] on button "No" at bounding box center [834, 432] width 48 height 23
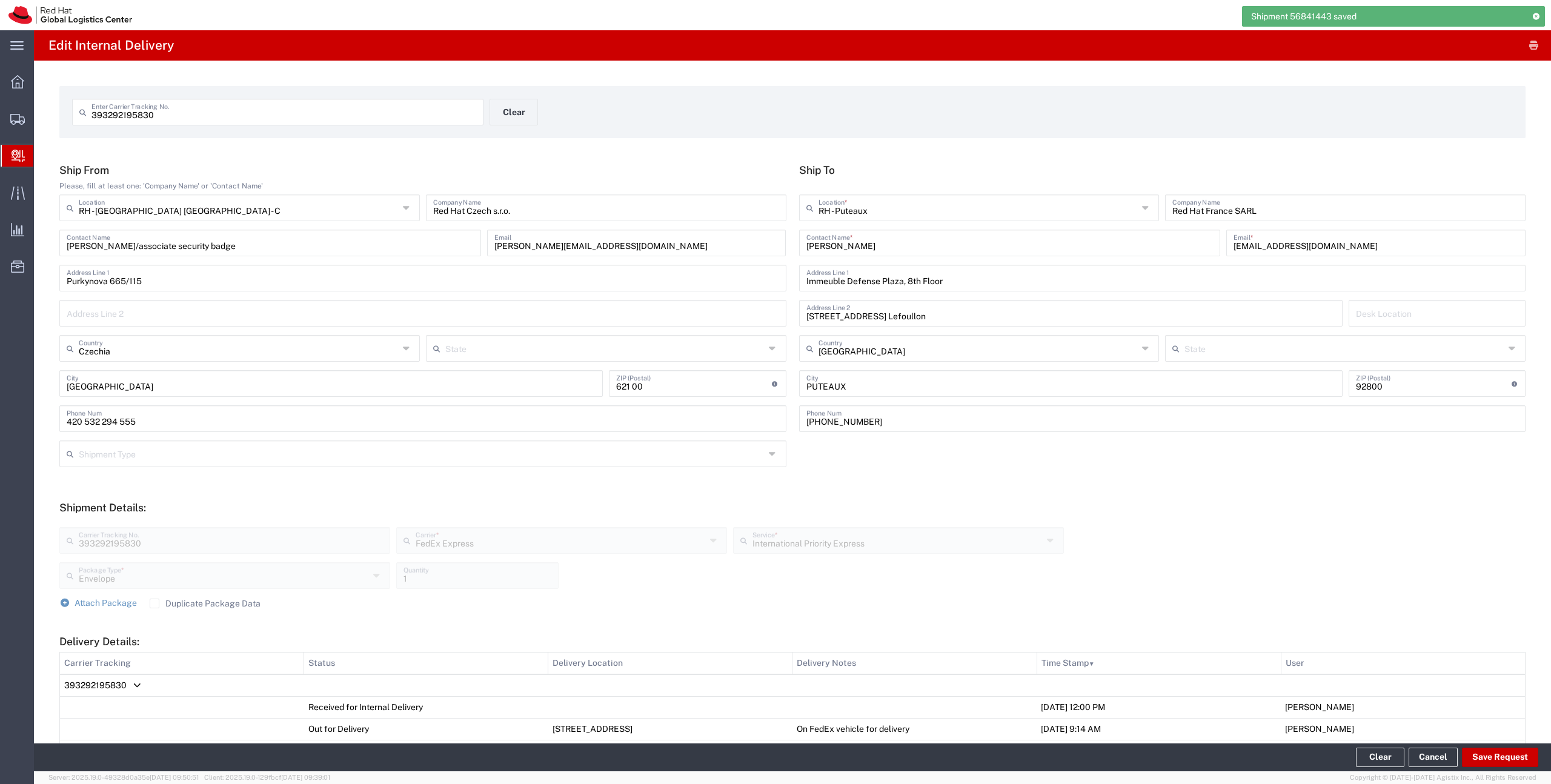
scroll to position [422, 0]
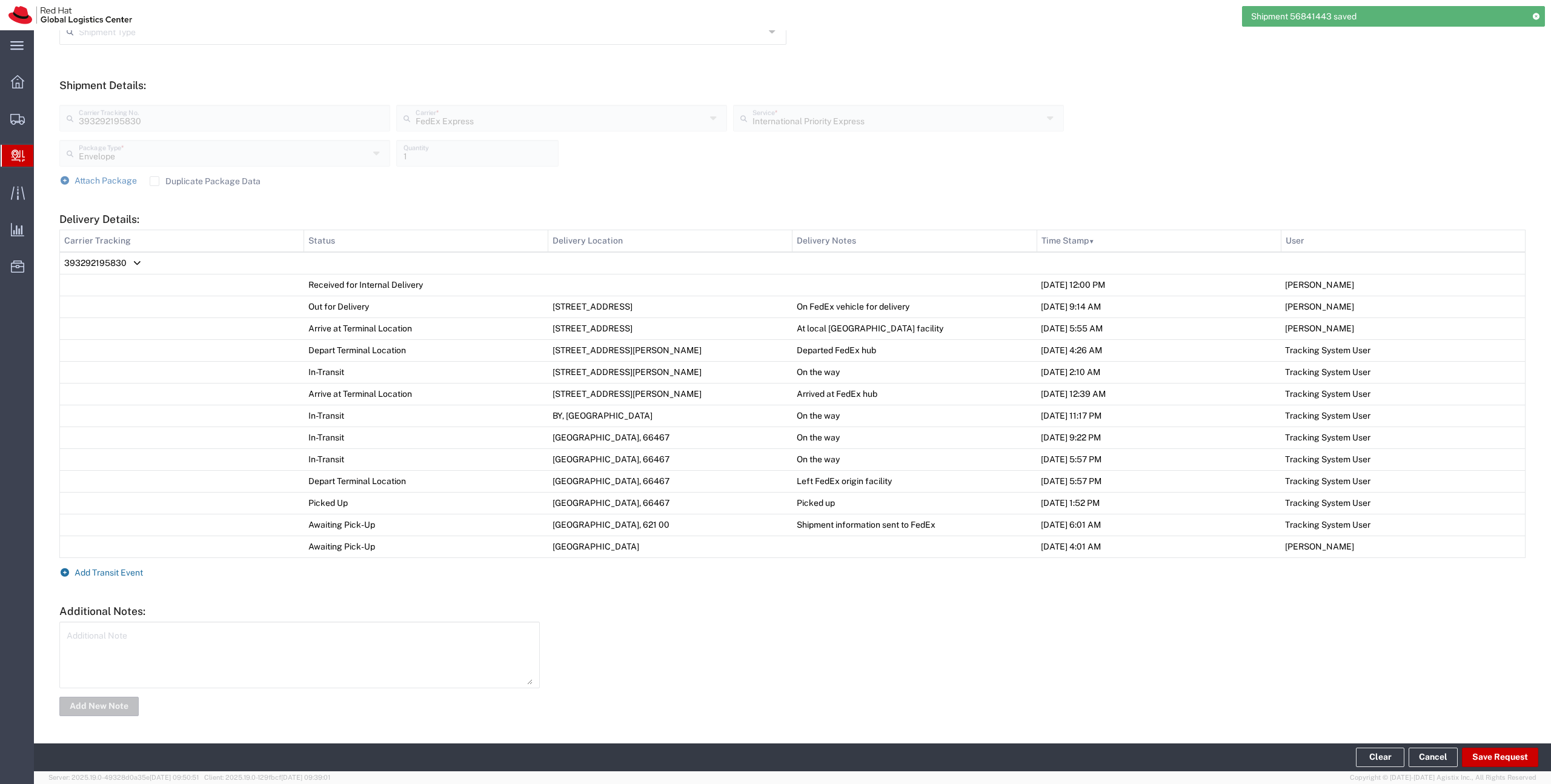
click at [103, 570] on span "Add Transit Event" at bounding box center [108, 572] width 69 height 10
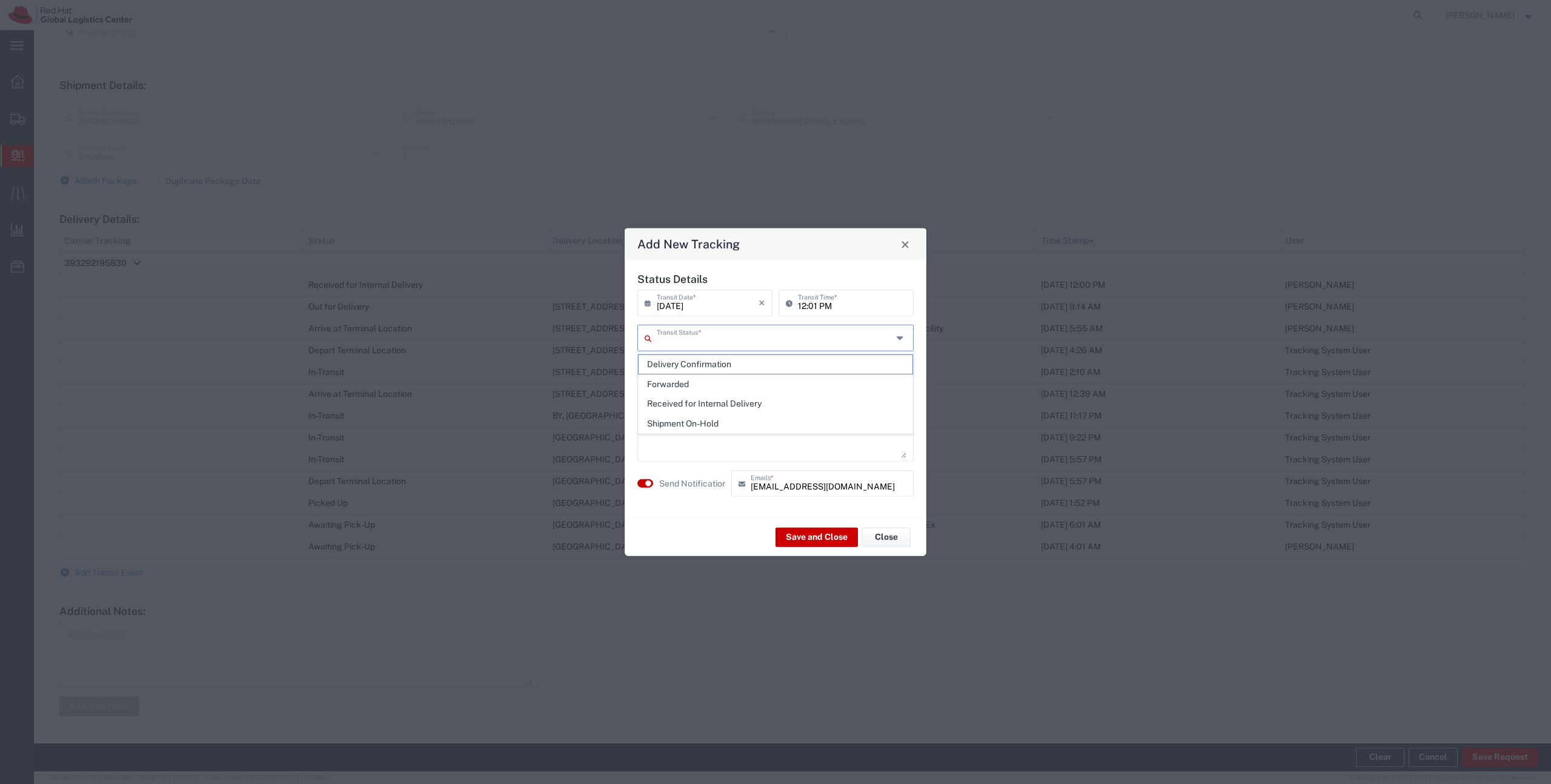
click at [688, 341] on input "text" at bounding box center [774, 337] width 236 height 21
click at [691, 360] on span "Delivery Confirmation" at bounding box center [775, 364] width 274 height 19
type input "Delivery Confirmation"
click at [682, 414] on textarea at bounding box center [776, 428] width 262 height 59
paste textarea "parcel available at the reception - see [PERSON_NAME]"
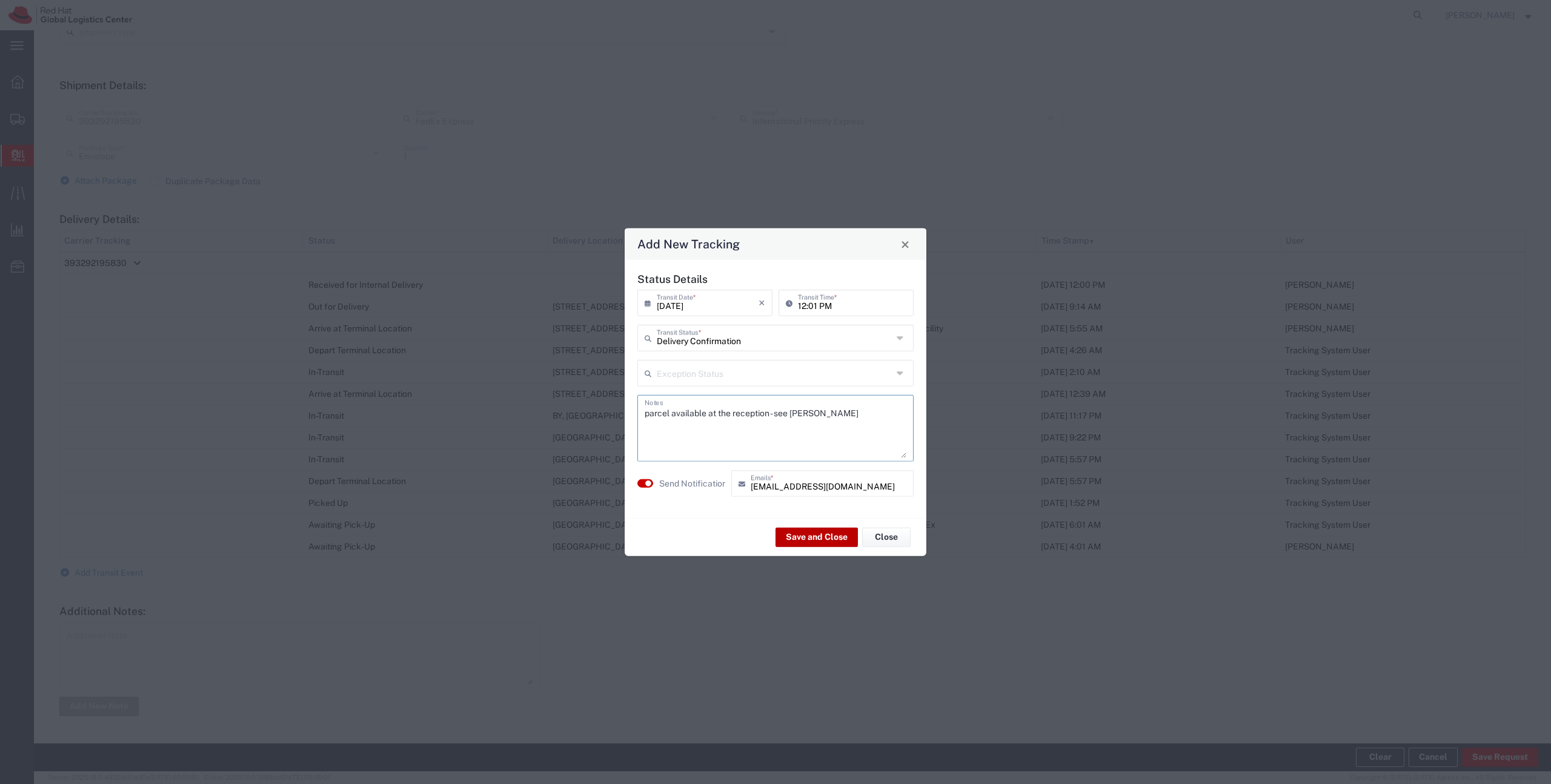
type textarea "parcel available at the reception - see [PERSON_NAME]"
click at [823, 532] on button "Save and Close" at bounding box center [817, 536] width 82 height 19
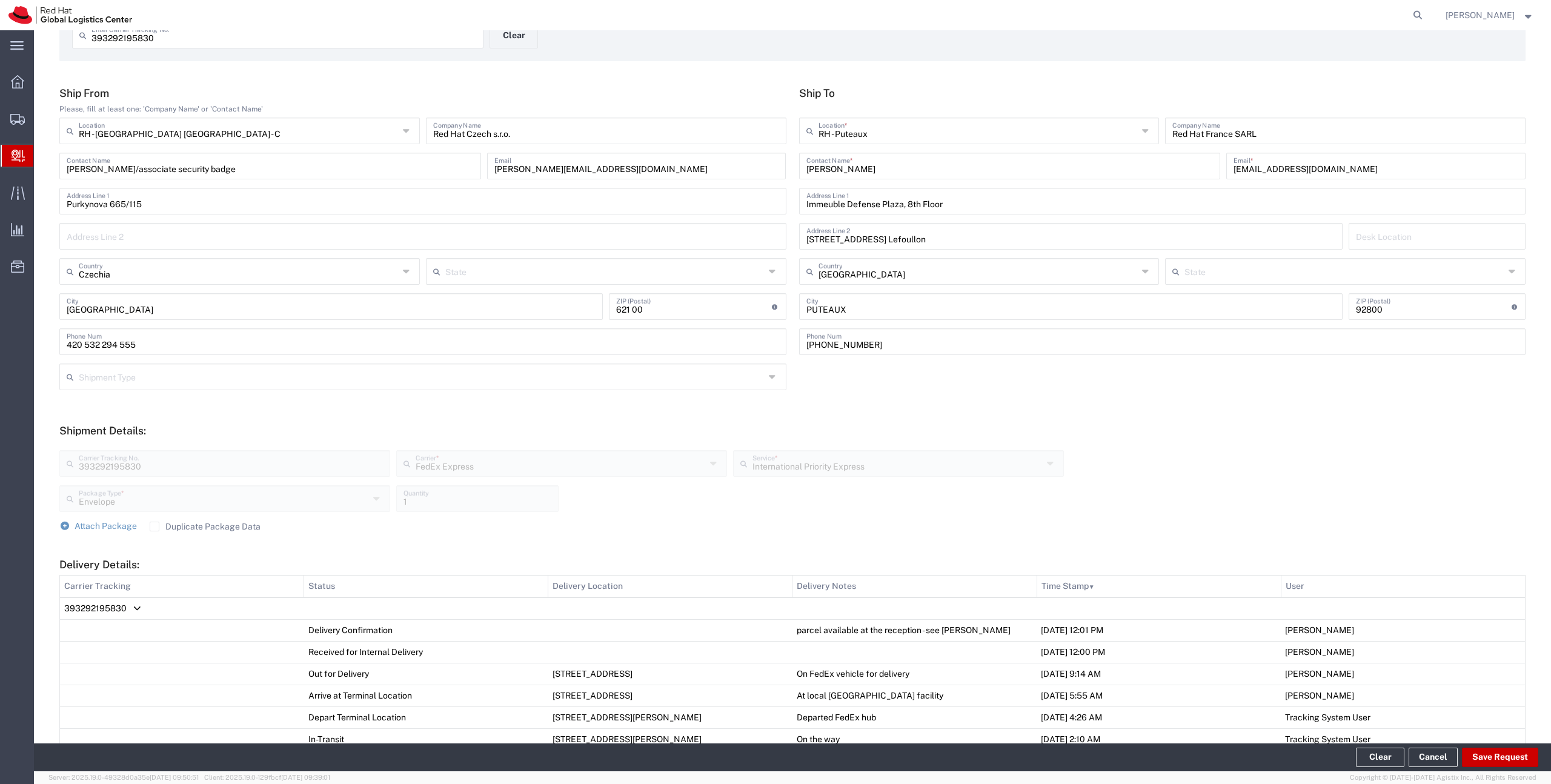
scroll to position [0, 0]
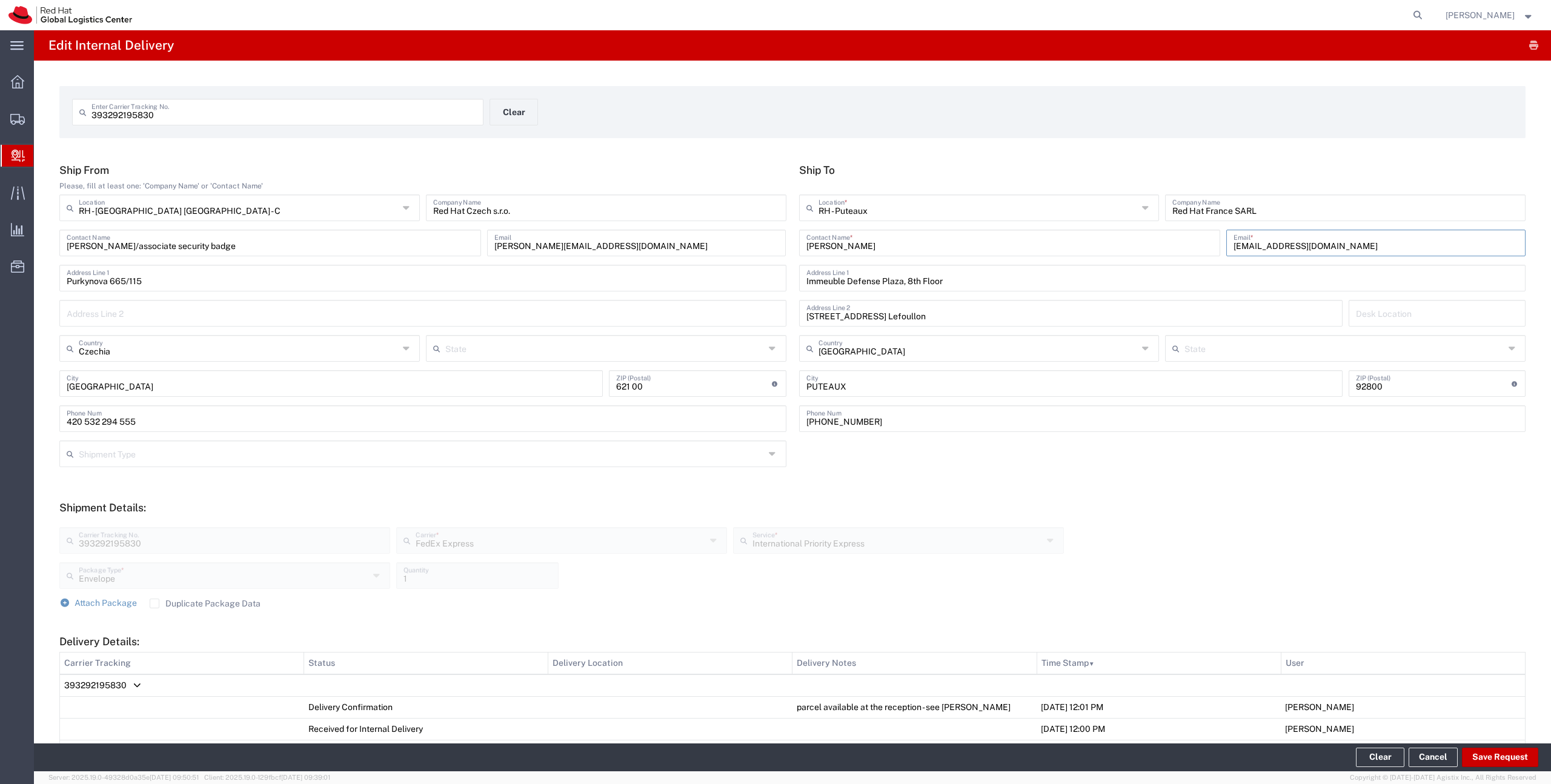
click at [1282, 238] on input "[EMAIL_ADDRESS][DOMAIN_NAME]" at bounding box center [1376, 242] width 285 height 21
click at [1120, 257] on div "[PERSON_NAME] Contact Name * Email *" at bounding box center [1163, 247] width 733 height 35
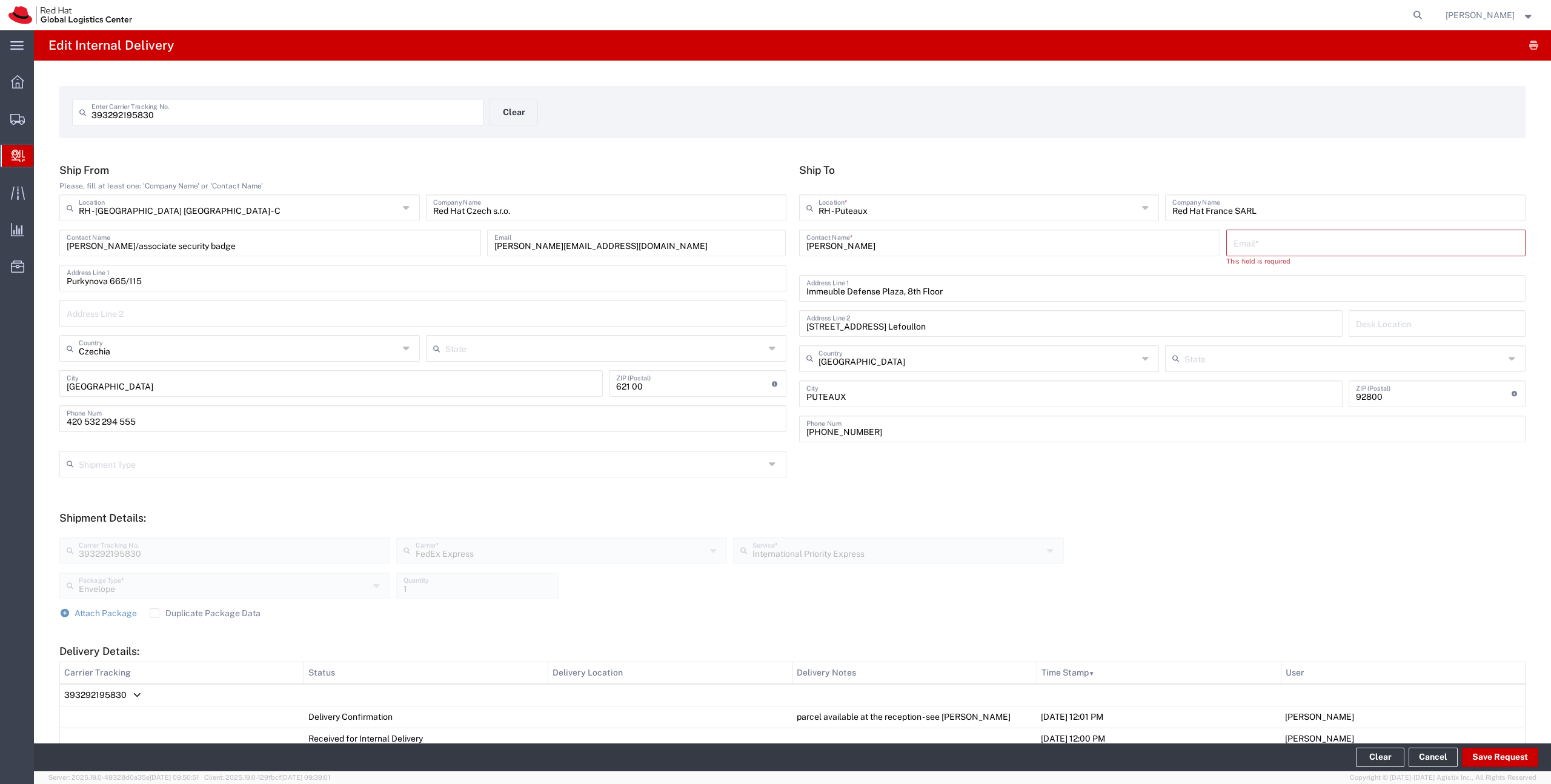
click at [1109, 247] on input "[PERSON_NAME]" at bounding box center [1009, 242] width 407 height 21
type input "[PERSON_NAME]"
